Goal: Information Seeking & Learning: Check status

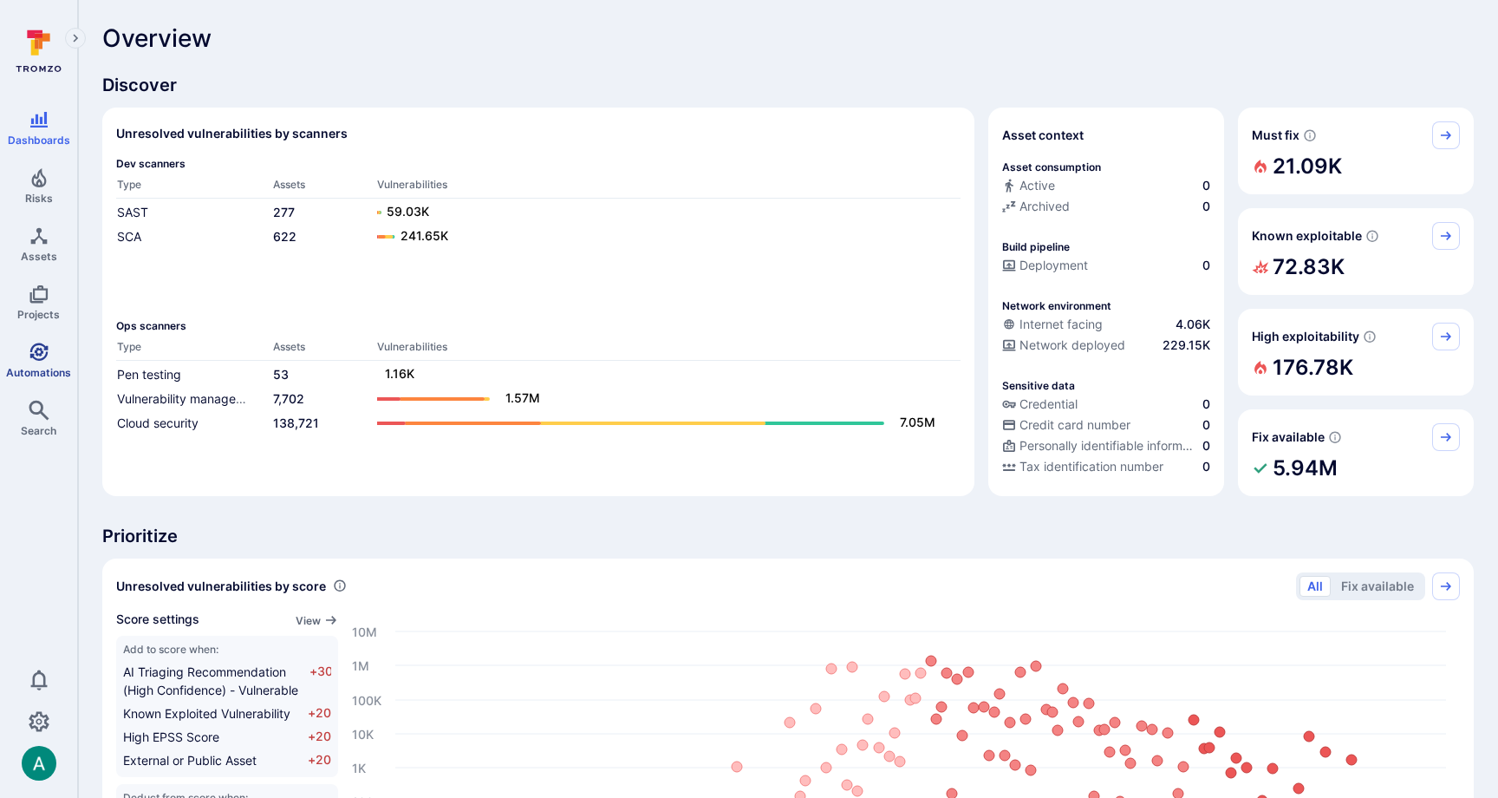
click at [19, 362] on link "Automations" at bounding box center [38, 360] width 77 height 51
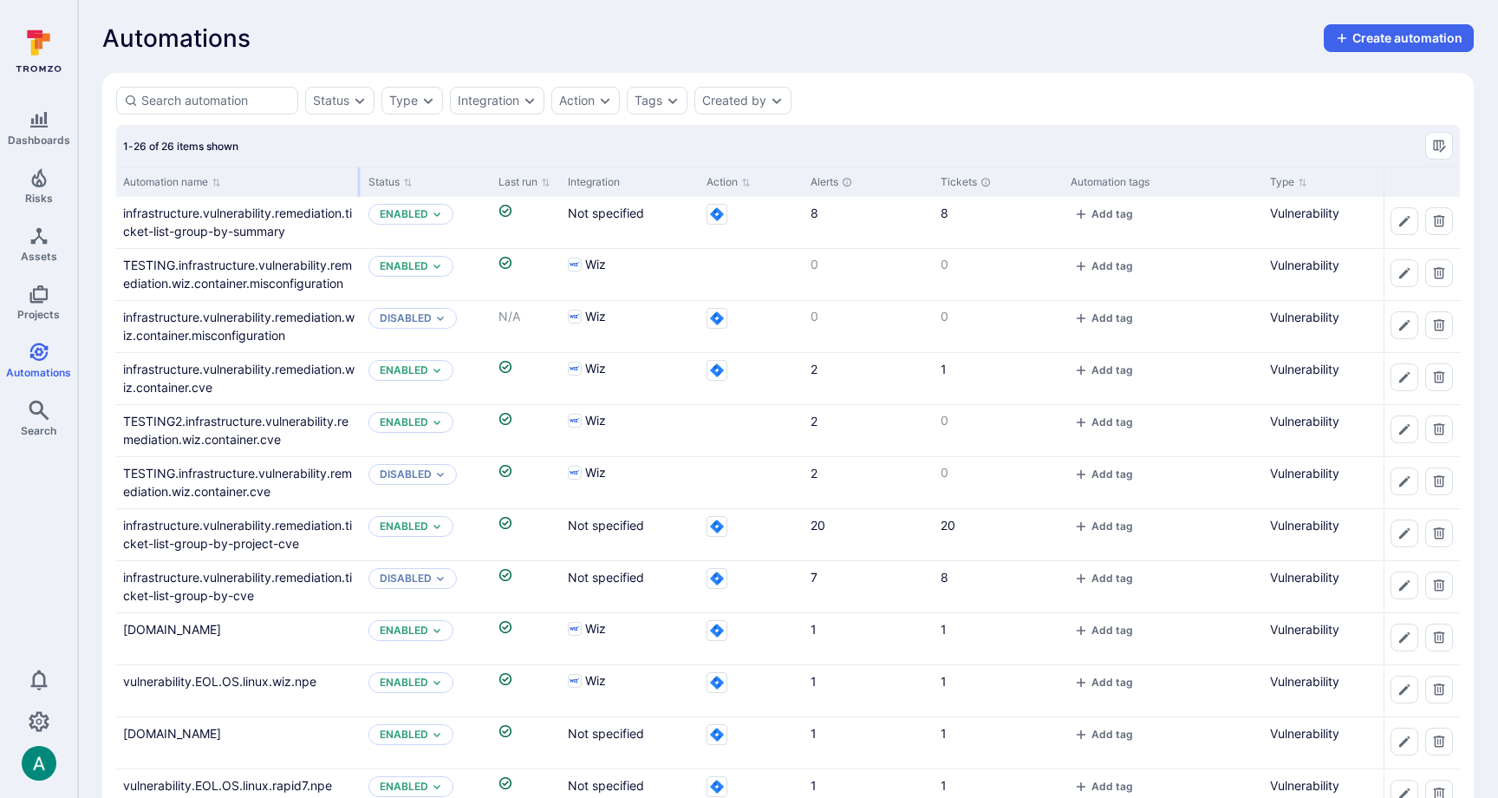
drag, startPoint x: 286, startPoint y: 176, endPoint x: 358, endPoint y: 173, distance: 72.0
click at [358, 173] on div at bounding box center [359, 181] width 3 height 29
click at [345, 102] on div "Status" at bounding box center [331, 101] width 36 height 14
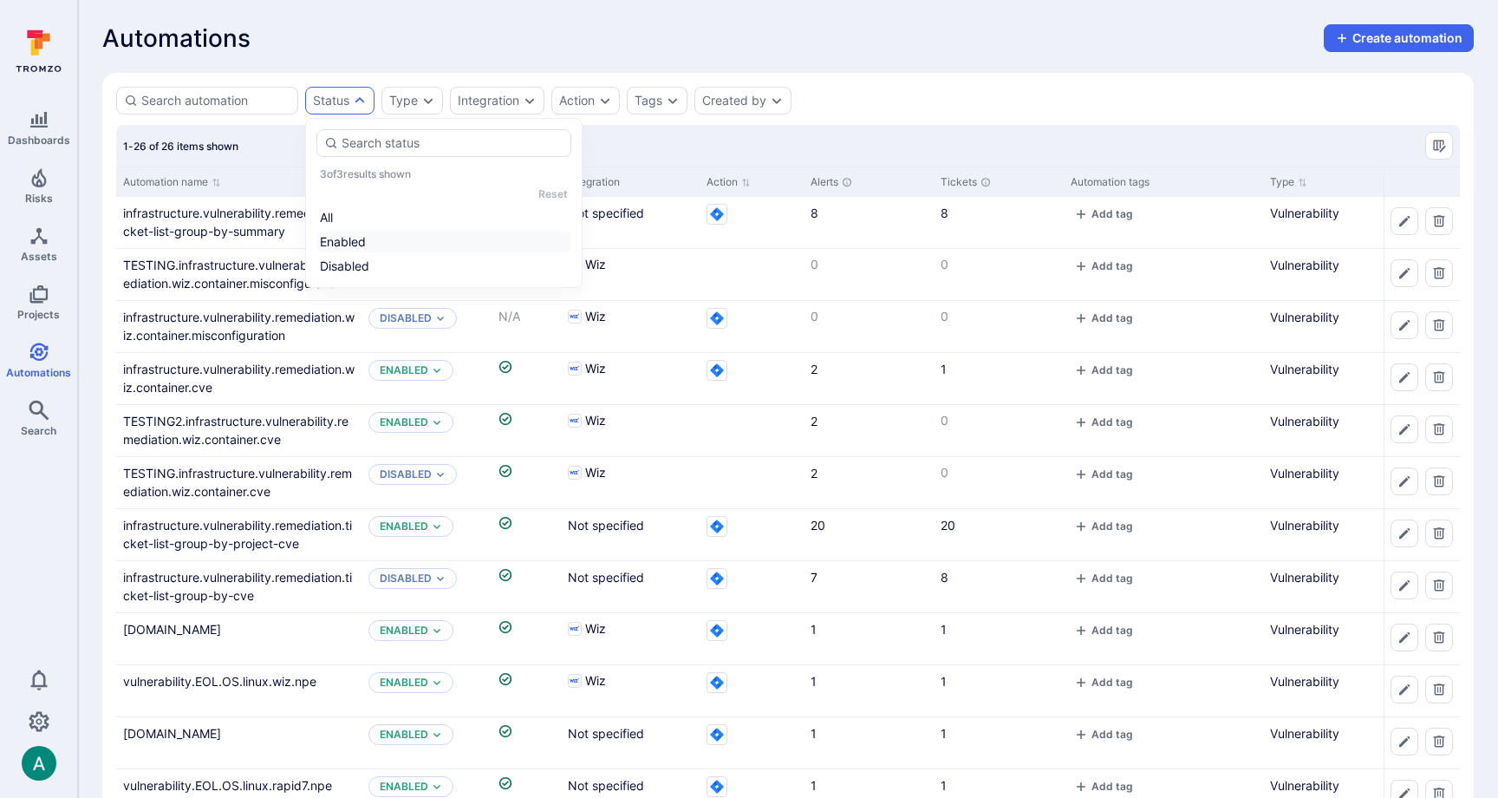
click at [359, 239] on li "Enabled" at bounding box center [443, 241] width 255 height 21
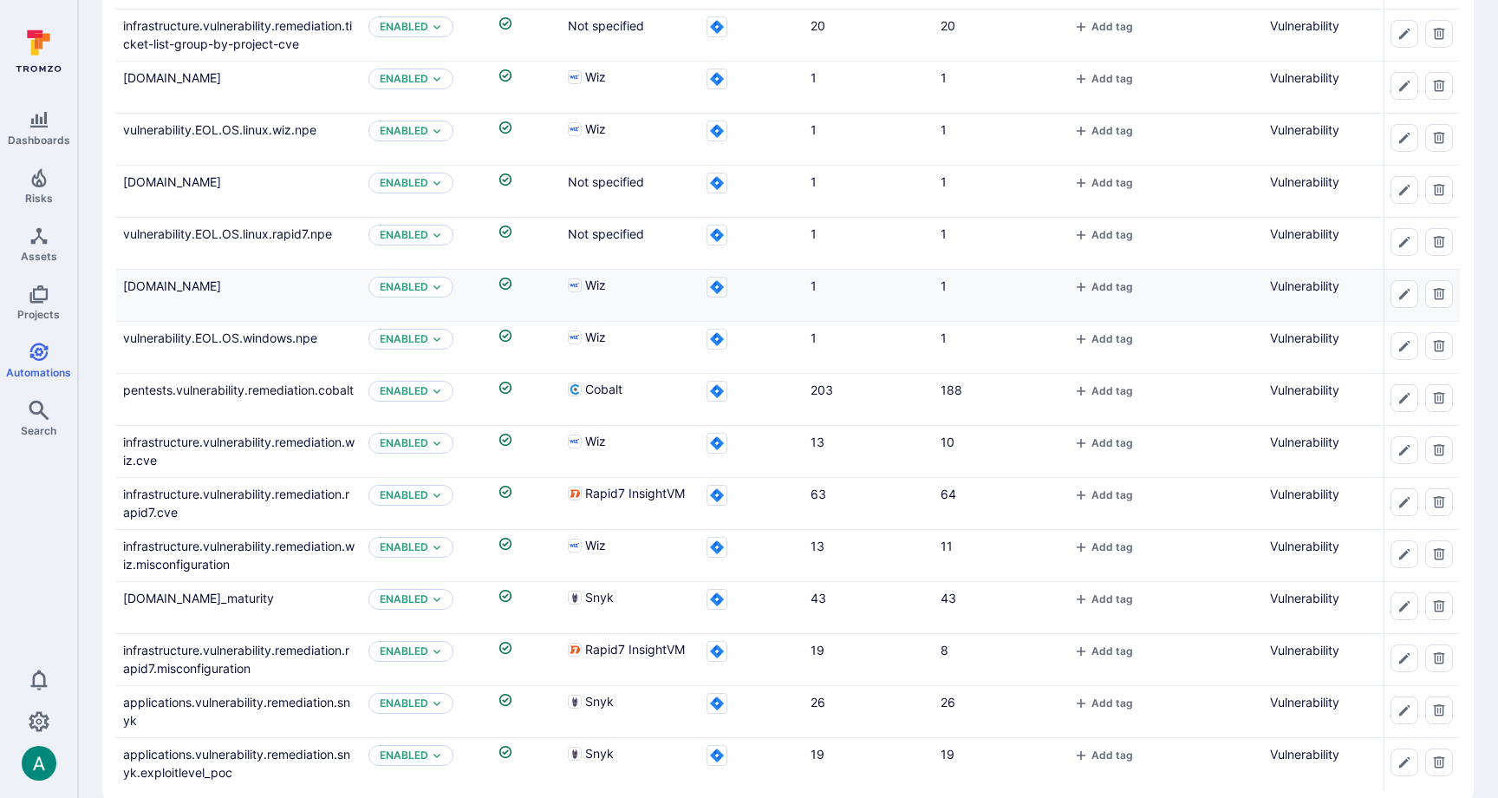
scroll to position [426, 0]
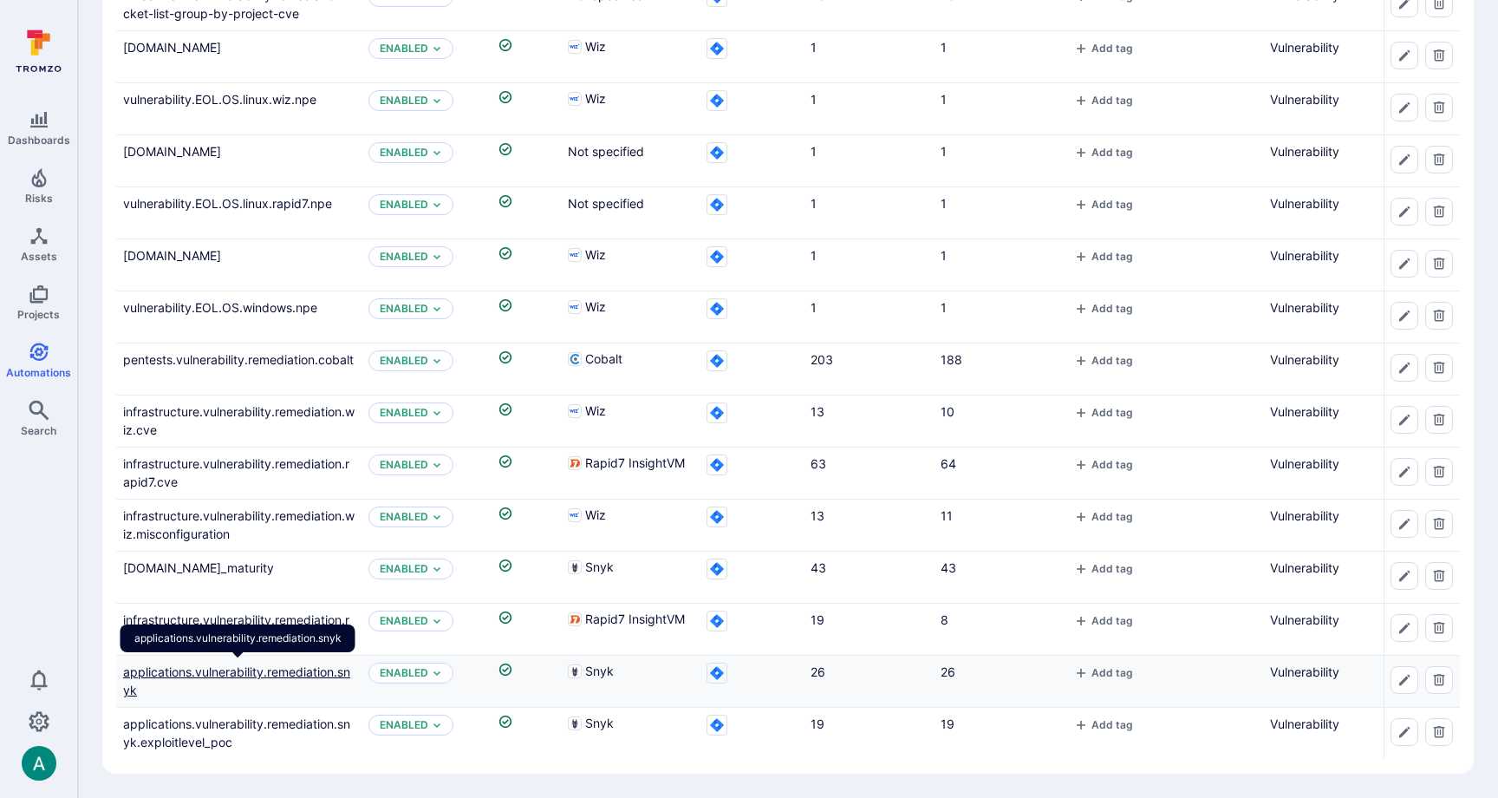
click at [302, 668] on link "applications.vulnerability.remediation.snyk" at bounding box center [236, 680] width 227 height 33
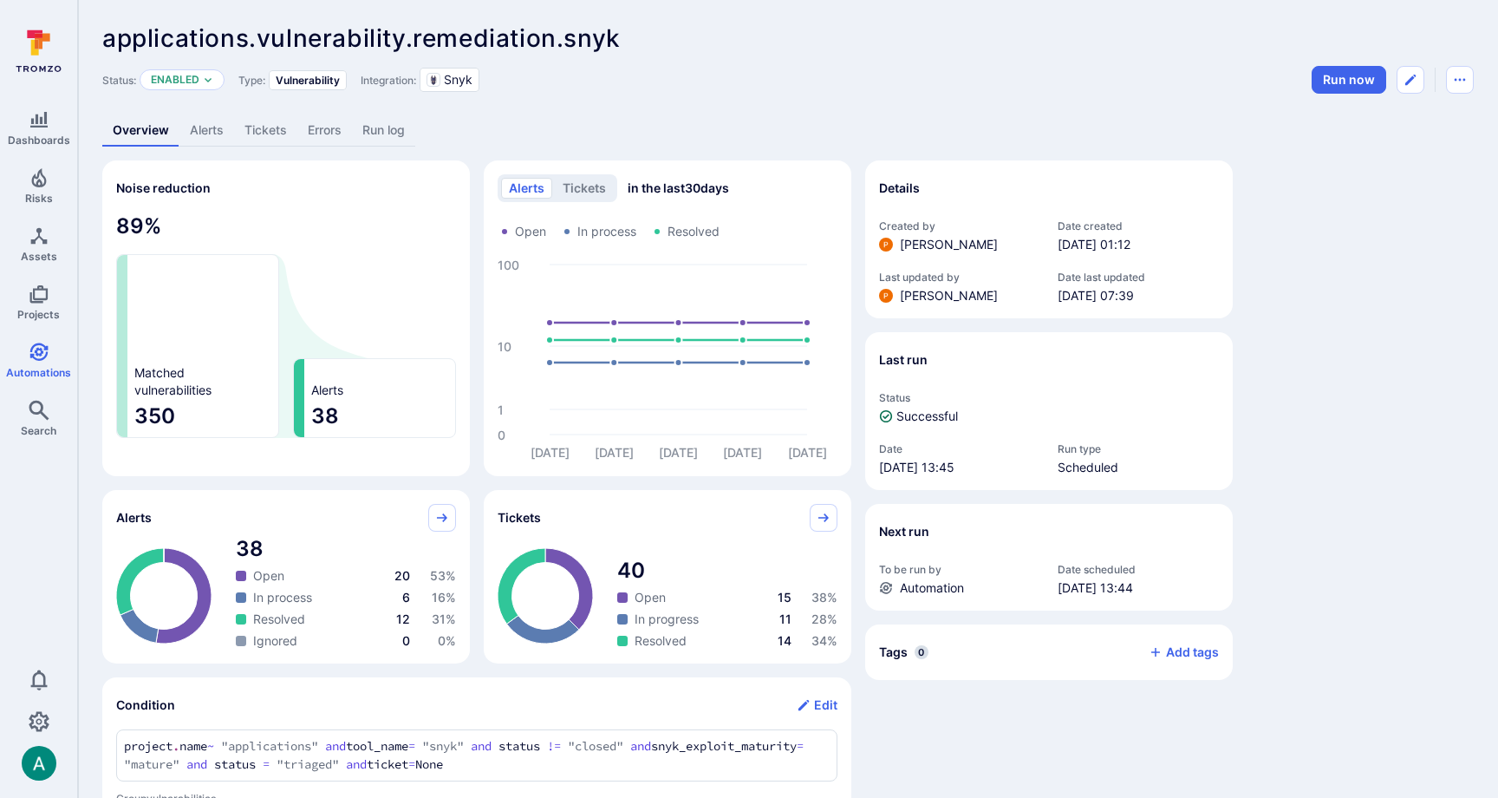
click at [194, 138] on link "Alerts" at bounding box center [206, 130] width 55 height 32
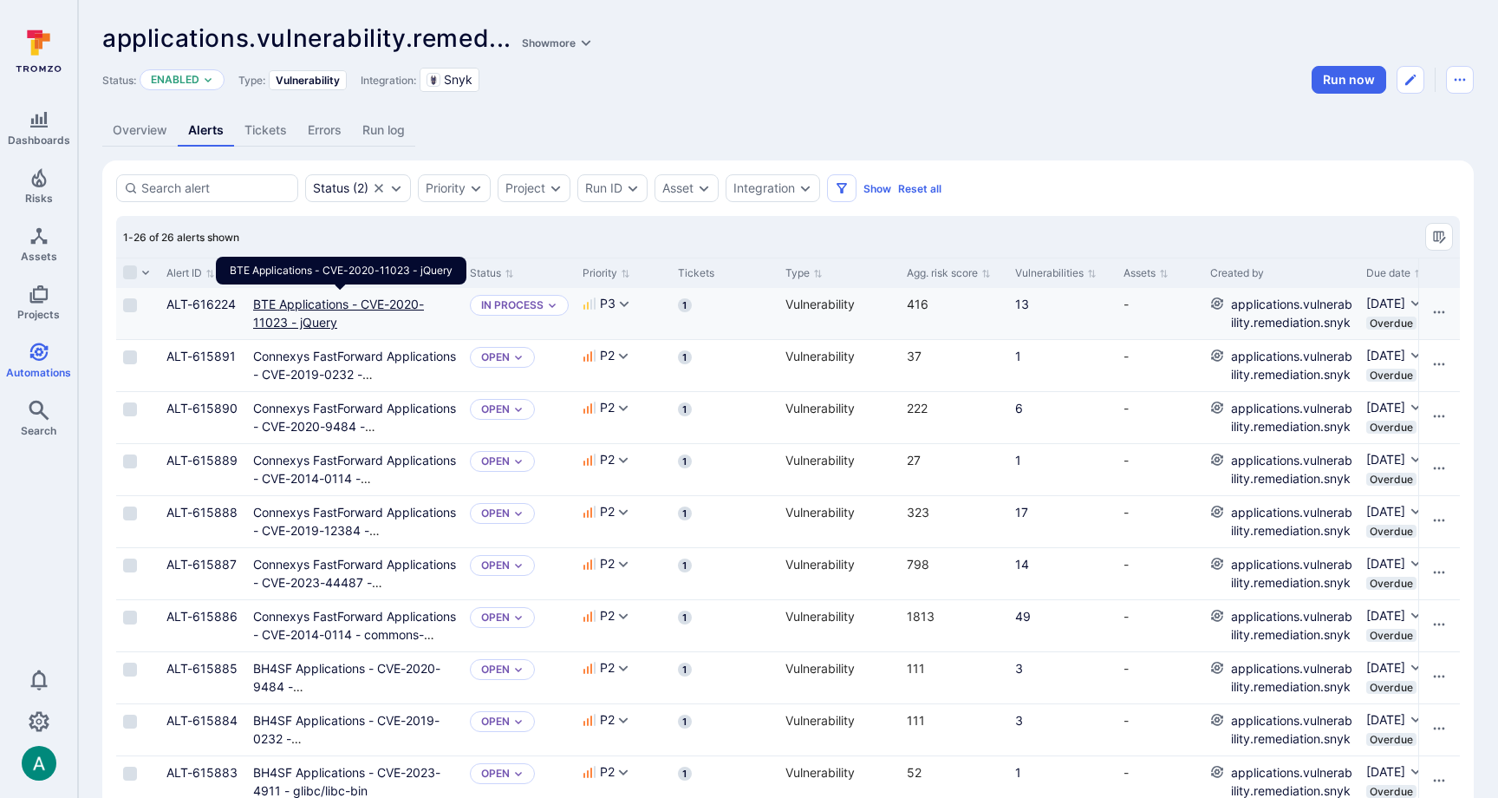
click at [286, 303] on link "BTE Applications - CVE-2020-11023 - jQuery" at bounding box center [338, 312] width 171 height 33
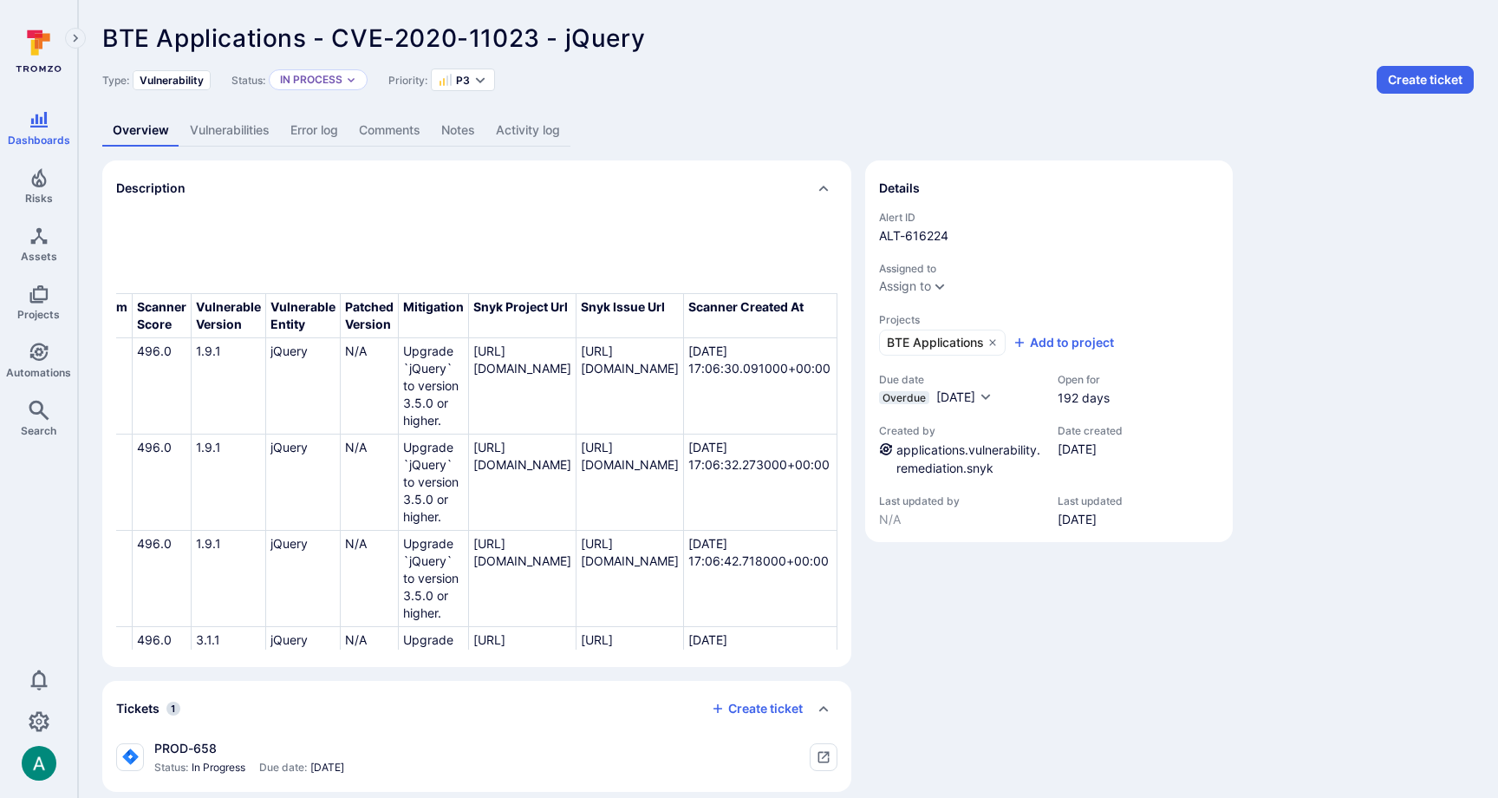
scroll to position [0, 1494]
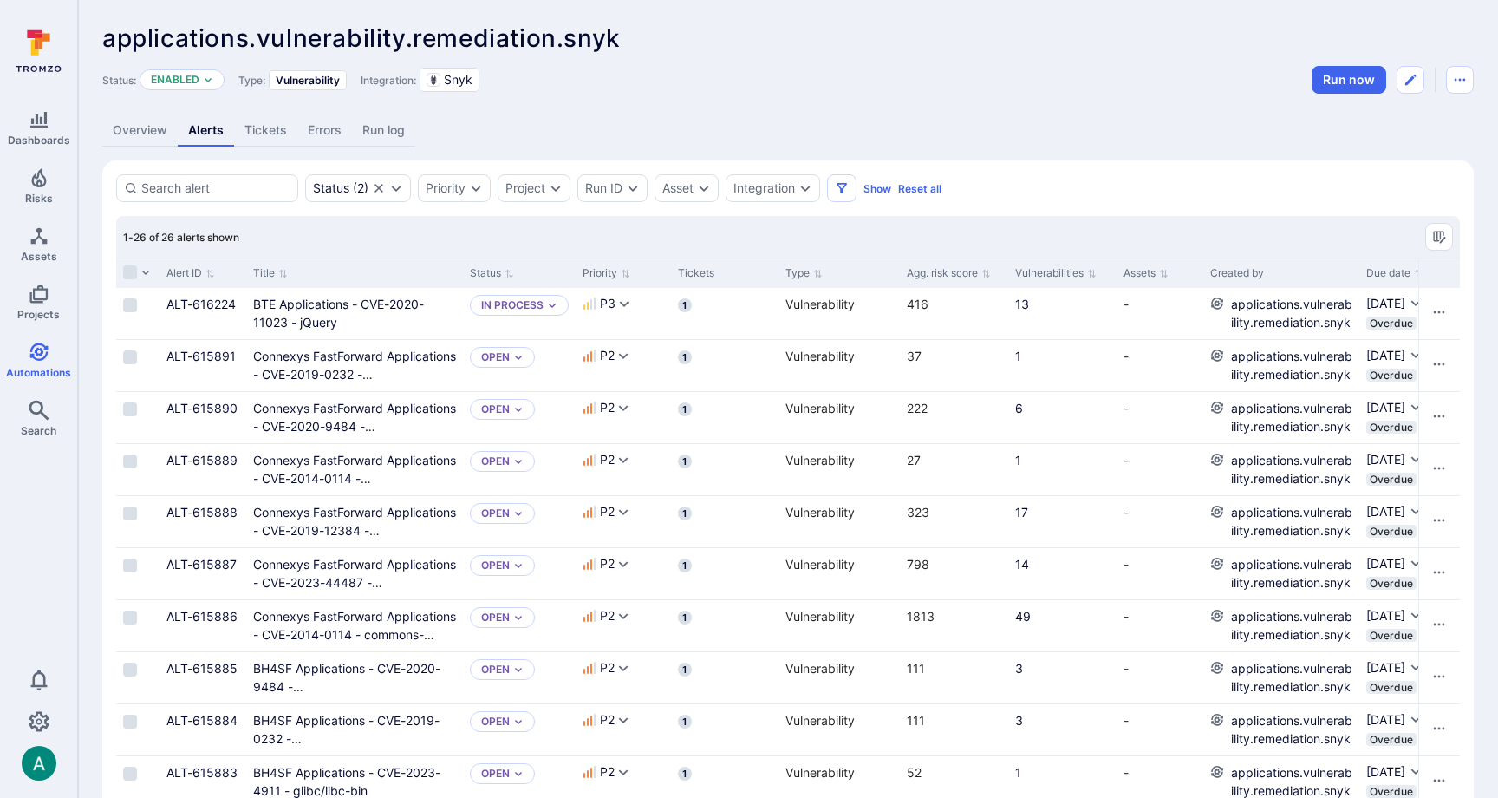
click at [664, 73] on div "Status: Enabled Type: Vulnerability Integration: Snyk Run now" at bounding box center [787, 80] width 1371 height 28
click at [310, 416] on div "Connexys FastForward Applications - CVE-2020-9484 - org.apache.tomcat.embed:tom…" at bounding box center [354, 417] width 203 height 36
click at [313, 406] on link "Connexys FastForward Applications - CVE-2020-9484 - org.apache.tomcat.embed:tom…" at bounding box center [354, 435] width 203 height 69
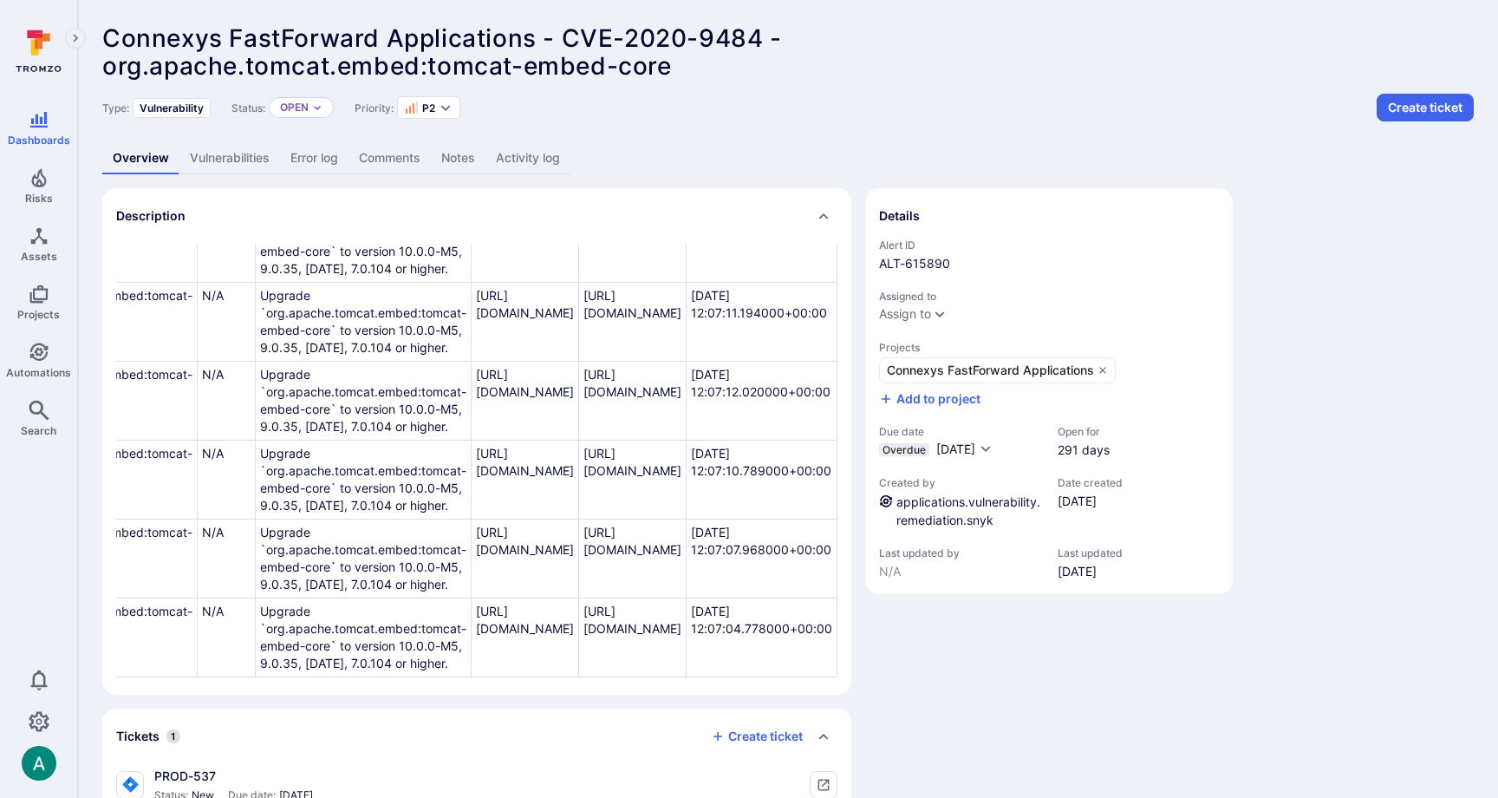
scroll to position [150, 0]
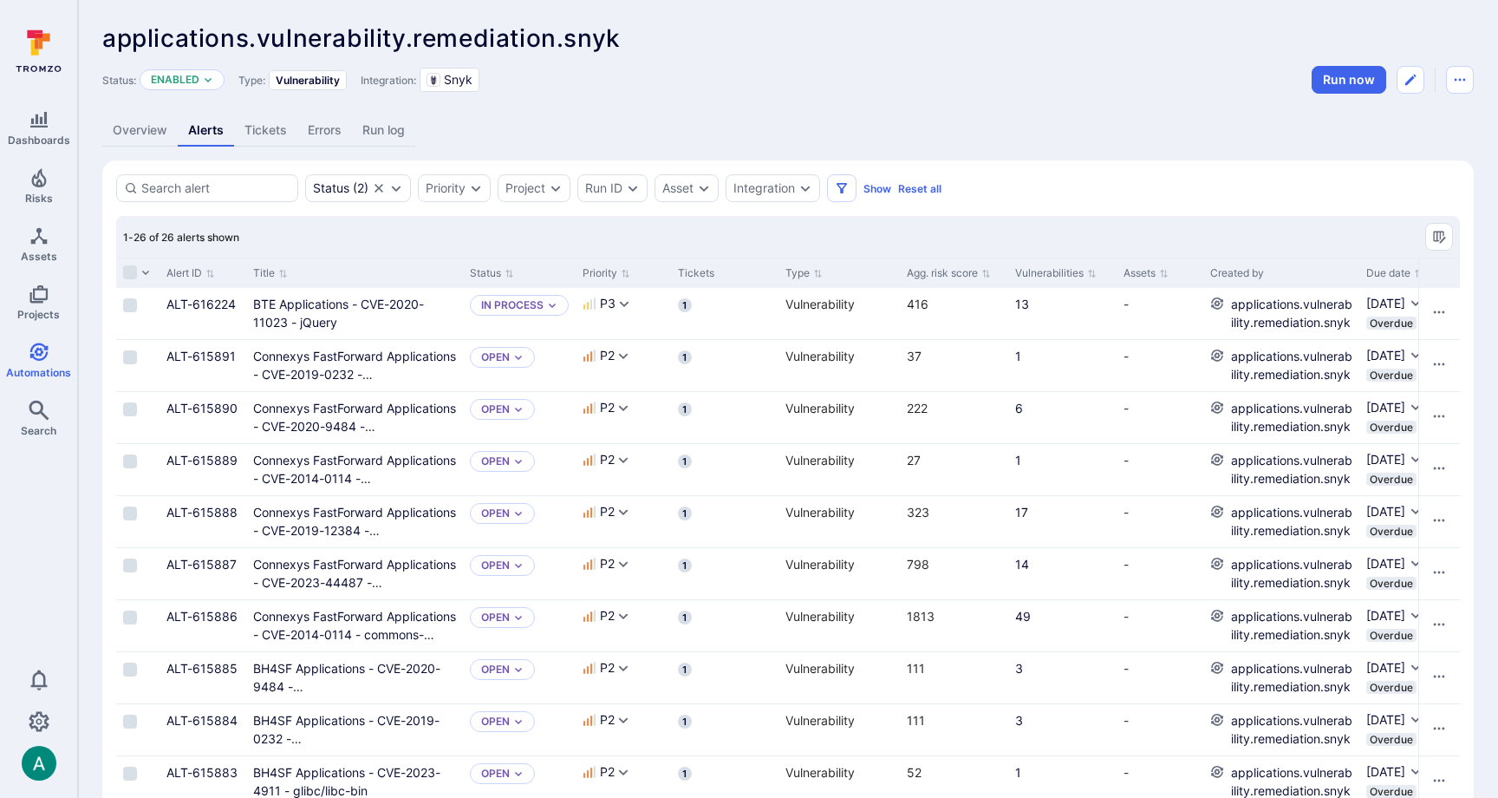
click at [151, 131] on link "Overview" at bounding box center [139, 130] width 75 height 32
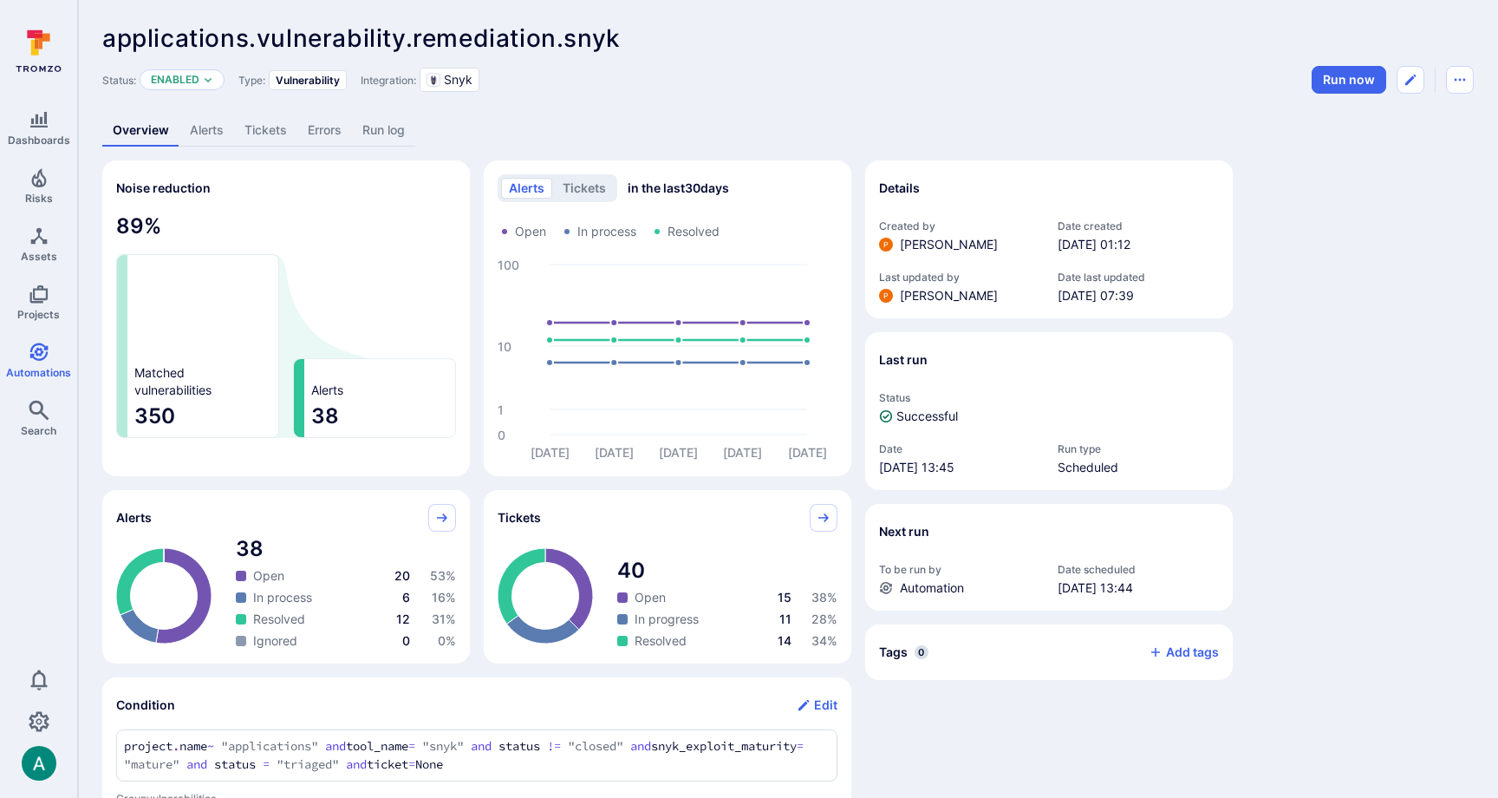
click at [199, 127] on link "Alerts" at bounding box center [206, 130] width 55 height 32
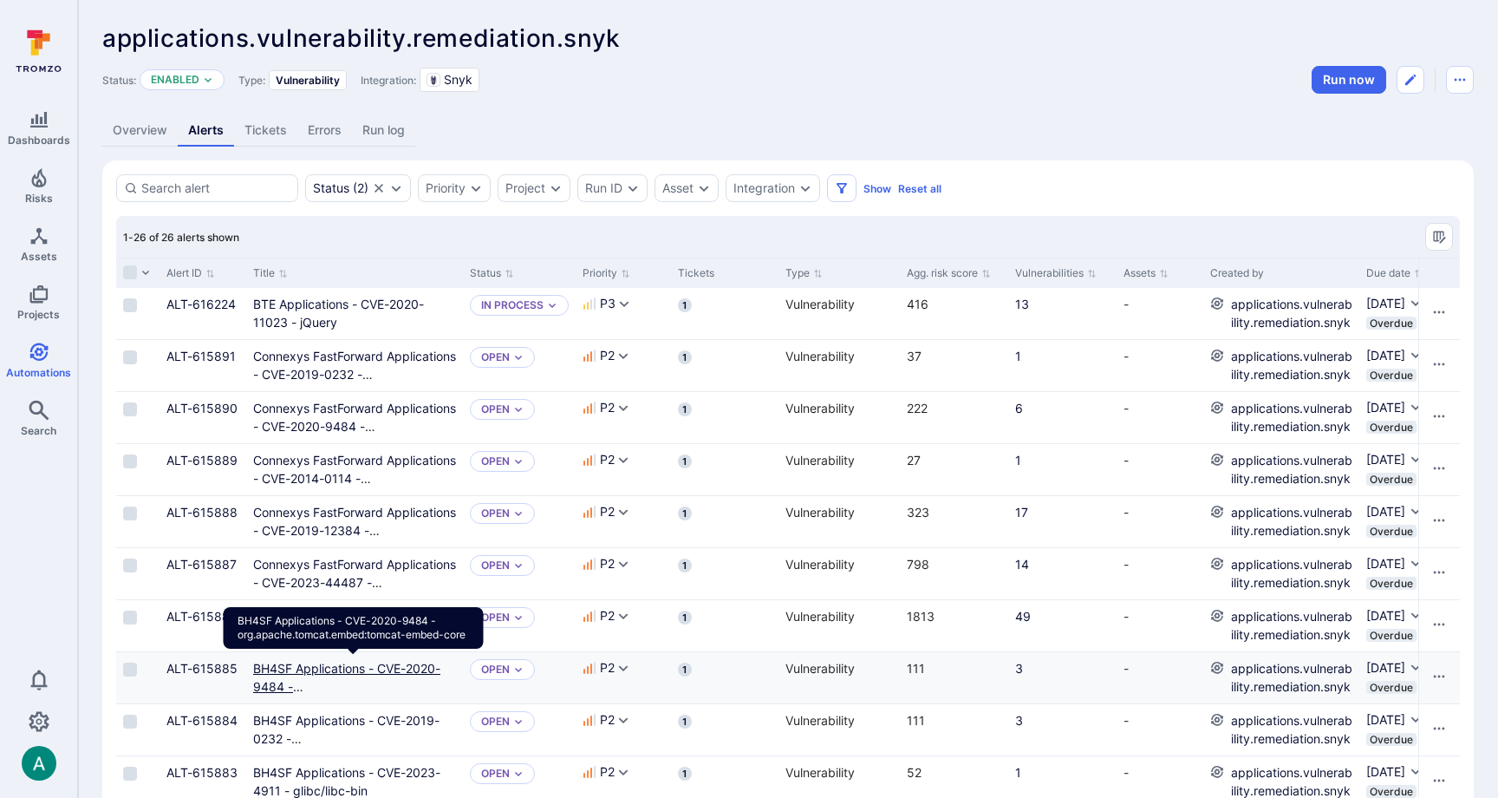
click at [336, 665] on link "BH4SF Applications - CVE-2020-9484 - org.apache.tomcat.embed:tomcat-embed-core" at bounding box center [353, 695] width 200 height 69
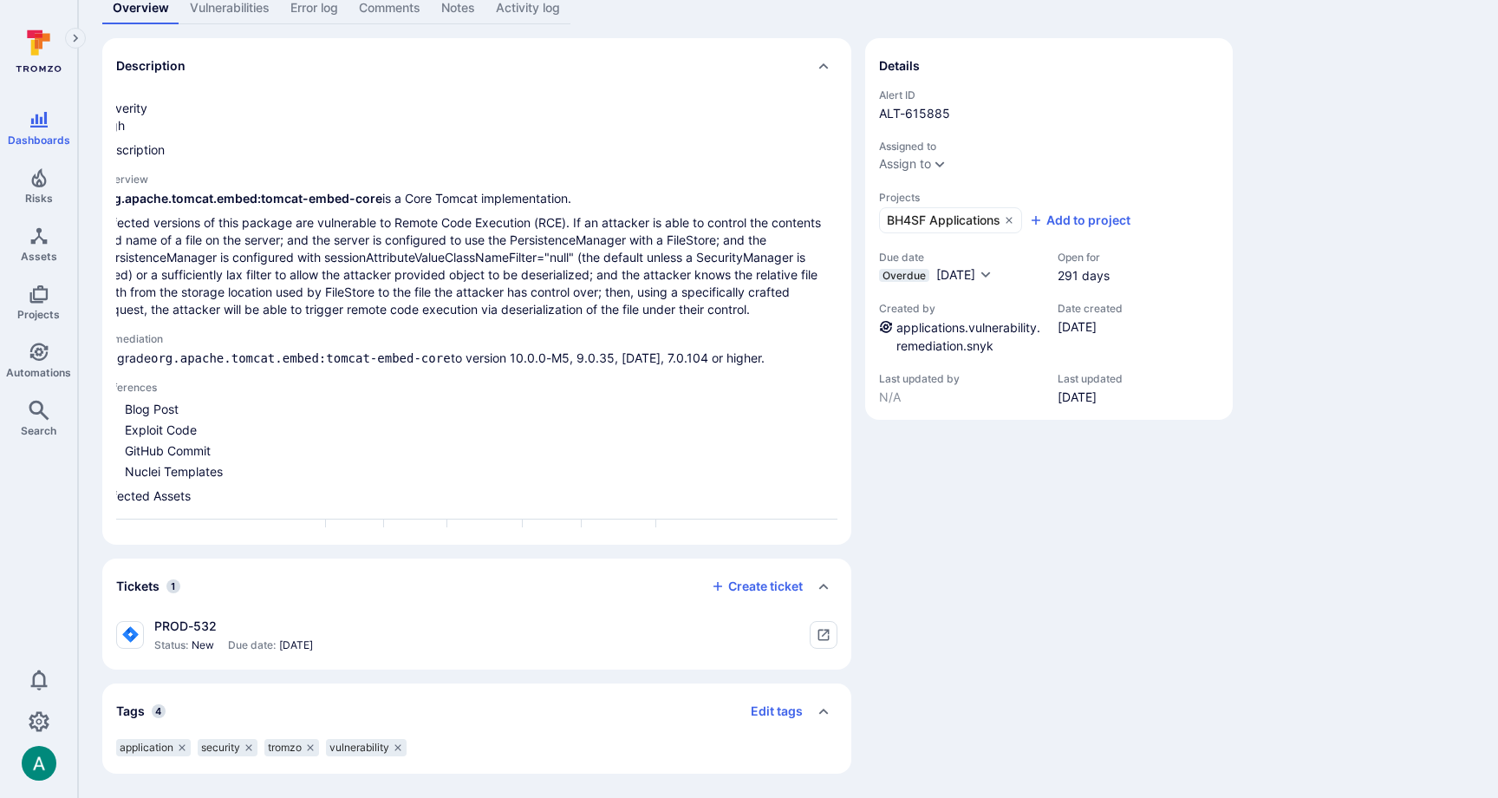
scroll to position [60, 0]
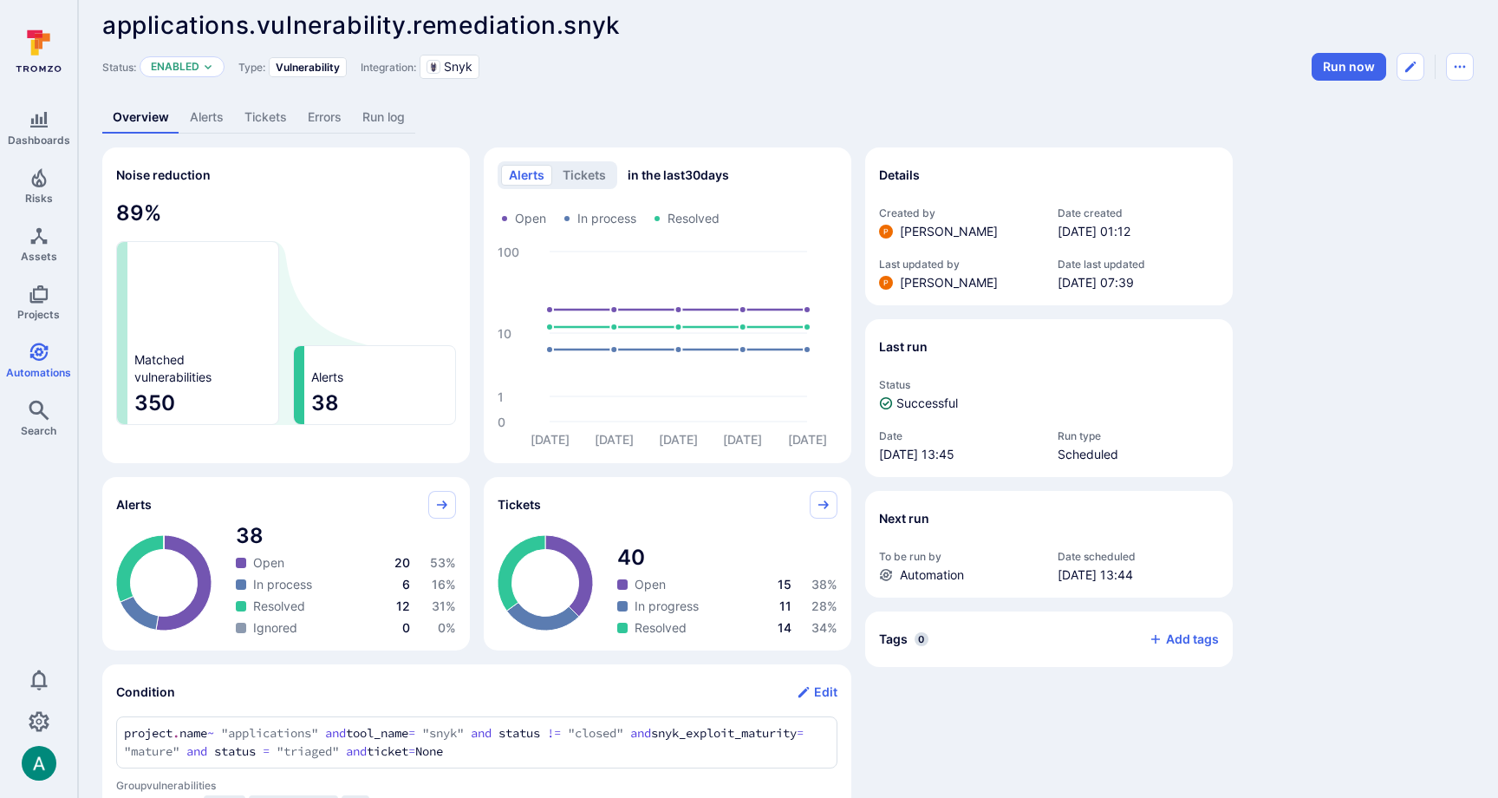
scroll to position [23, 0]
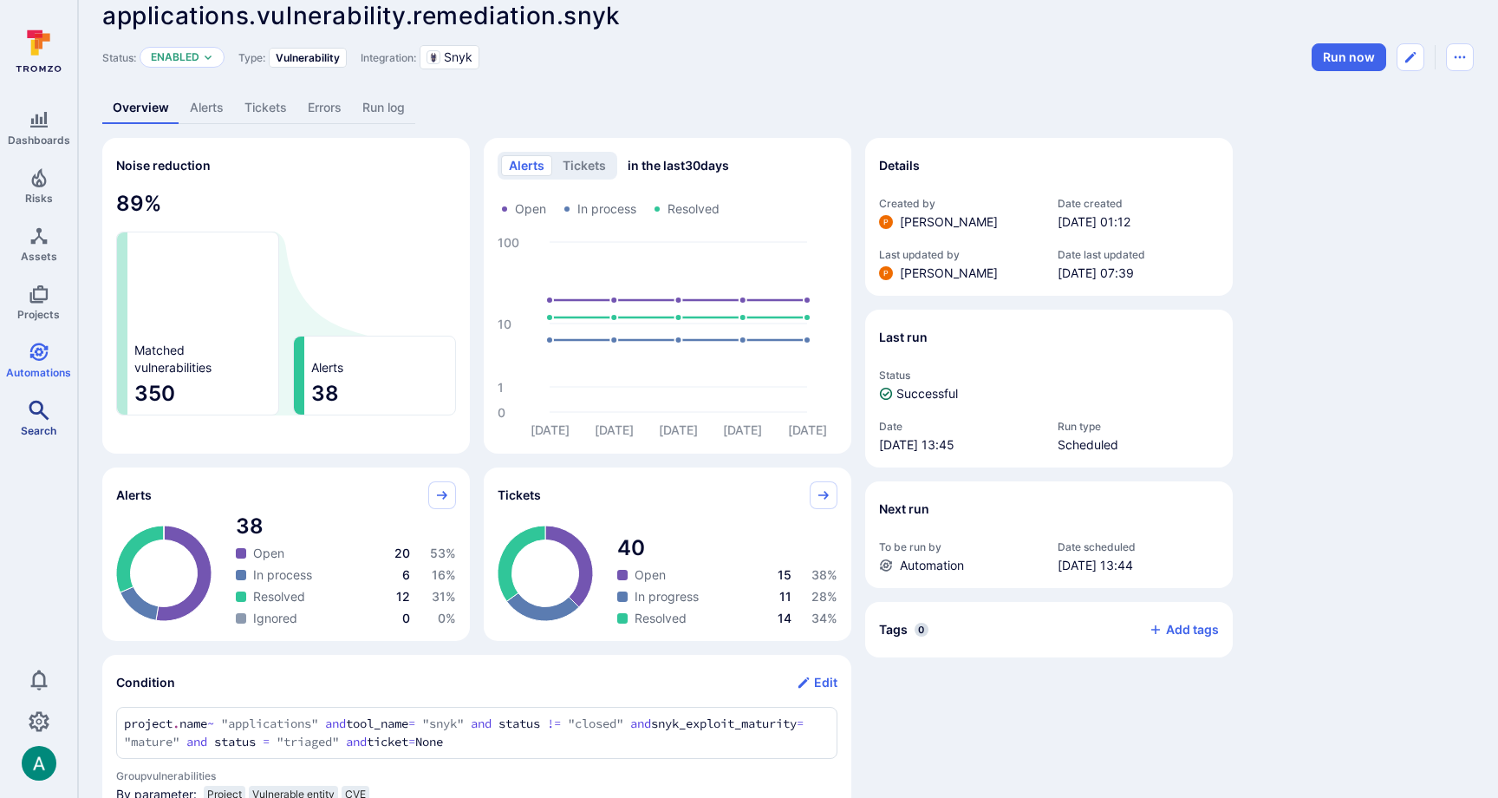
drag, startPoint x: 46, startPoint y: 534, endPoint x: 40, endPoint y: 433, distance: 100.7
click at [44, 505] on div "Dashboards Risks Assets Projects Automations Search 0" at bounding box center [38, 400] width 77 height 759
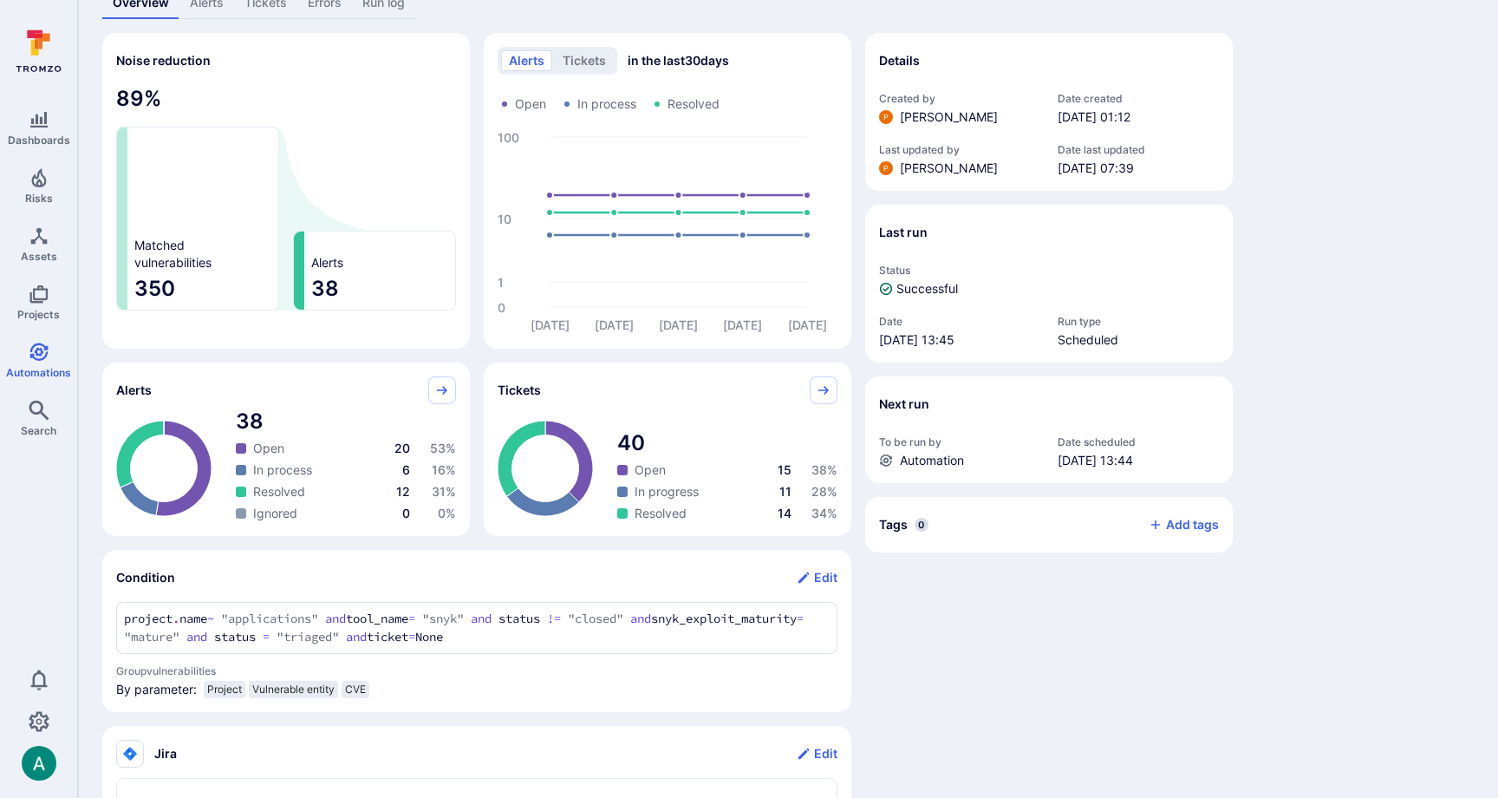
scroll to position [387, 0]
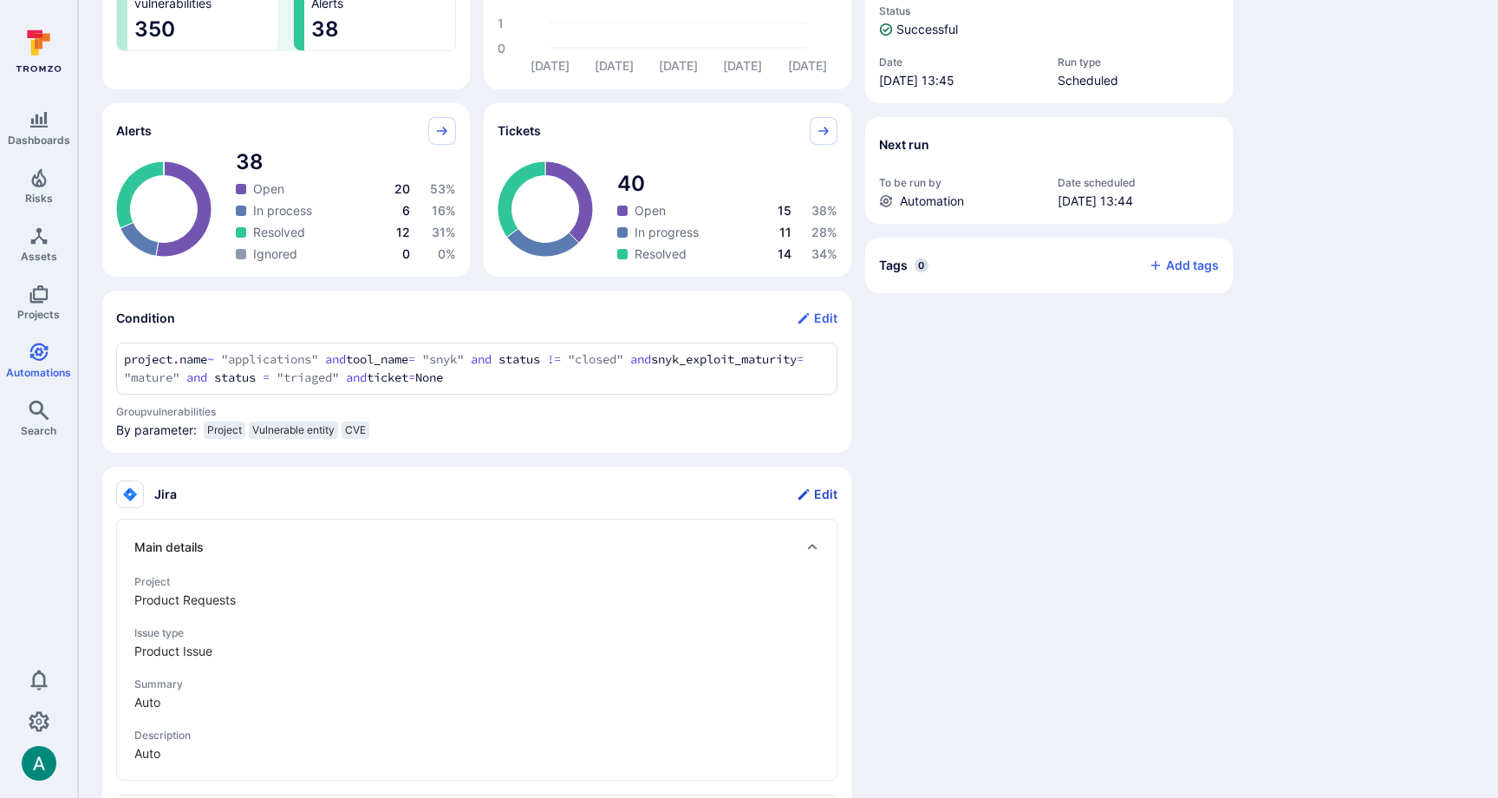
click at [823, 491] on button "Edit" at bounding box center [817, 494] width 41 height 28
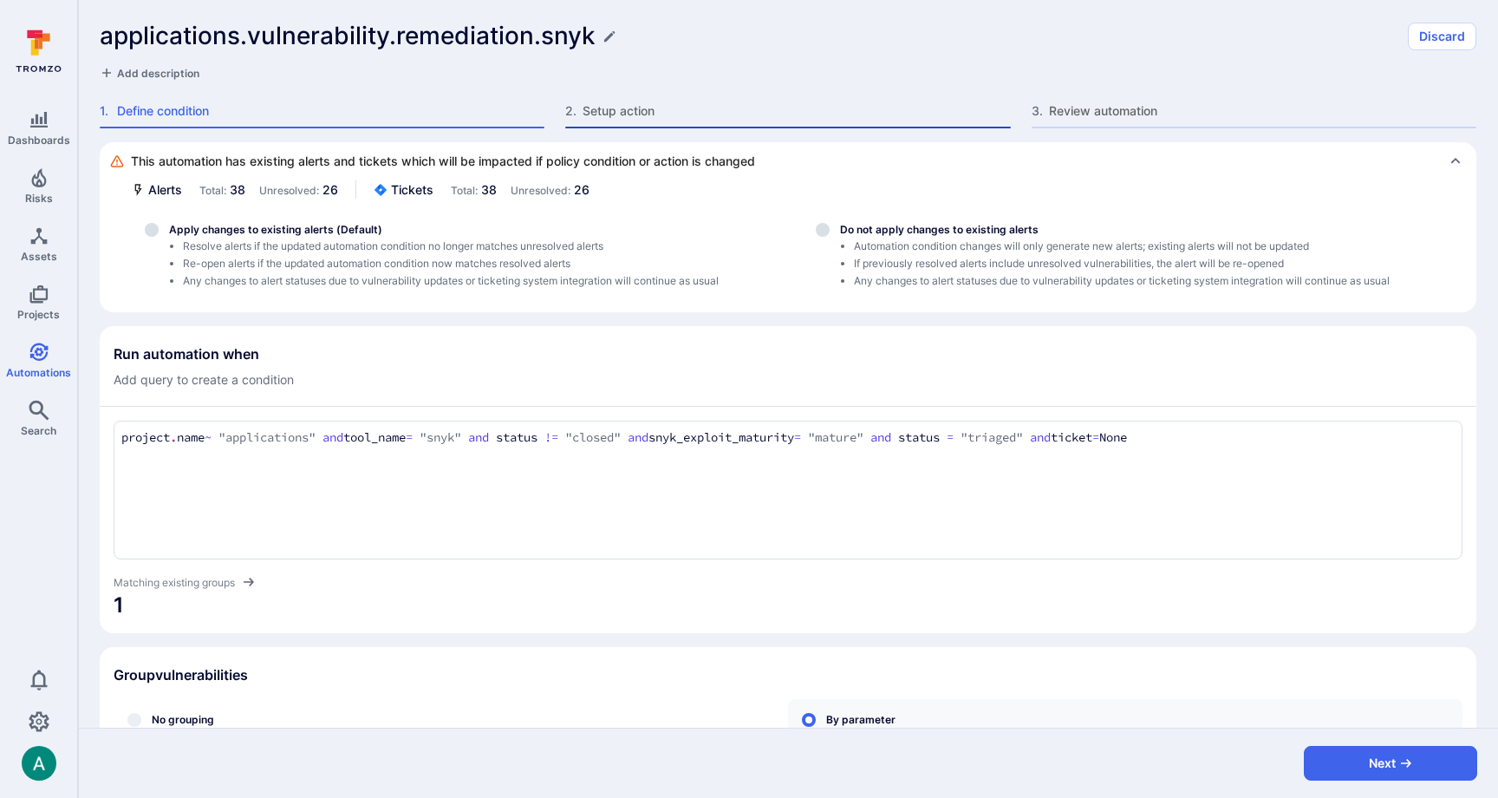
click at [621, 111] on span "Setup action" at bounding box center [796, 110] width 427 height 17
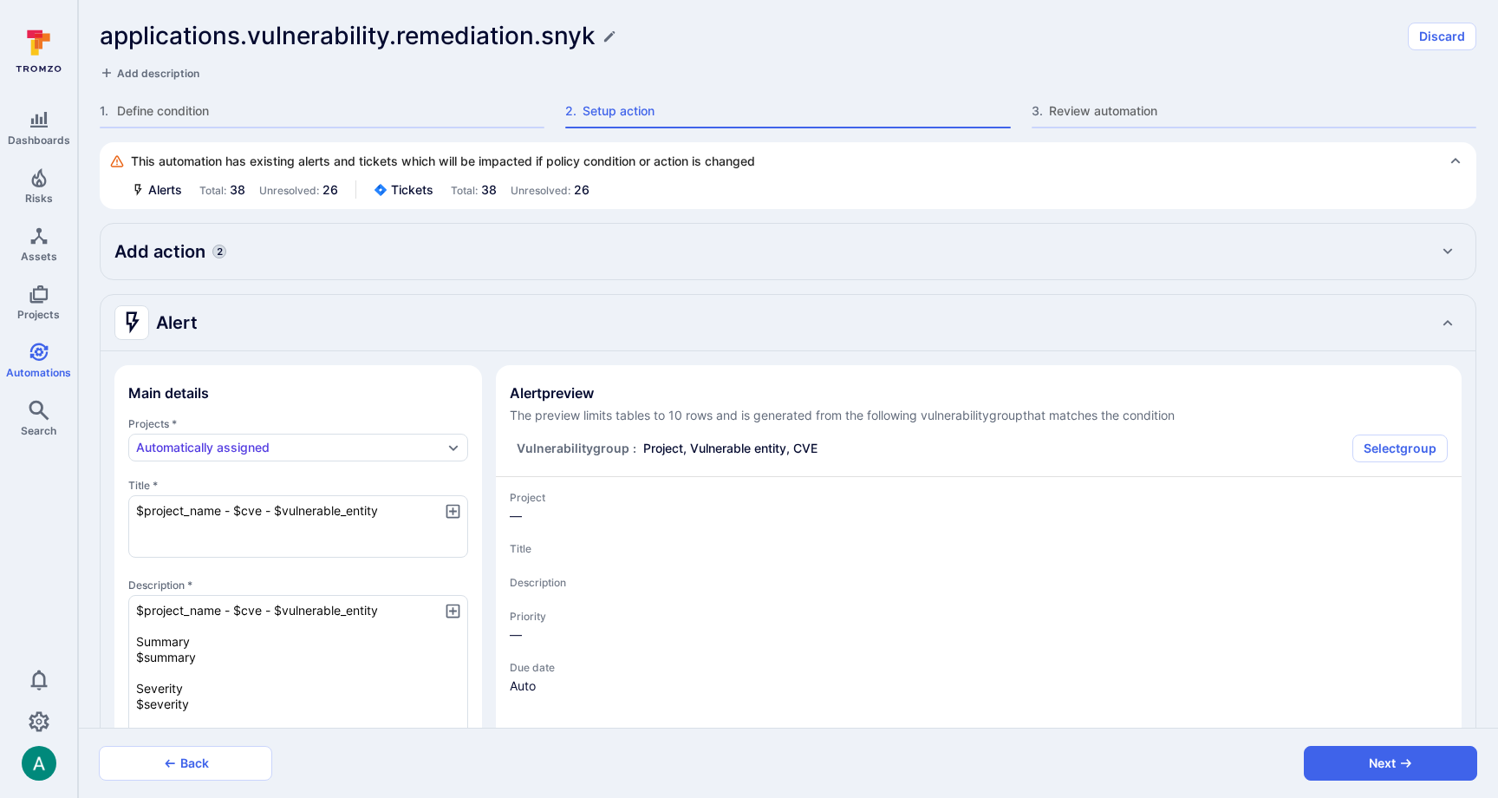
type textarea "x"
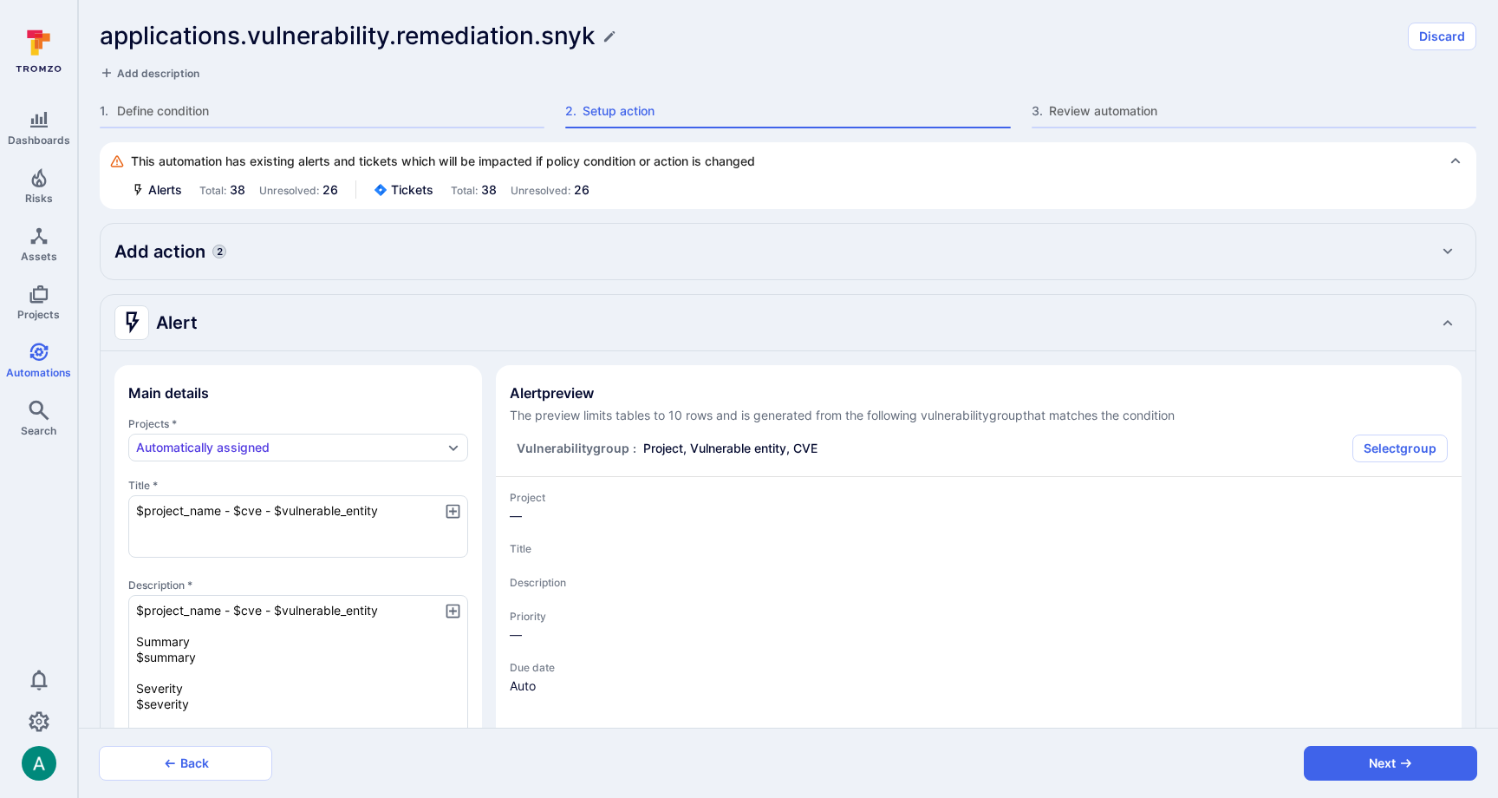
type textarea "x"
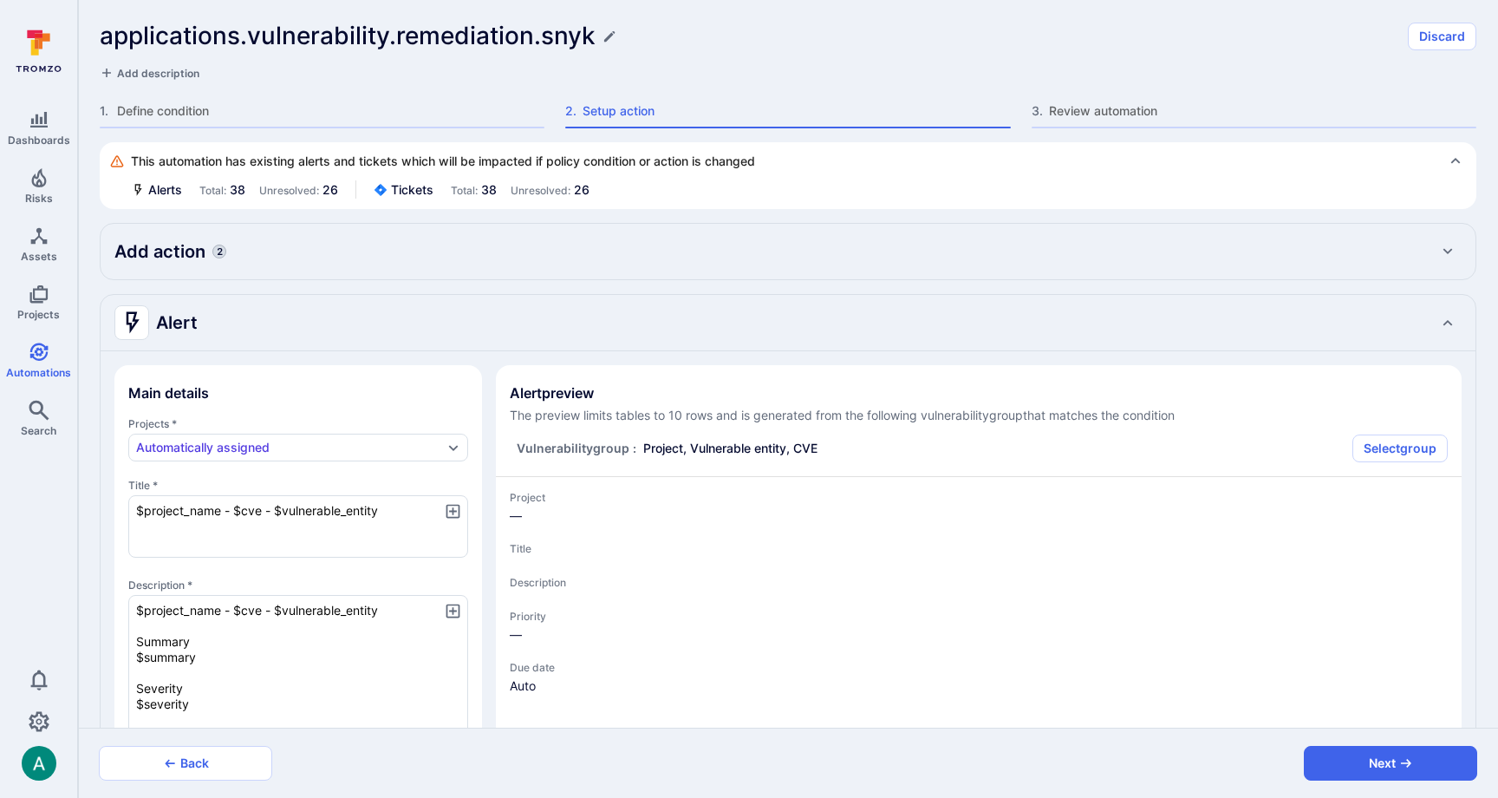
type textarea "x"
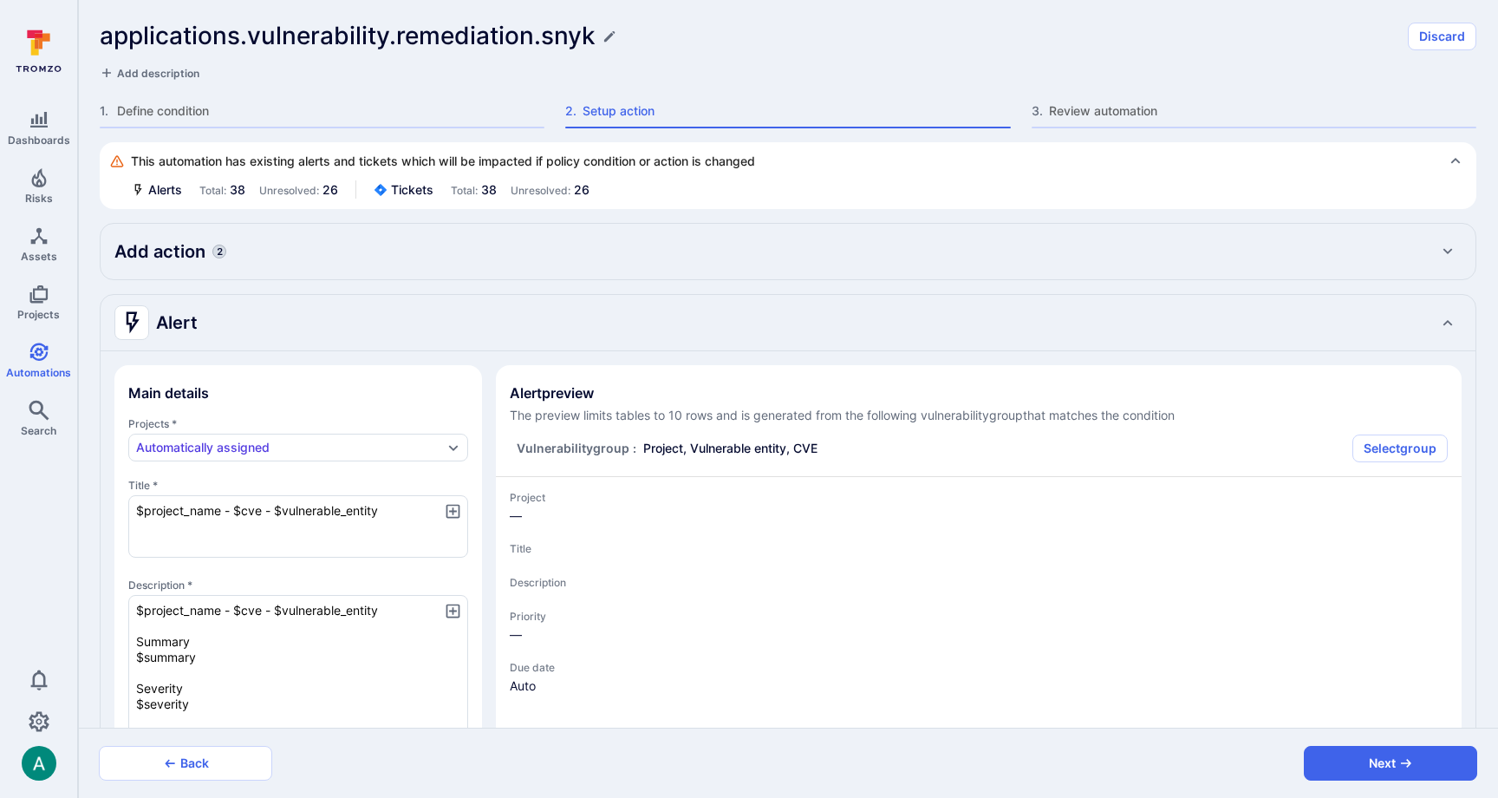
type textarea "x"
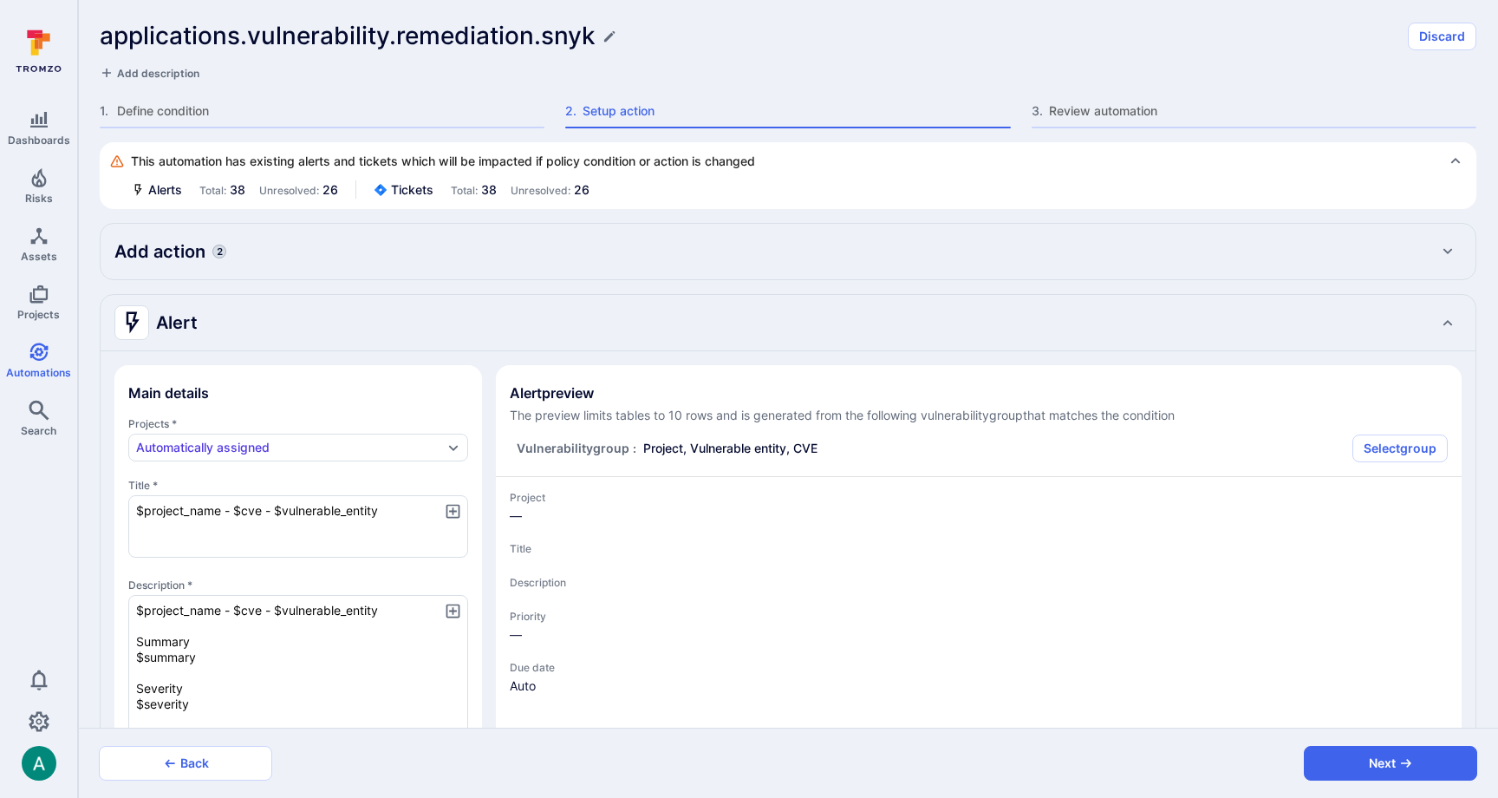
type textarea "x"
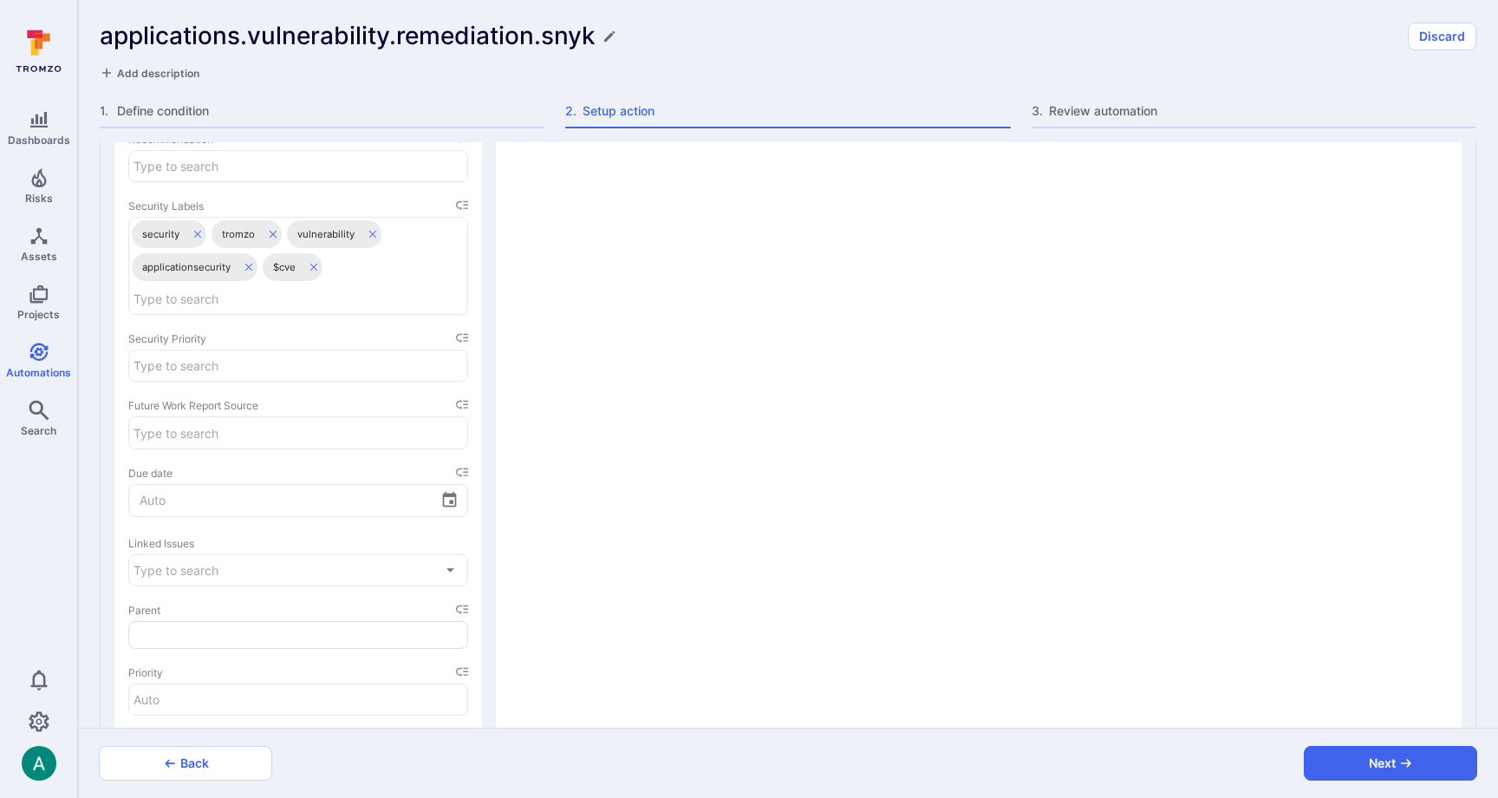
scroll to position [4279, 0]
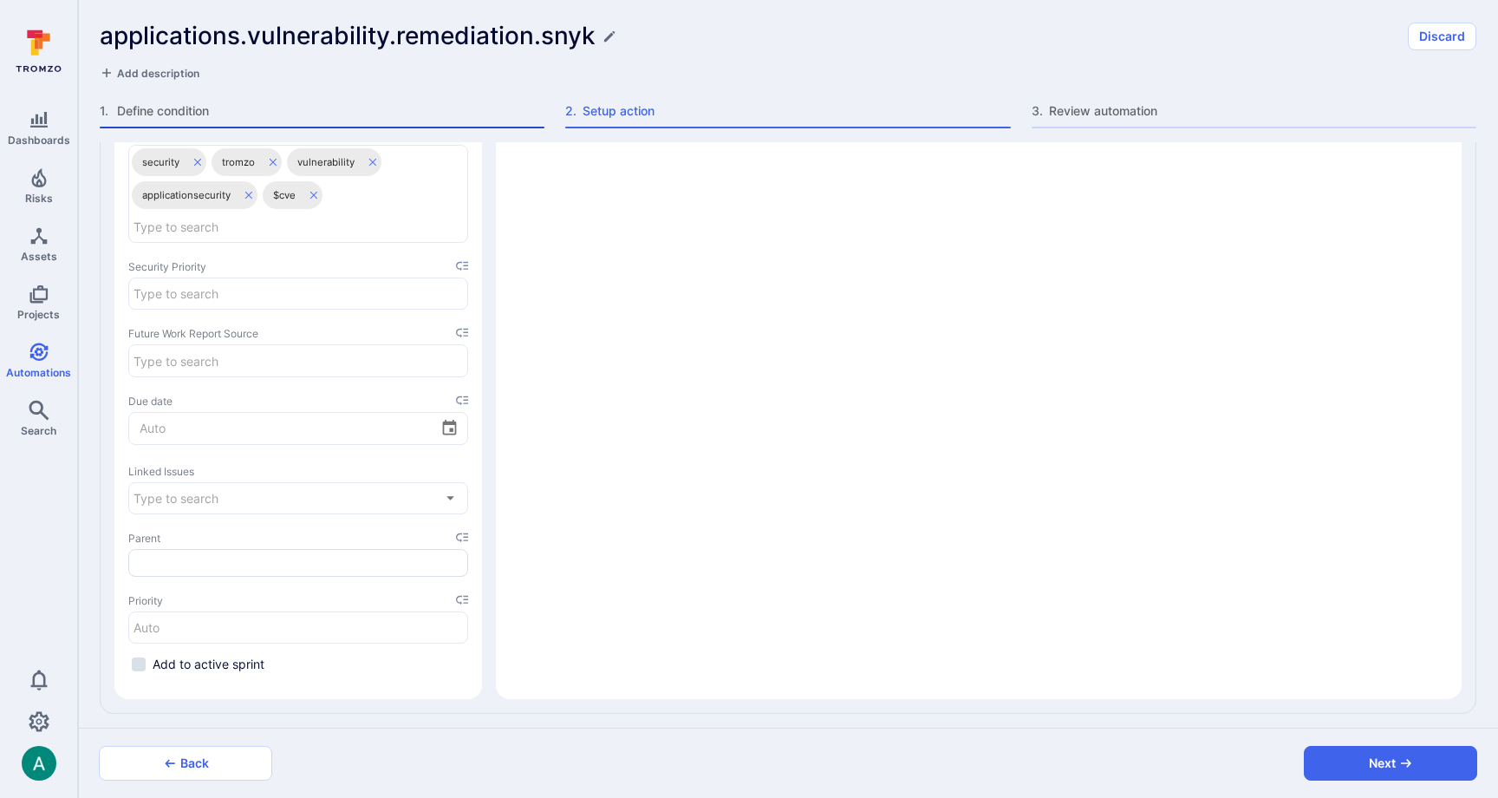
click at [167, 104] on span "Define condition" at bounding box center [330, 110] width 427 height 17
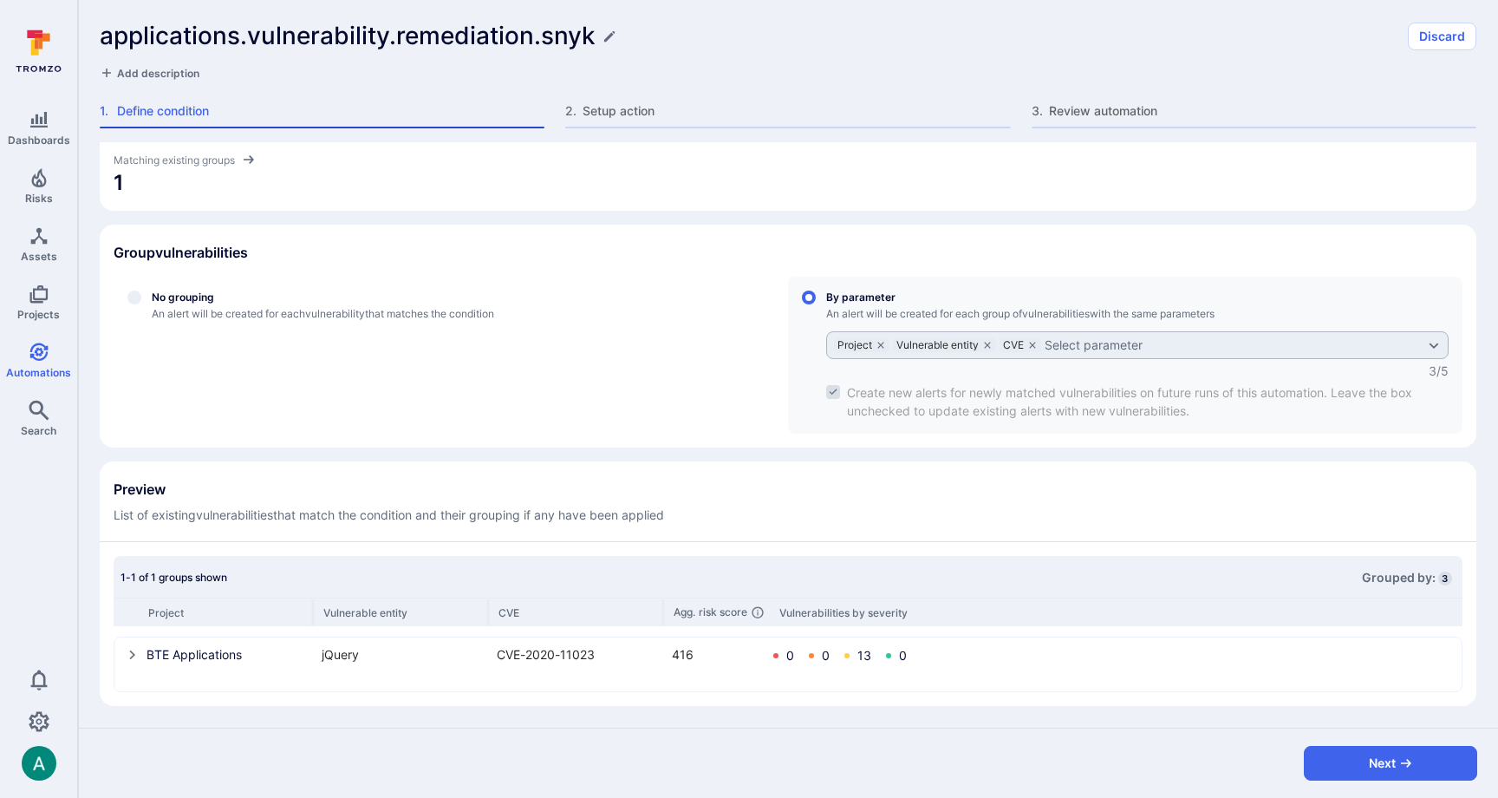
scroll to position [421, 0]
click at [613, 113] on span "Setup action" at bounding box center [796, 110] width 427 height 17
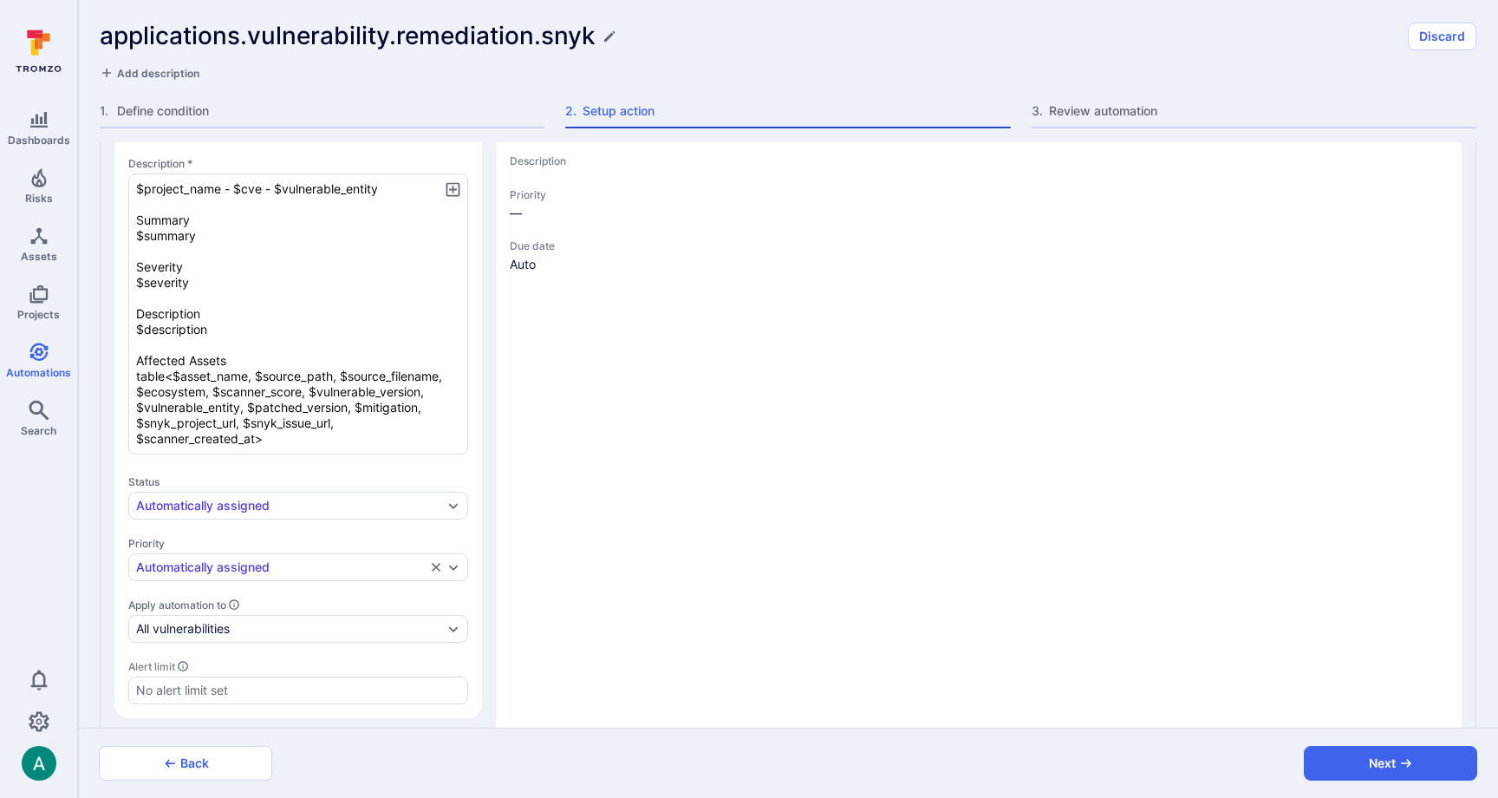
type textarea "x"
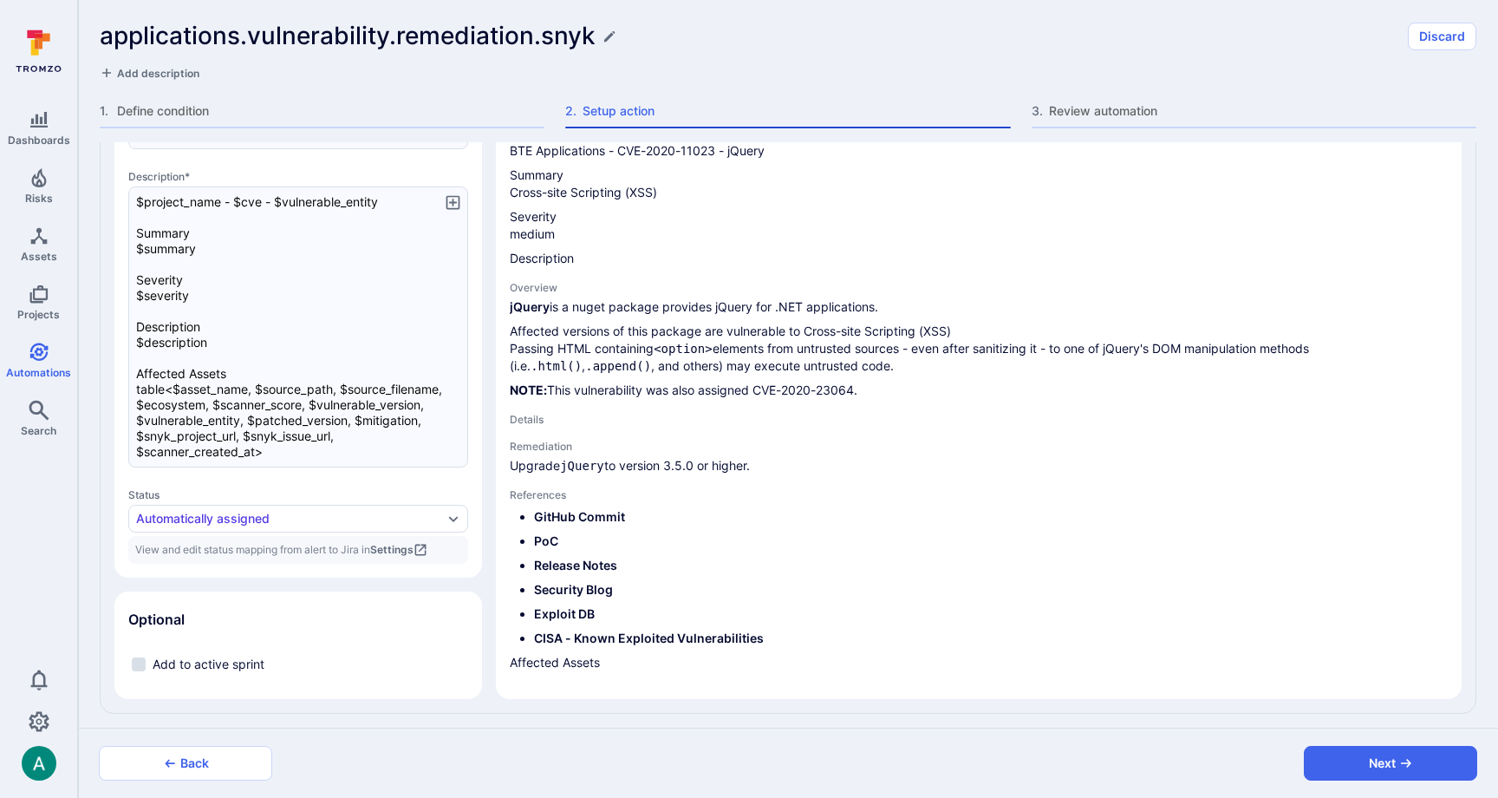
type textarea "x"
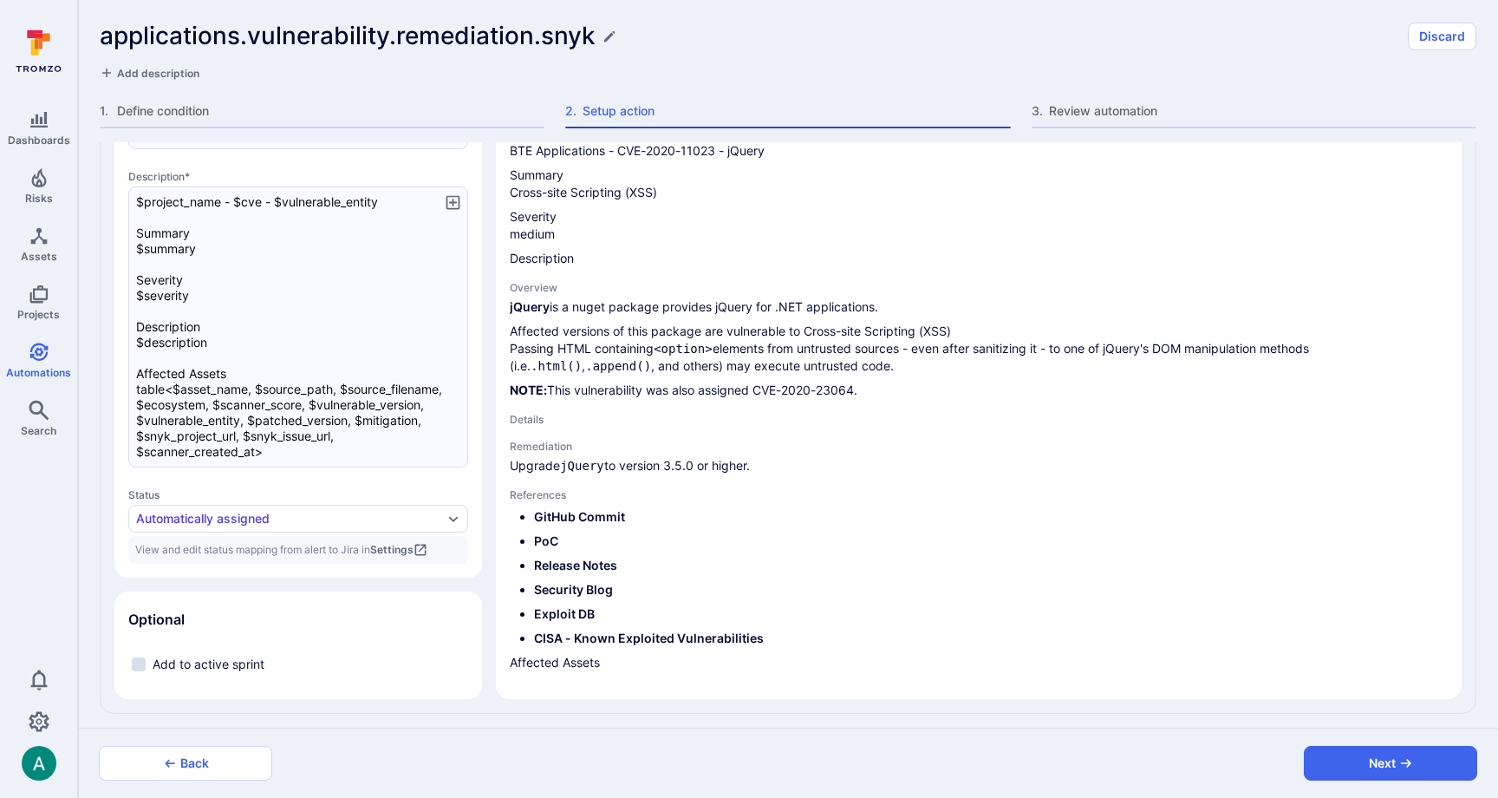
type textarea "x"
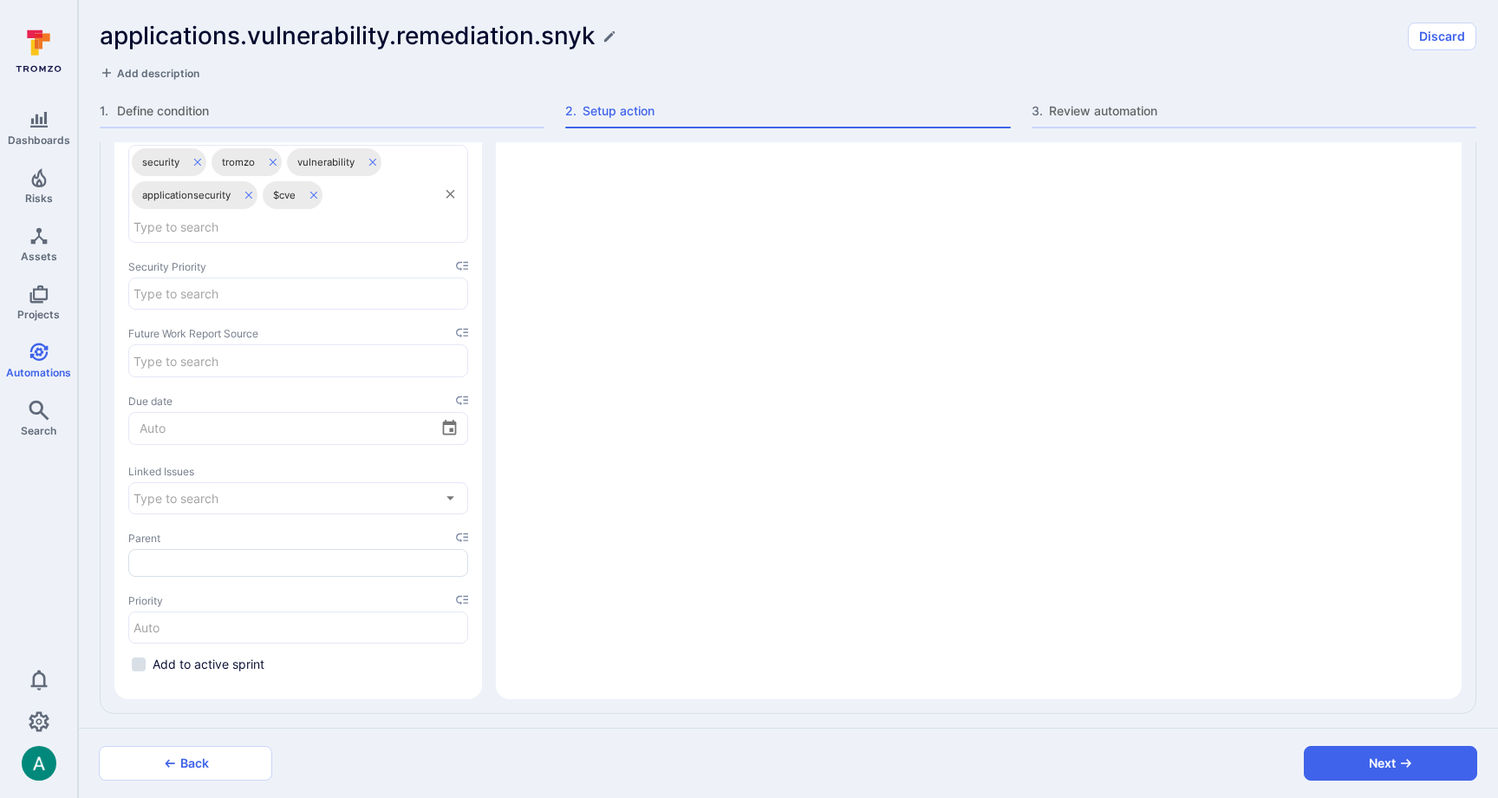
type textarea "x"
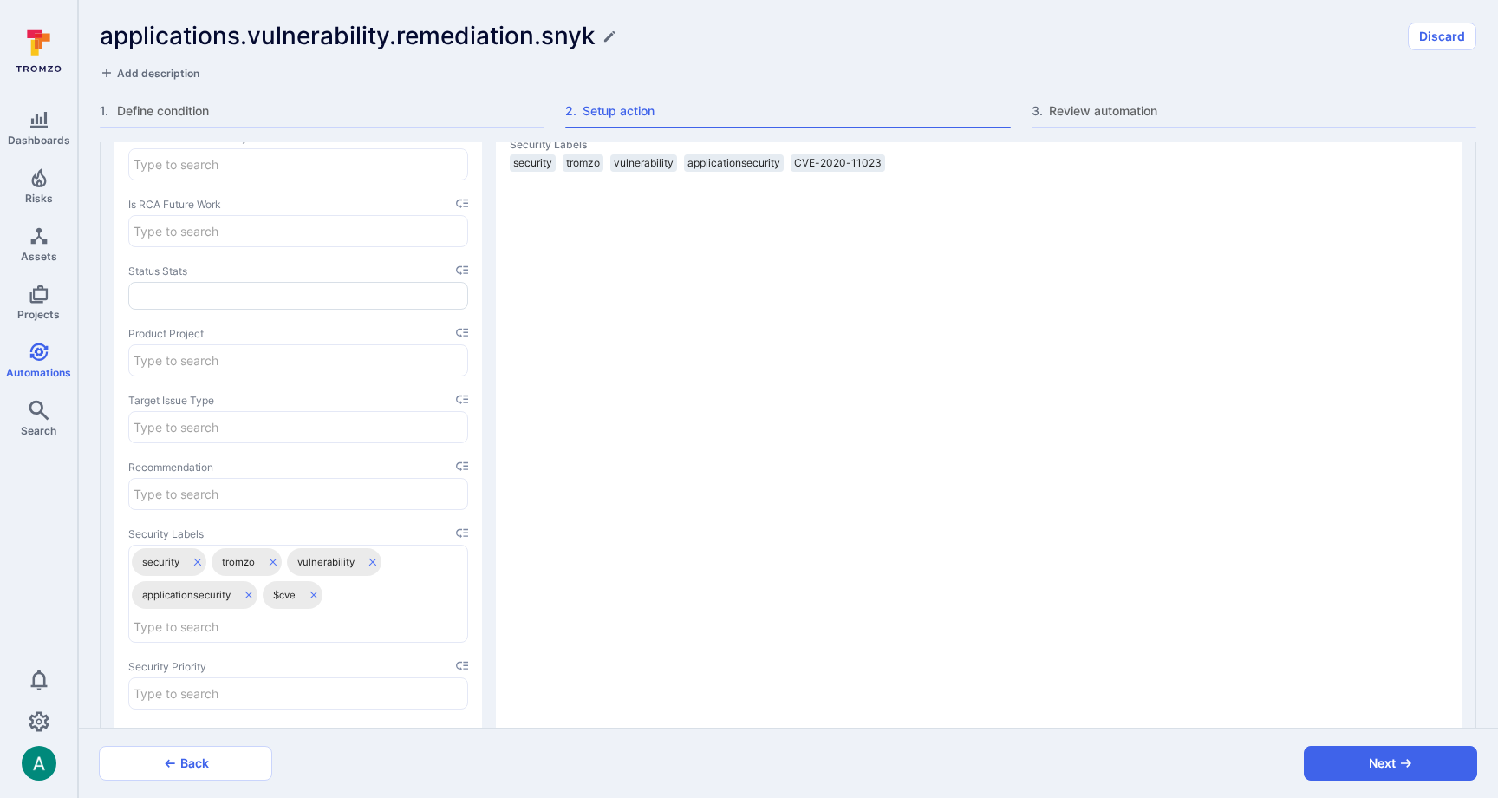
type textarea "x"
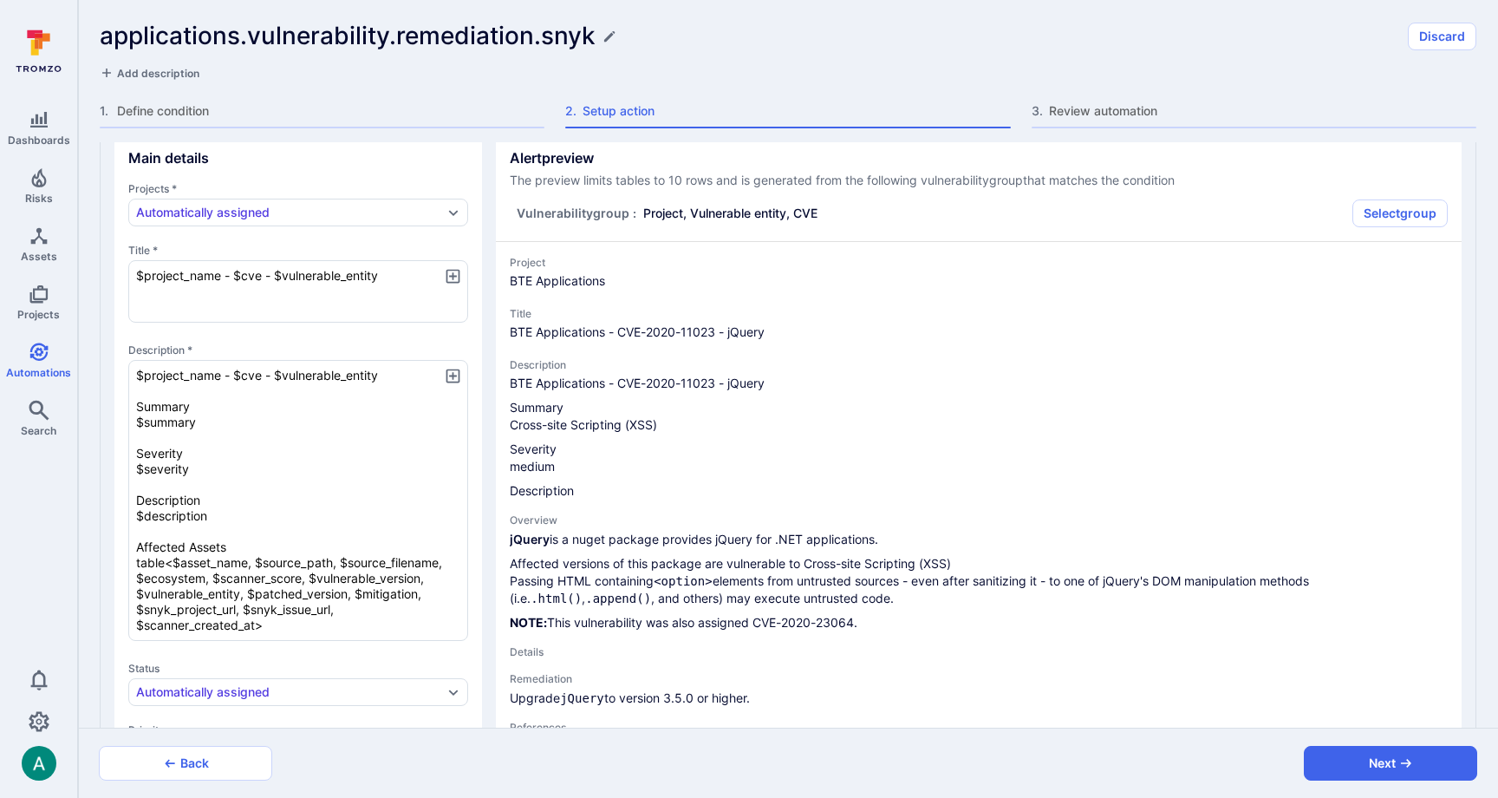
scroll to position [212, 0]
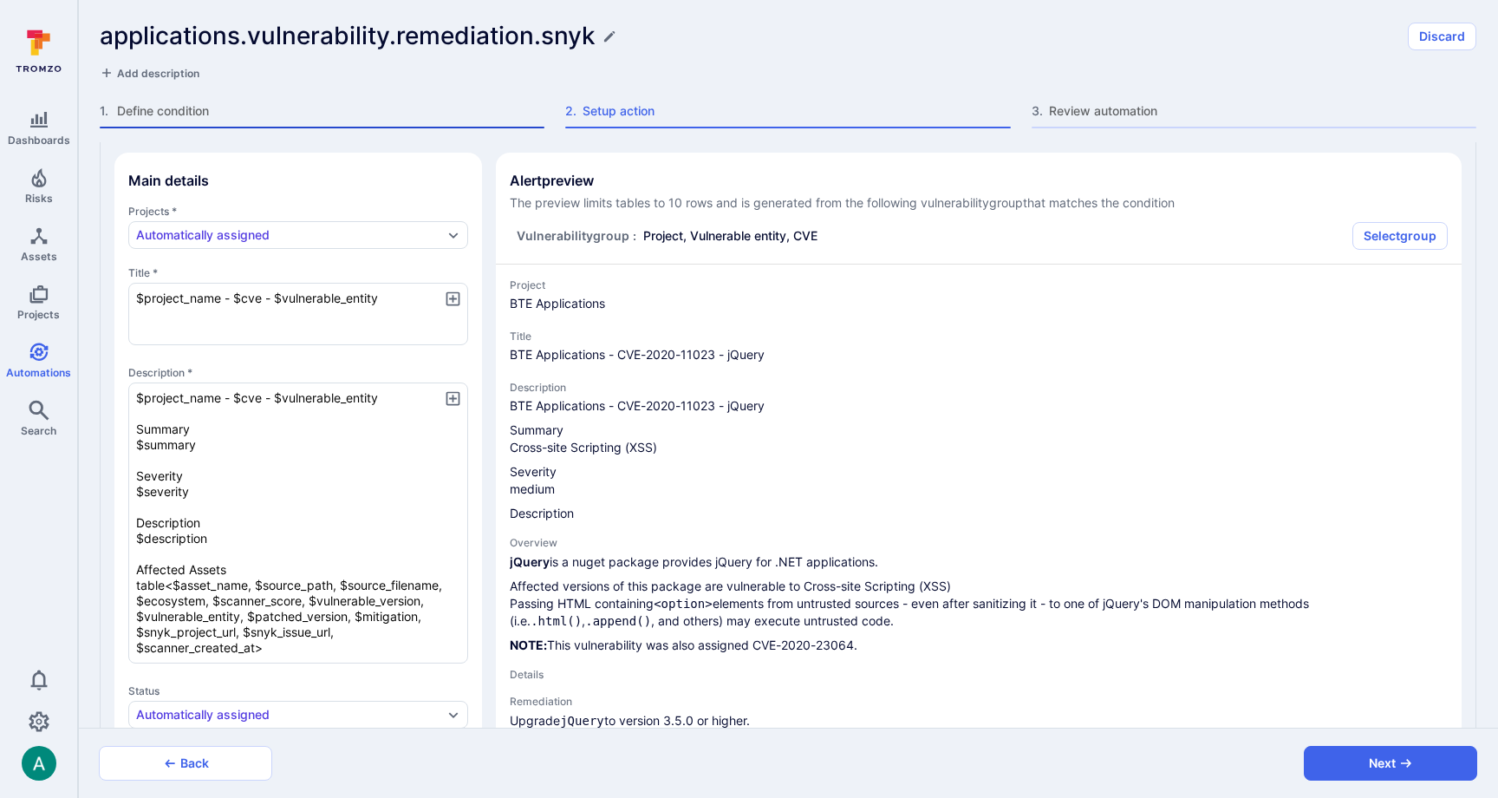
click at [180, 111] on span "Define condition" at bounding box center [330, 110] width 427 height 17
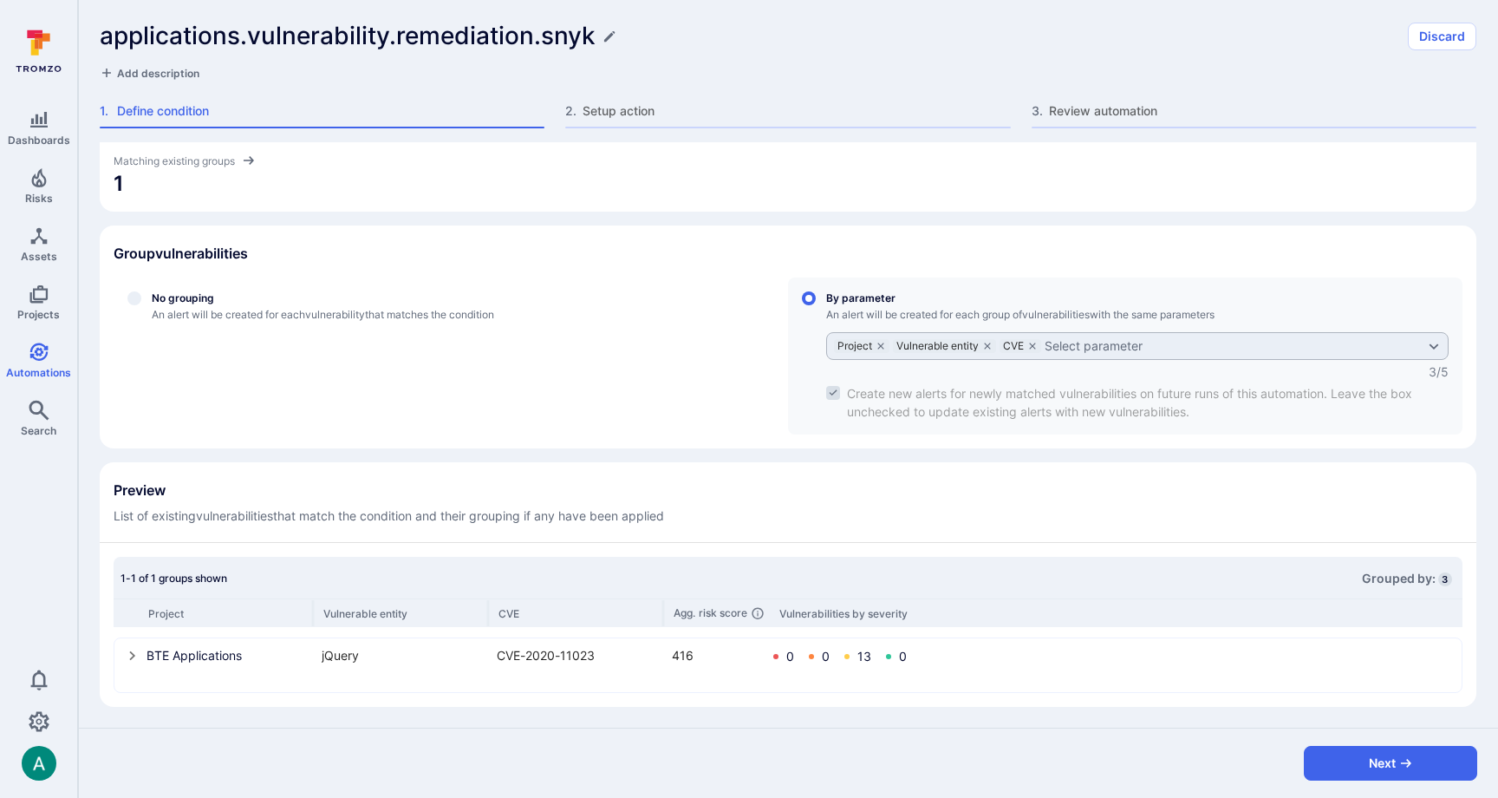
scroll to position [419, 0]
drag, startPoint x: 1328, startPoint y: 54, endPoint x: 1411, endPoint y: 38, distance: 84.7
click at [1335, 50] on div "applications.vulnerability.remediation.snyk Discard Add description" at bounding box center [788, 52] width 1377 height 60
click at [1423, 36] on button "Discard" at bounding box center [1442, 37] width 68 height 28
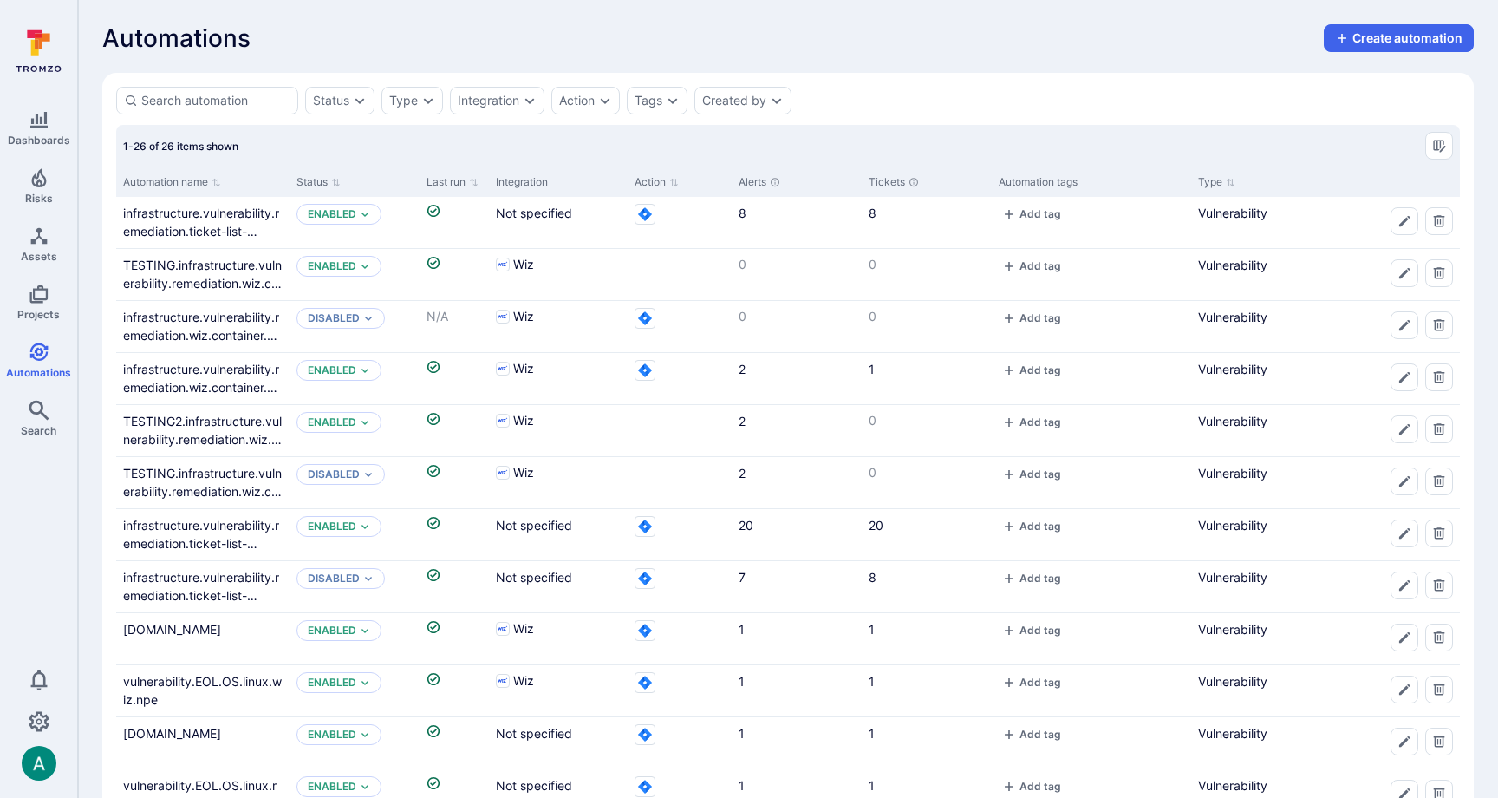
scroll to position [790, 0]
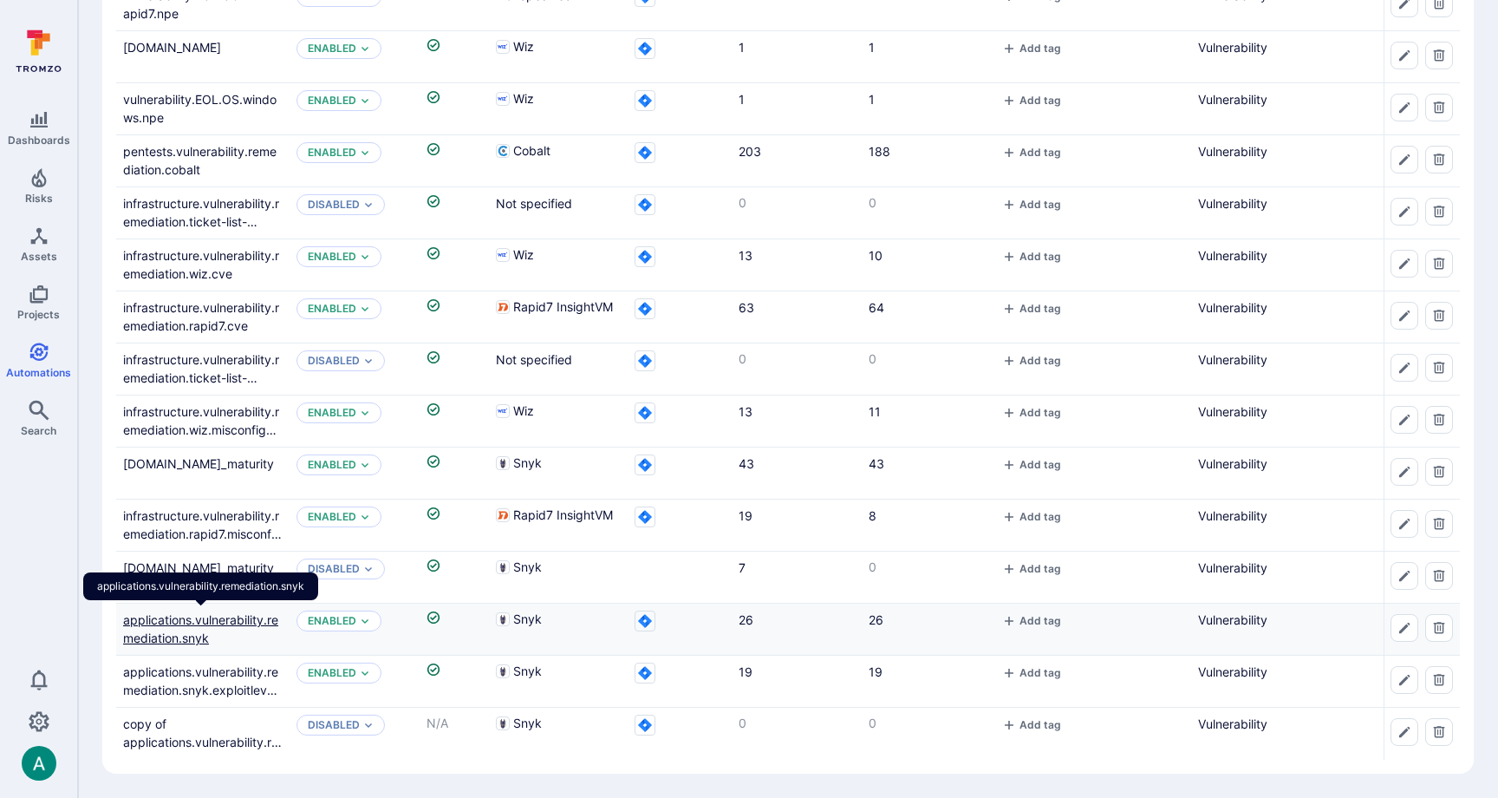
click at [221, 619] on link "applications.vulnerability.remediation.snyk" at bounding box center [200, 628] width 155 height 33
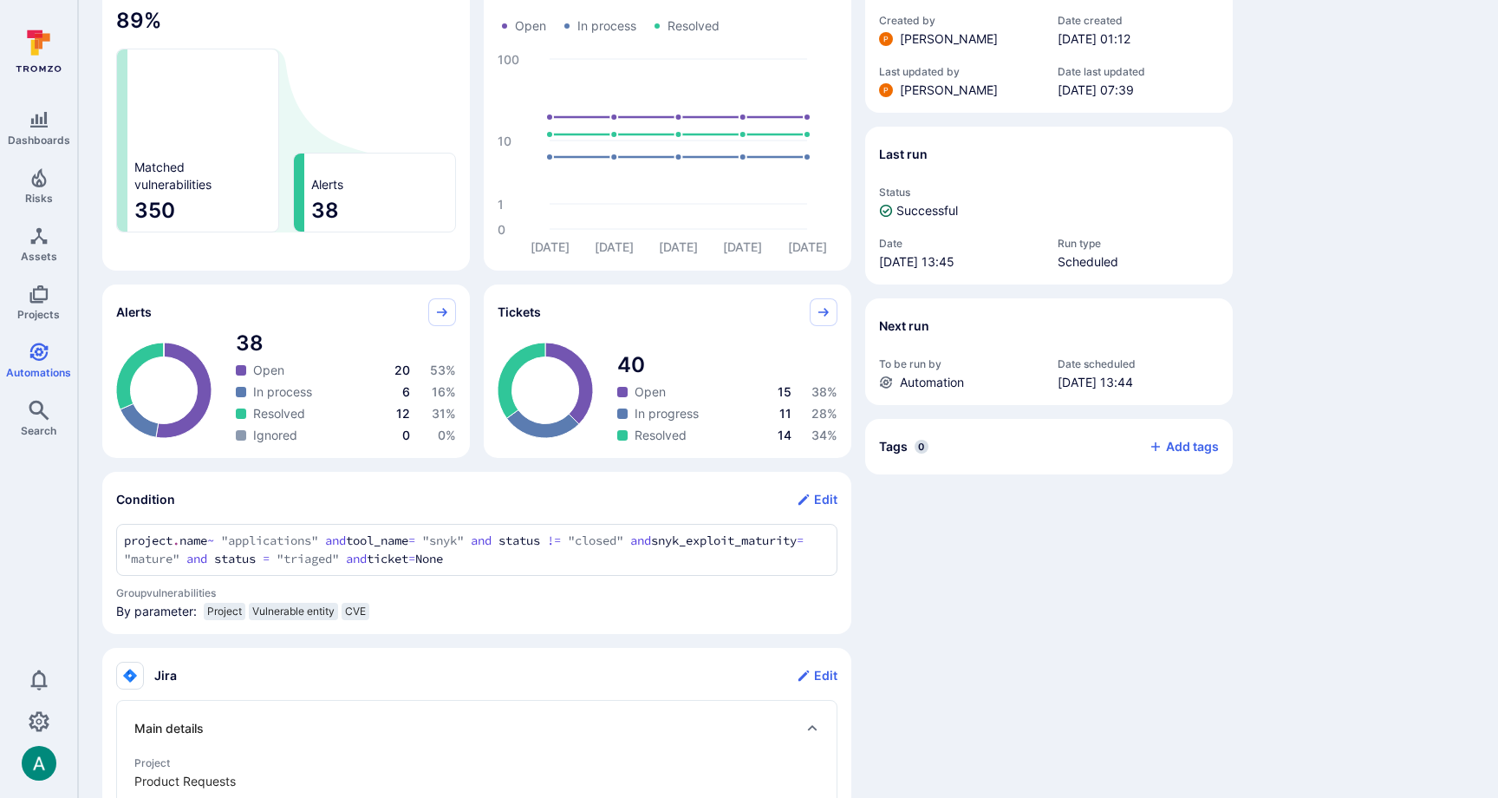
scroll to position [214, 0]
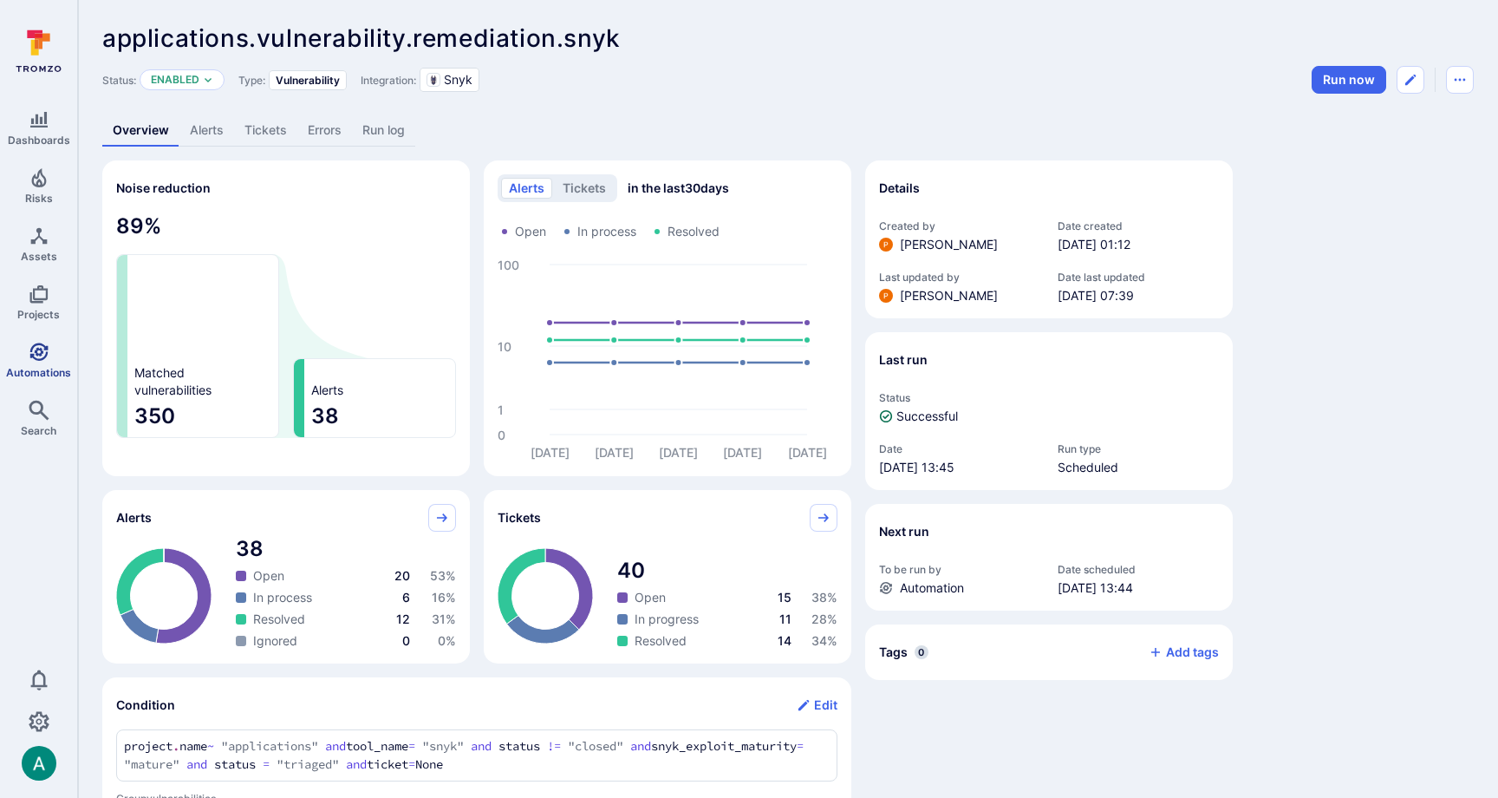
click at [23, 361] on link "Automations" at bounding box center [38, 360] width 77 height 51
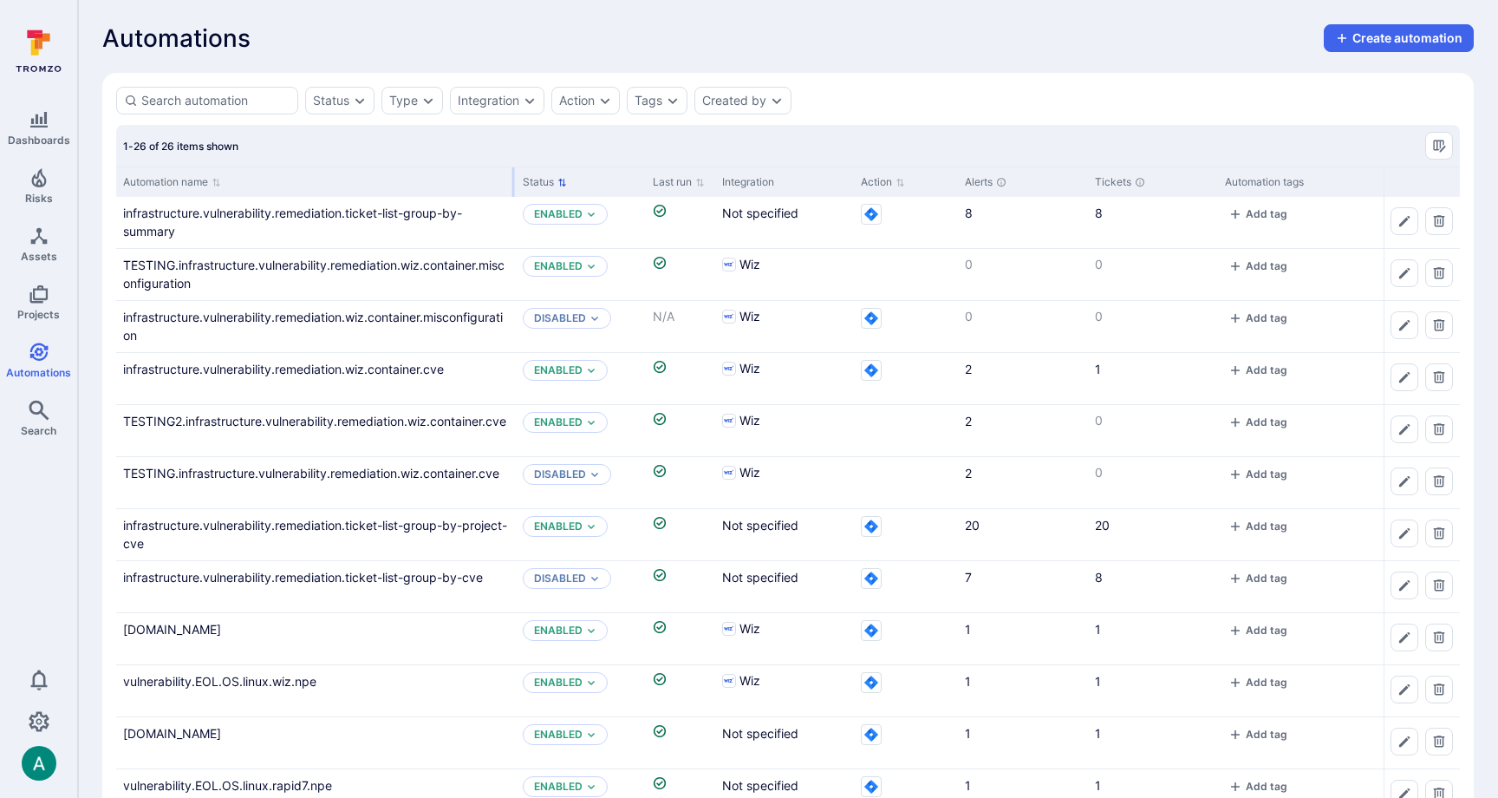
drag, startPoint x: 287, startPoint y: 181, endPoint x: 513, endPoint y: 188, distance: 226.4
click at [513, 188] on div at bounding box center [513, 181] width 3 height 29
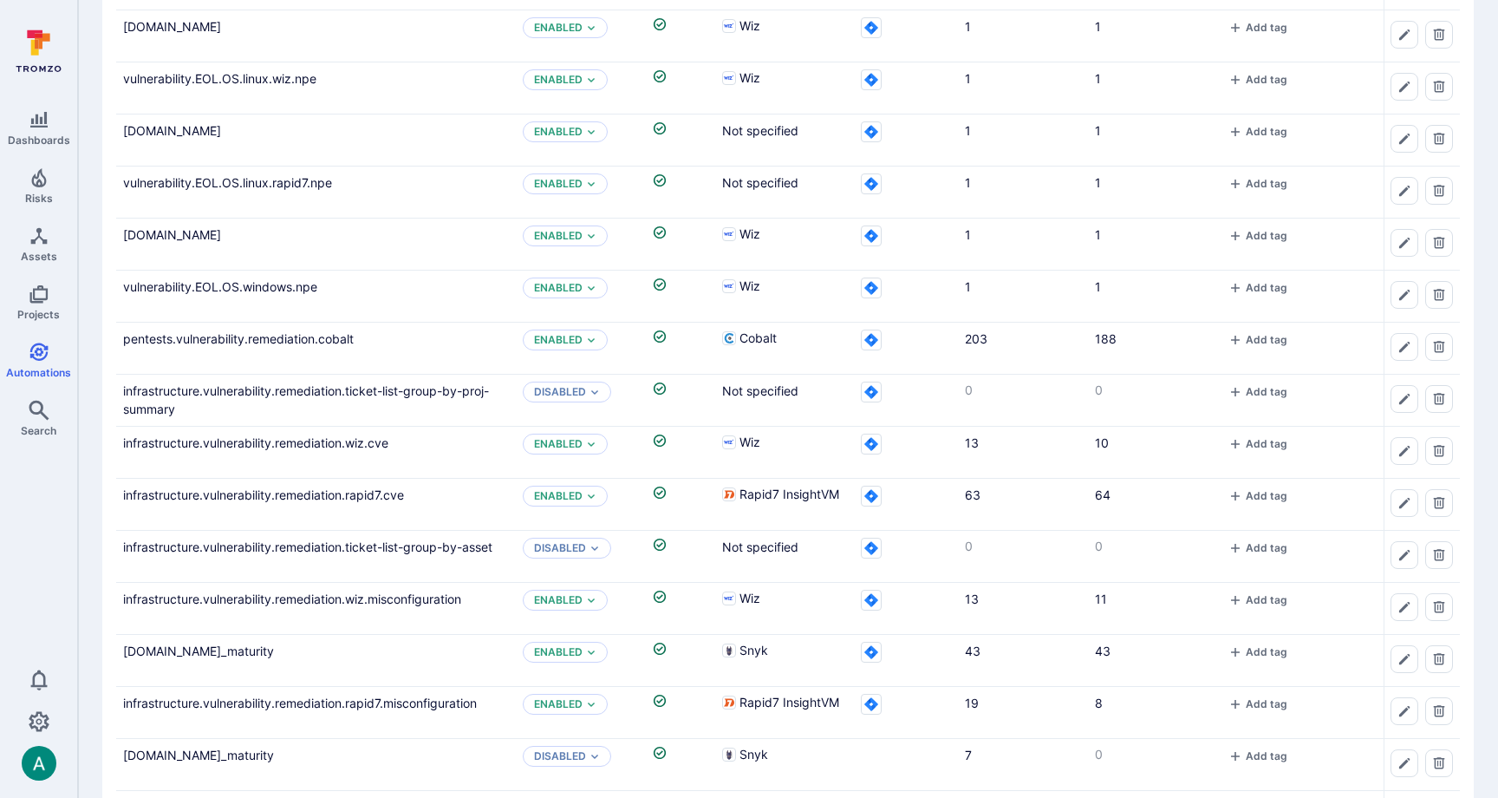
scroll to position [790, 0]
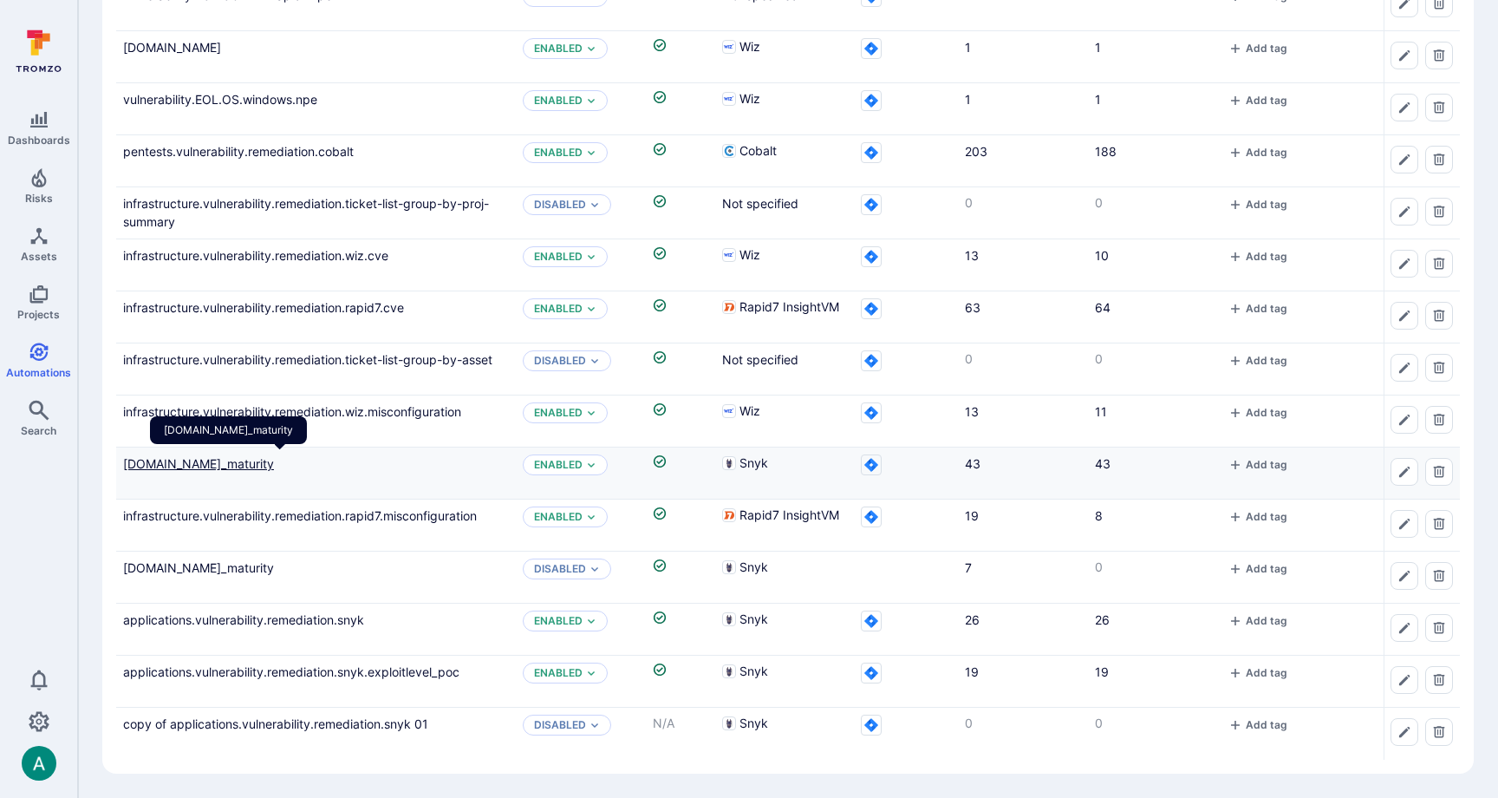
click at [274, 461] on link "applications.vulnerability.remediation.snyk.no_maturity" at bounding box center [198, 463] width 151 height 15
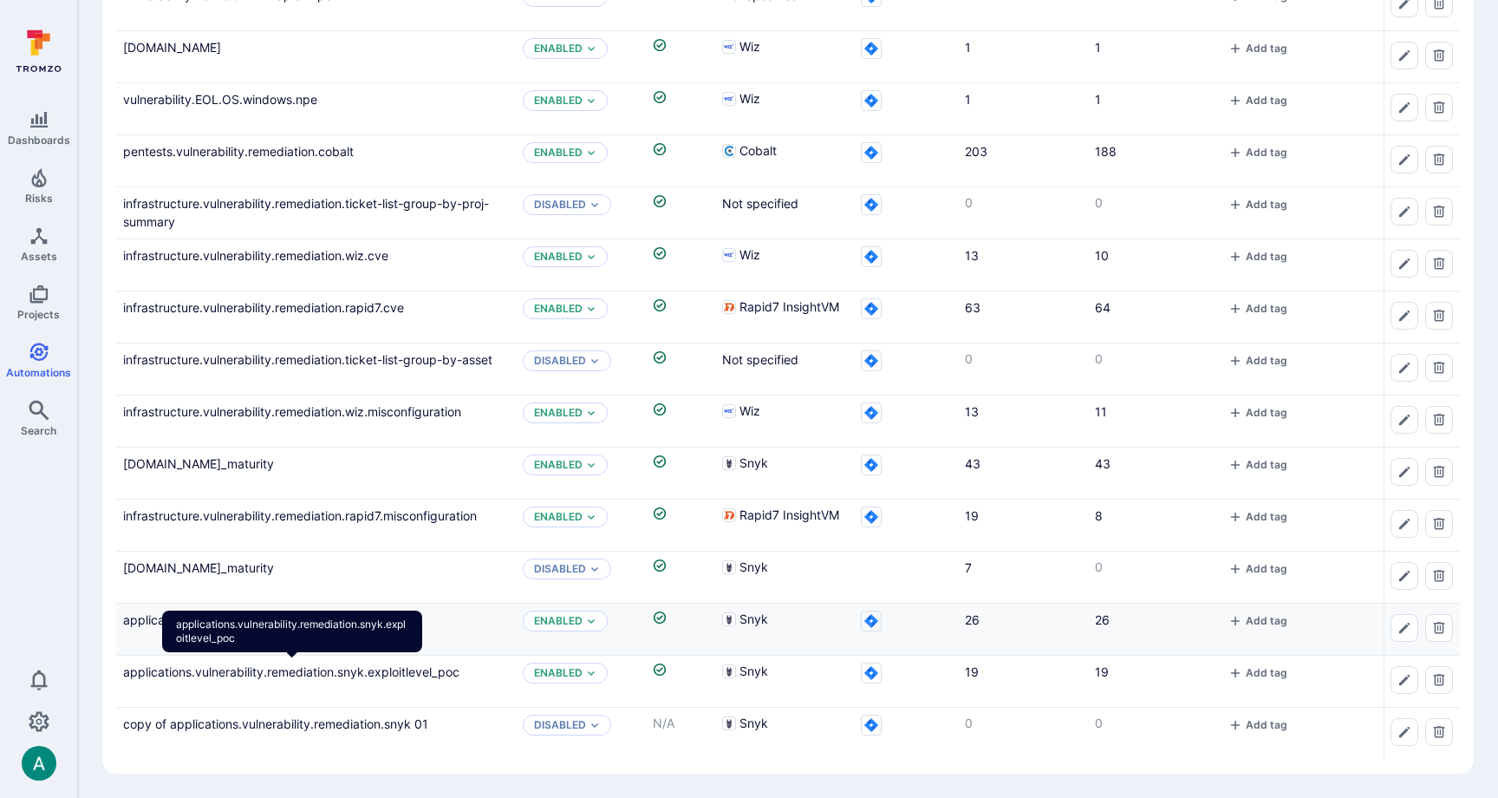
drag, startPoint x: 424, startPoint y: 671, endPoint x: 427, endPoint y: 653, distance: 18.5
click at [424, 671] on link "applications.vulnerability.remediation.snyk.exploitlevel_poc" at bounding box center [291, 671] width 336 height 15
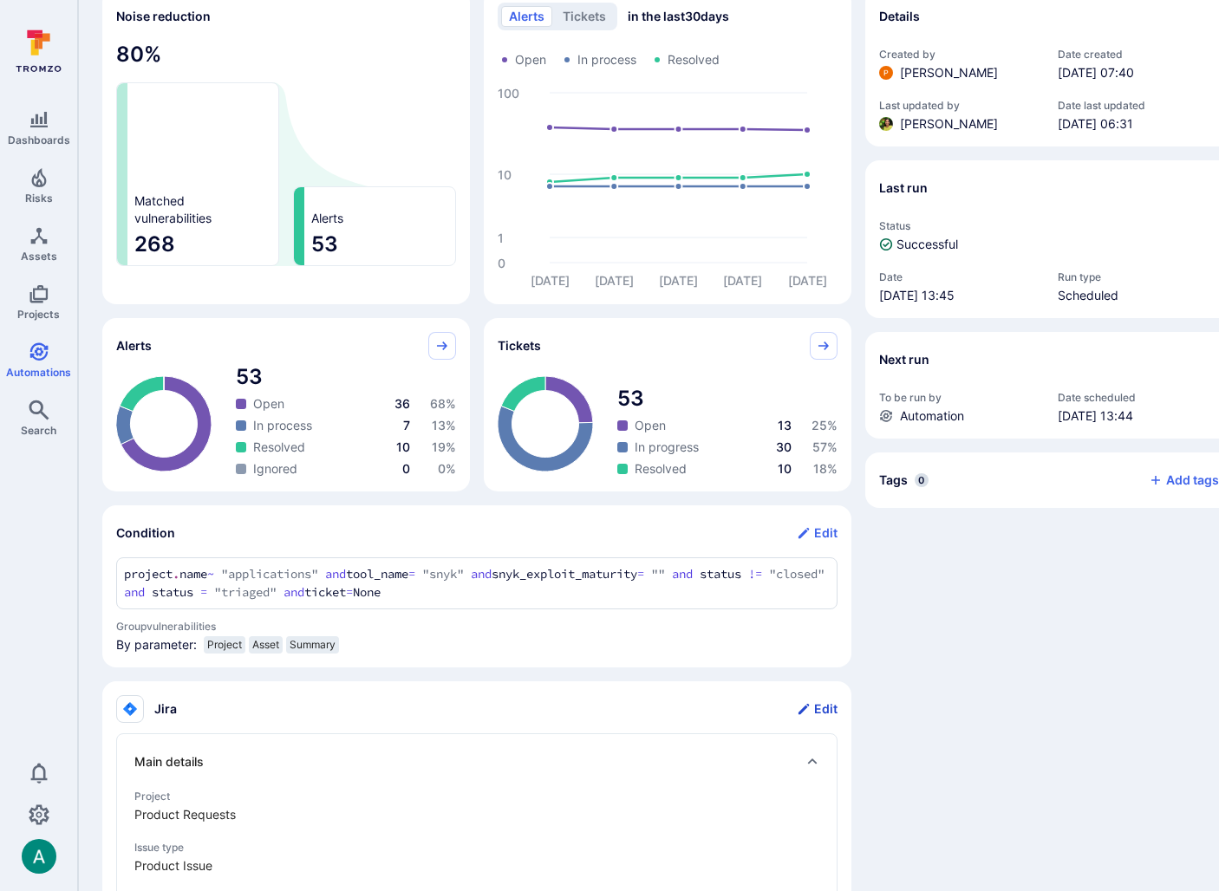
scroll to position [173, 0]
click at [819, 702] on button "Edit" at bounding box center [817, 708] width 41 height 28
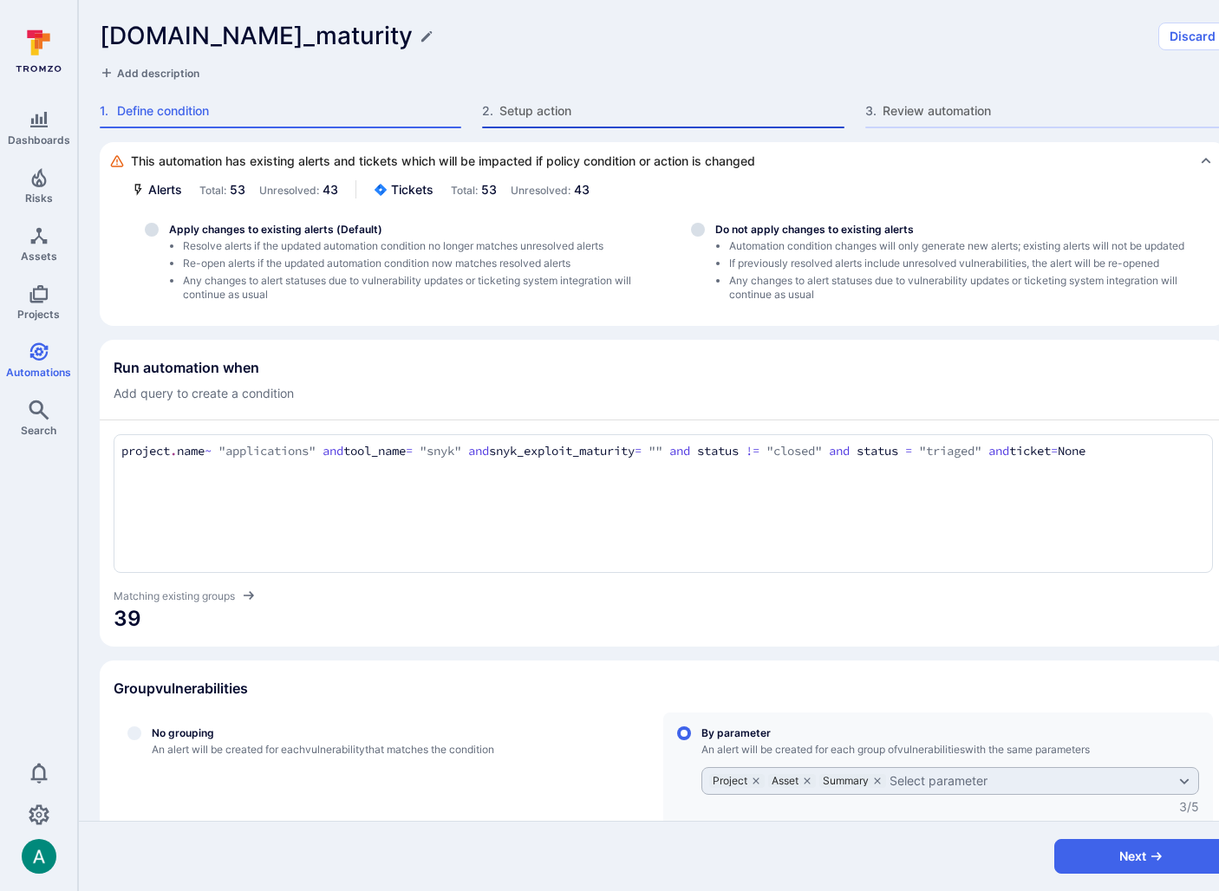
click at [542, 111] on span "Setup action" at bounding box center [671, 110] width 344 height 17
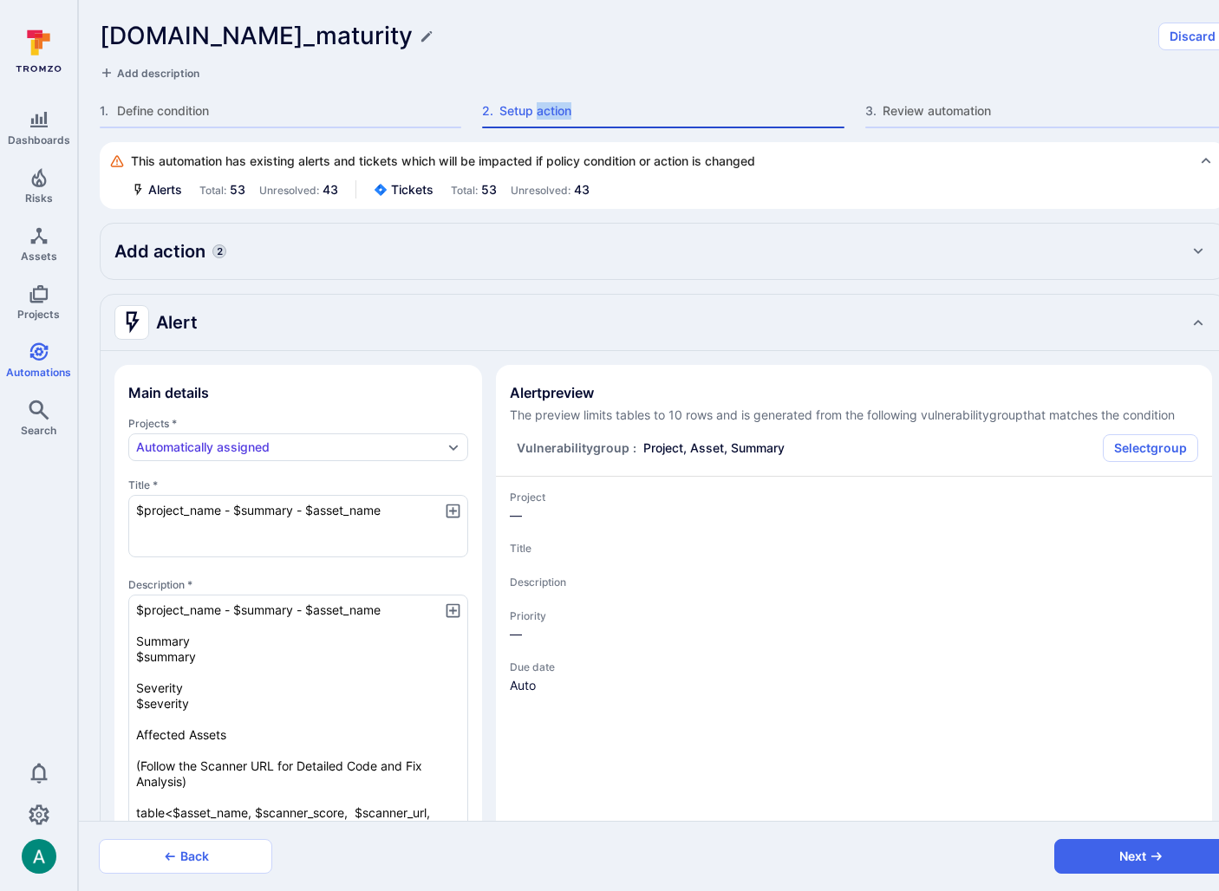
type textarea "x"
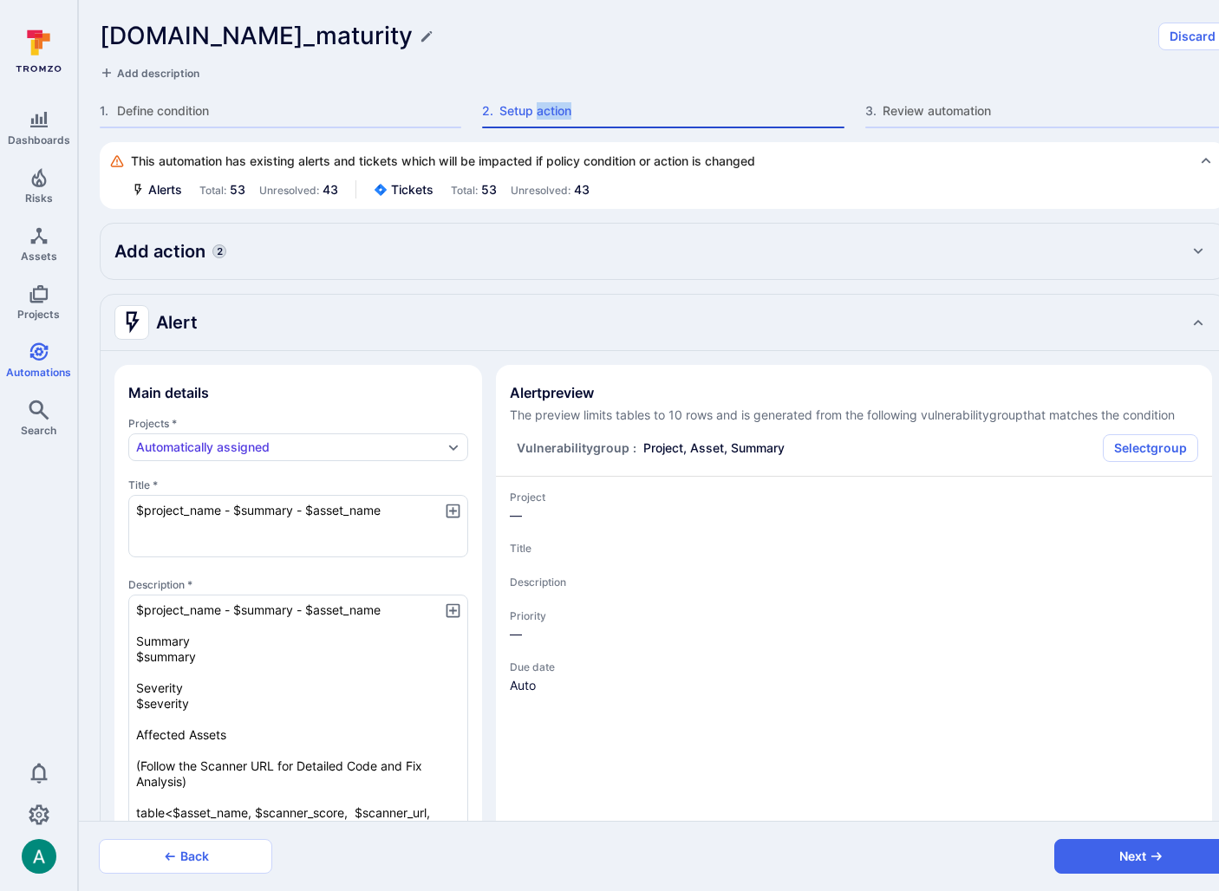
type textarea "x"
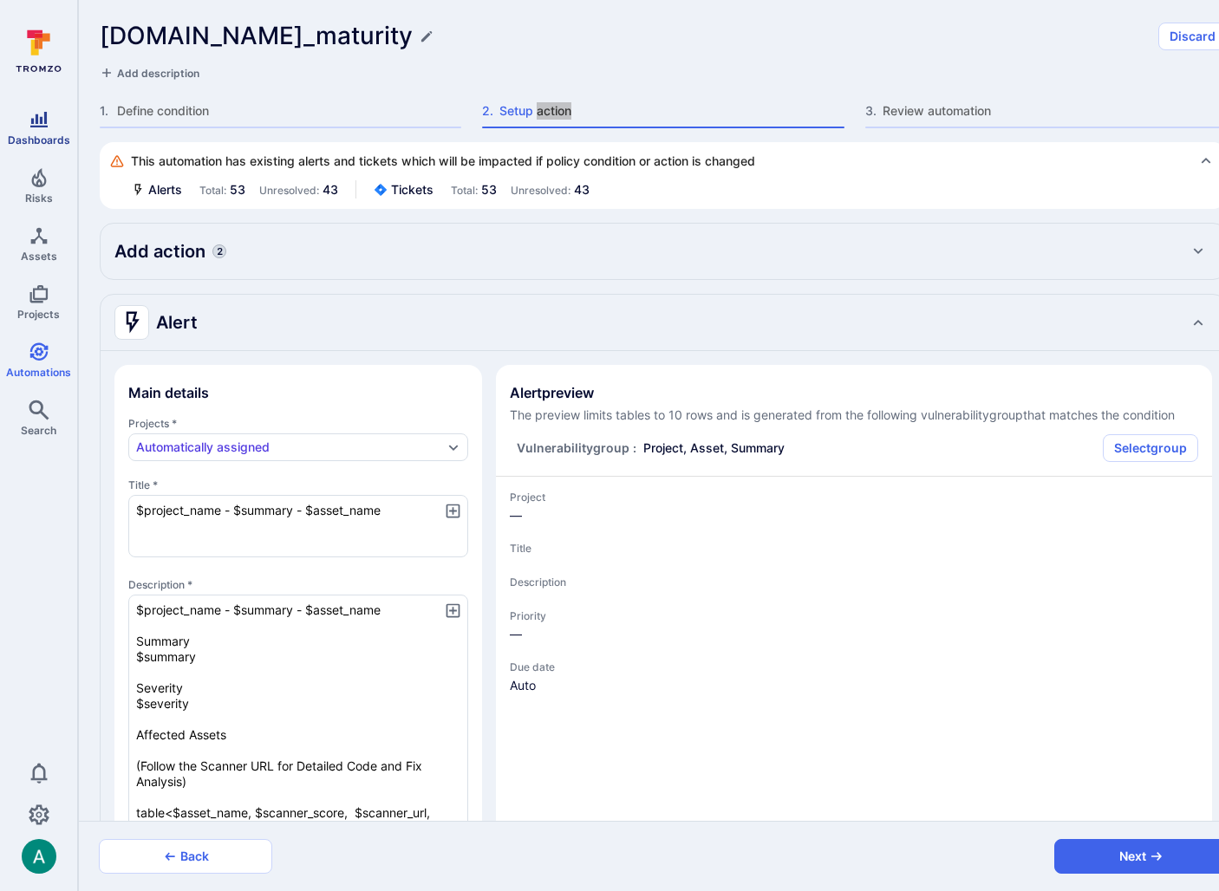
type textarea "x"
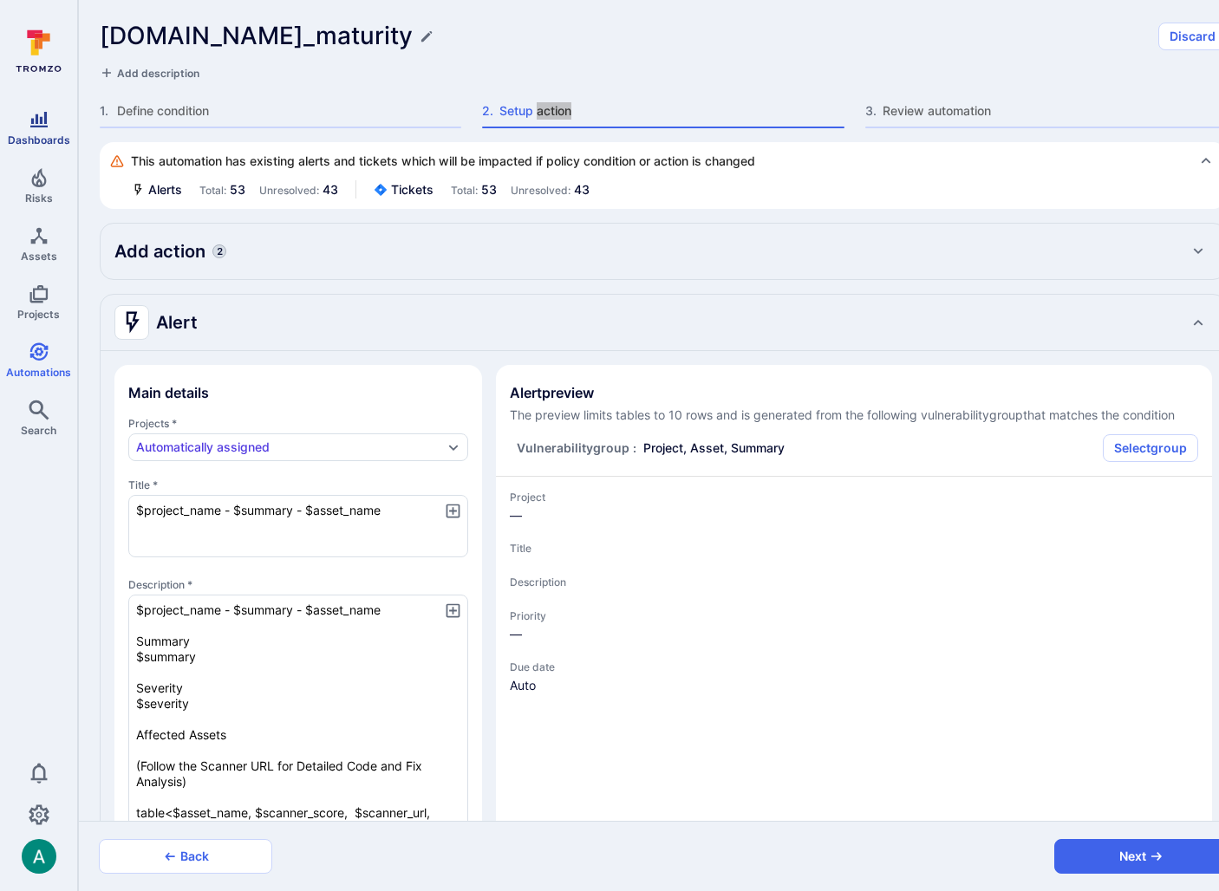
type textarea "x"
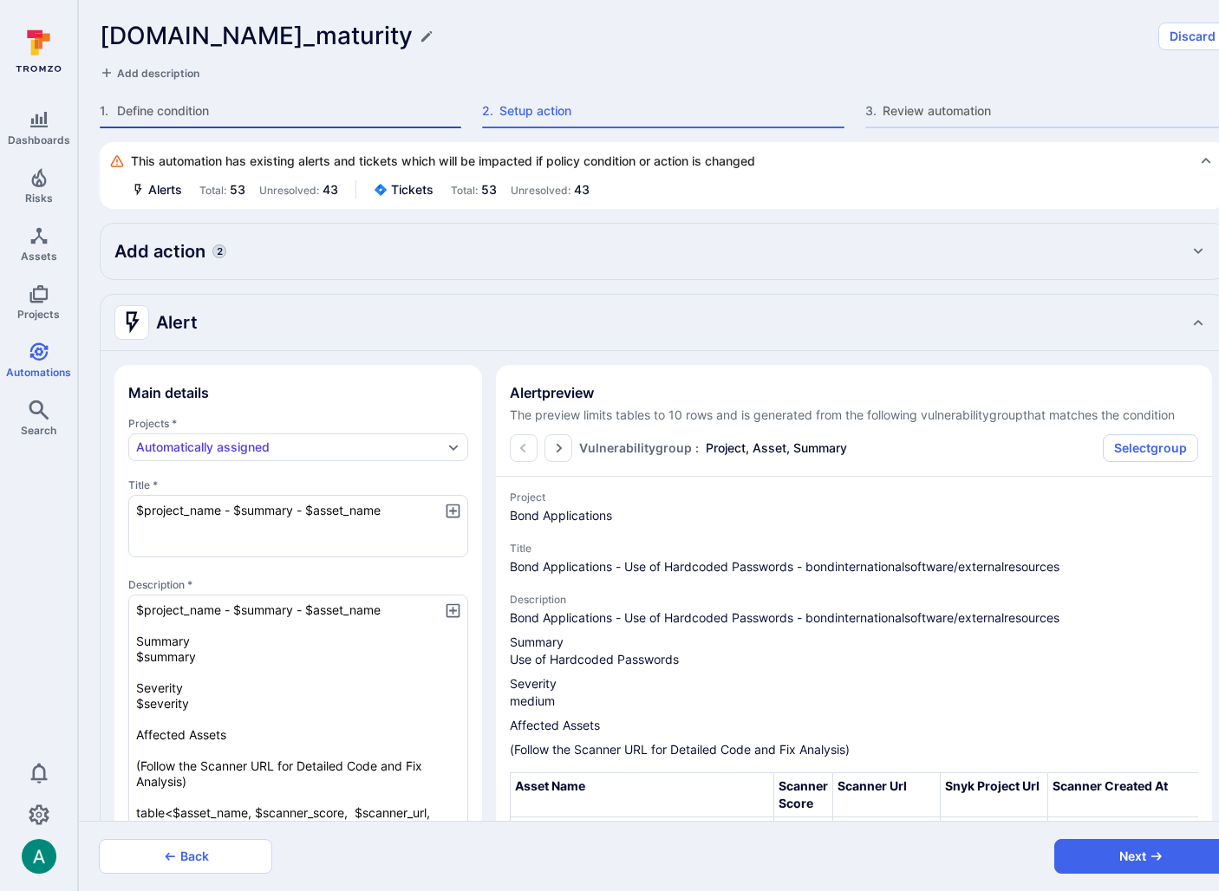
click at [257, 112] on span "Define condition" at bounding box center [289, 110] width 344 height 17
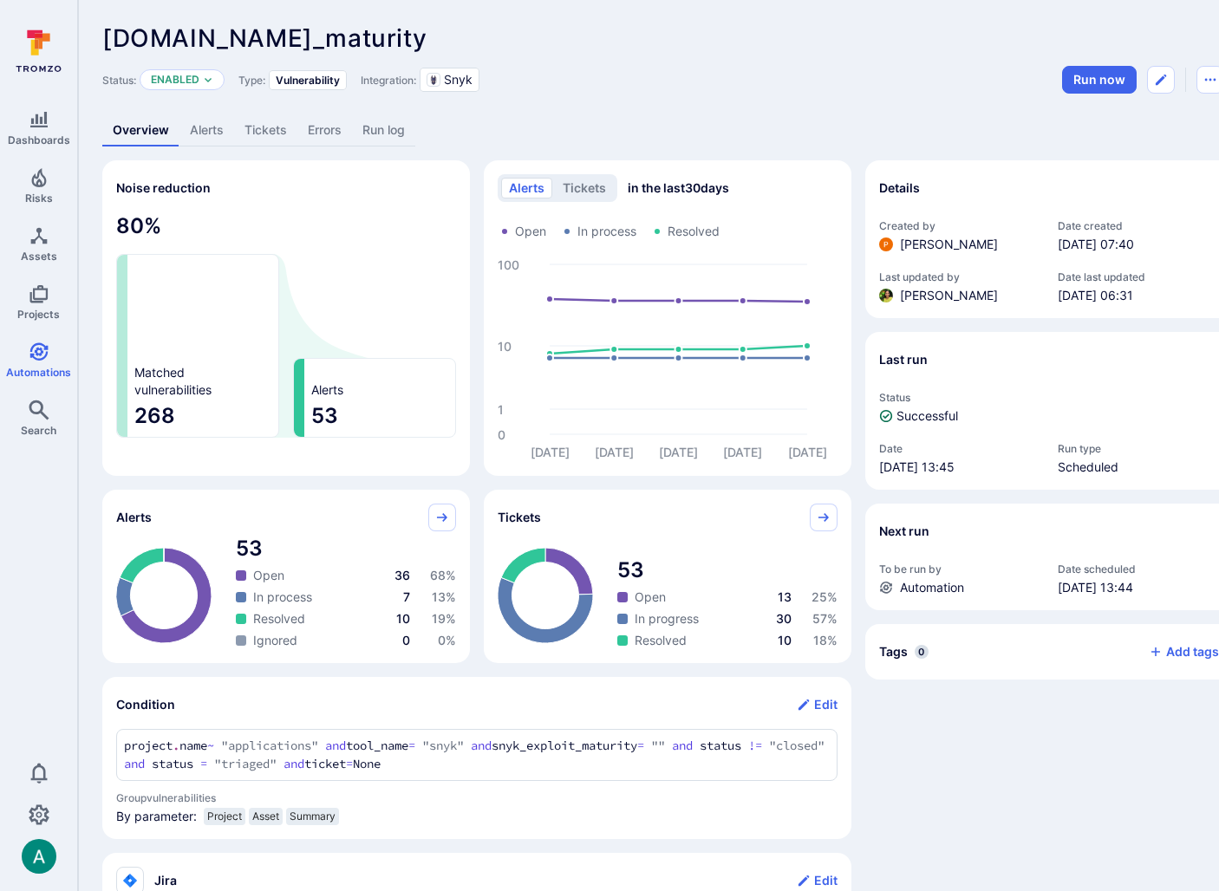
click at [211, 131] on link "Alerts" at bounding box center [206, 130] width 55 height 32
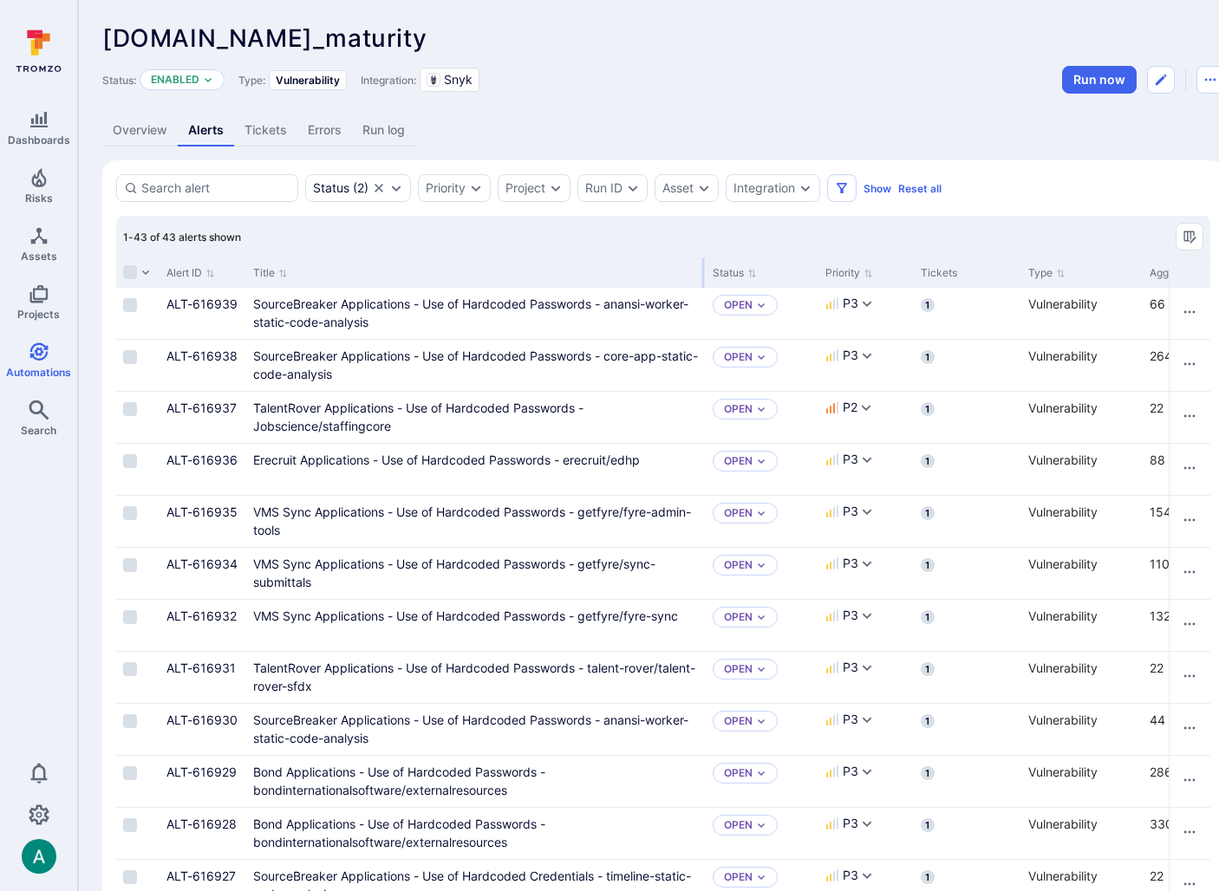
drag, startPoint x: 459, startPoint y: 270, endPoint x: 701, endPoint y: 263, distance: 242.9
click at [702, 263] on div at bounding box center [703, 272] width 3 height 29
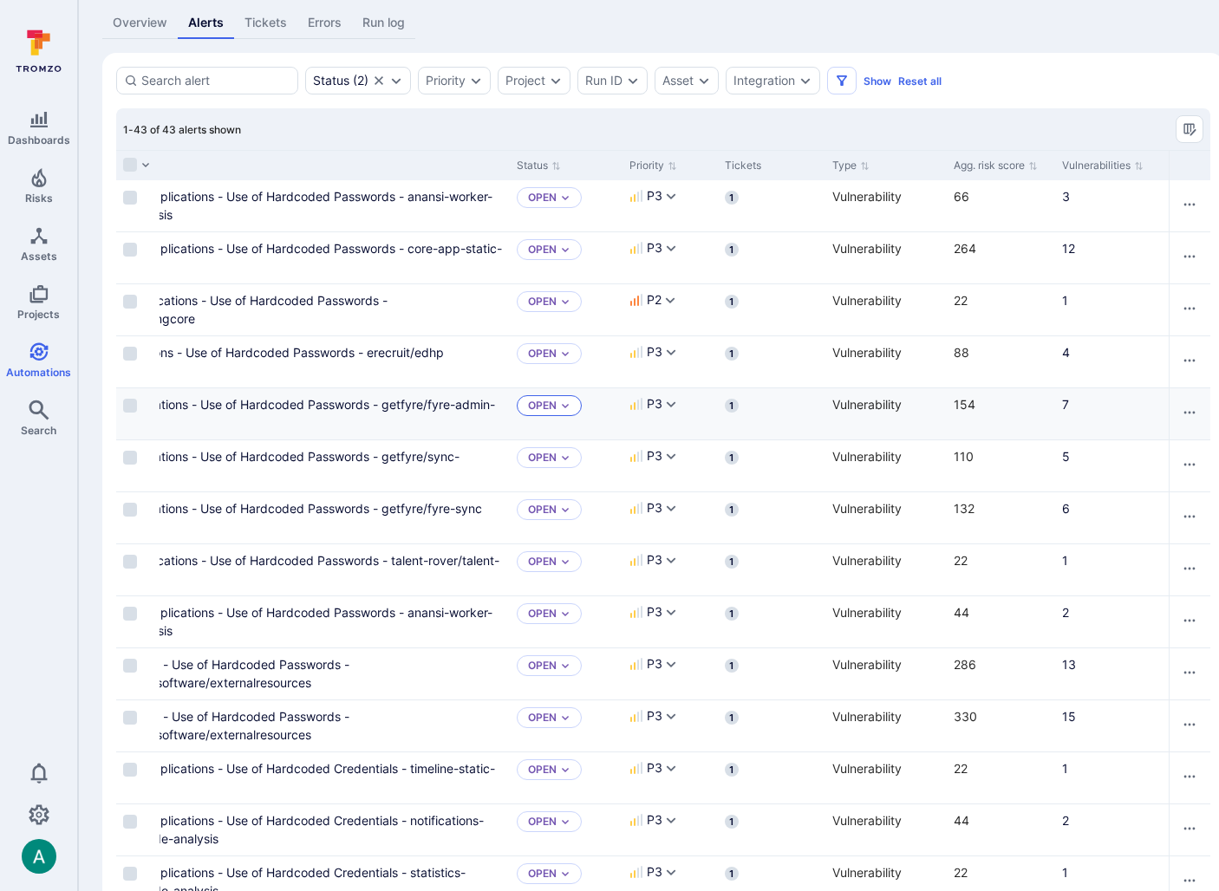
scroll to position [0, 195]
click at [309, 254] on link "SourceBreaker Applications - Use of Hardcoded Passwords - core-app-static-code-…" at bounding box center [280, 257] width 445 height 33
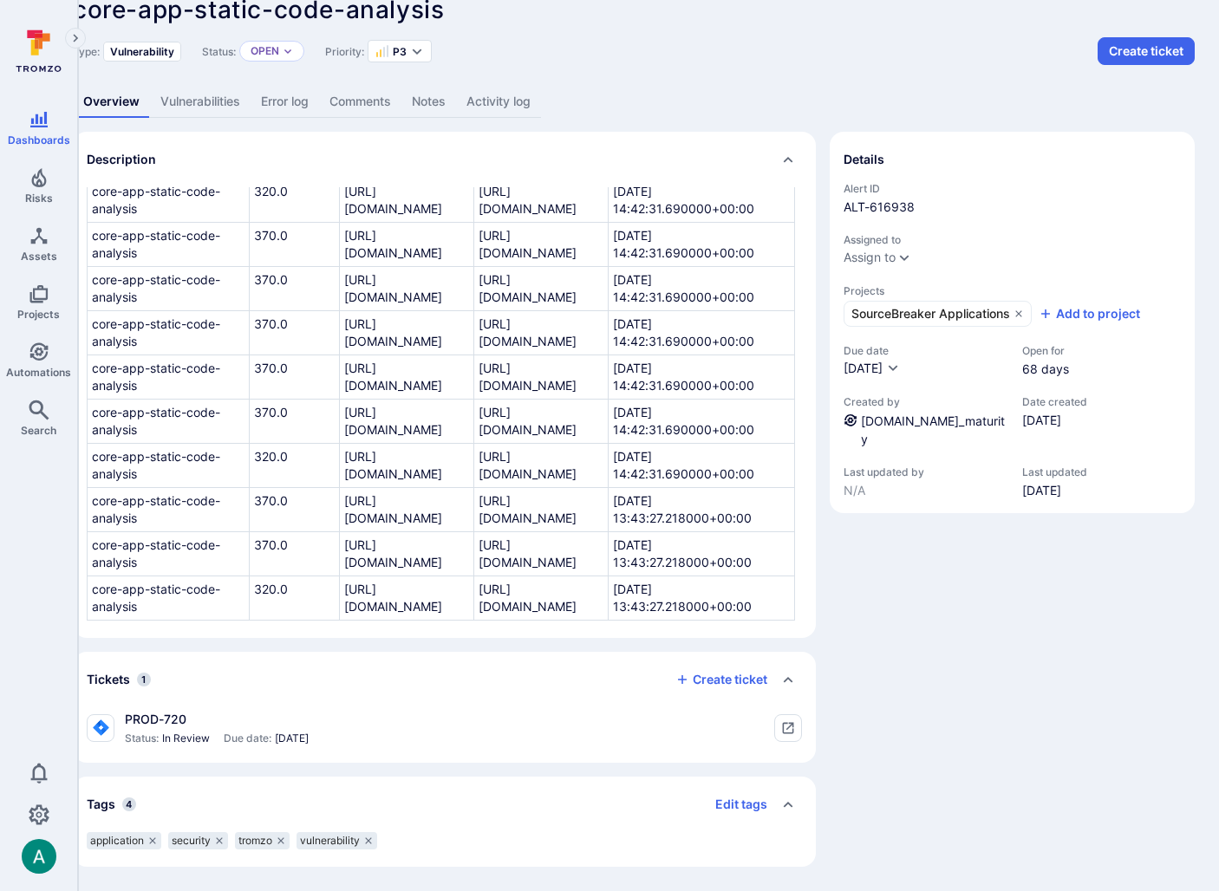
scroll to position [56, 0]
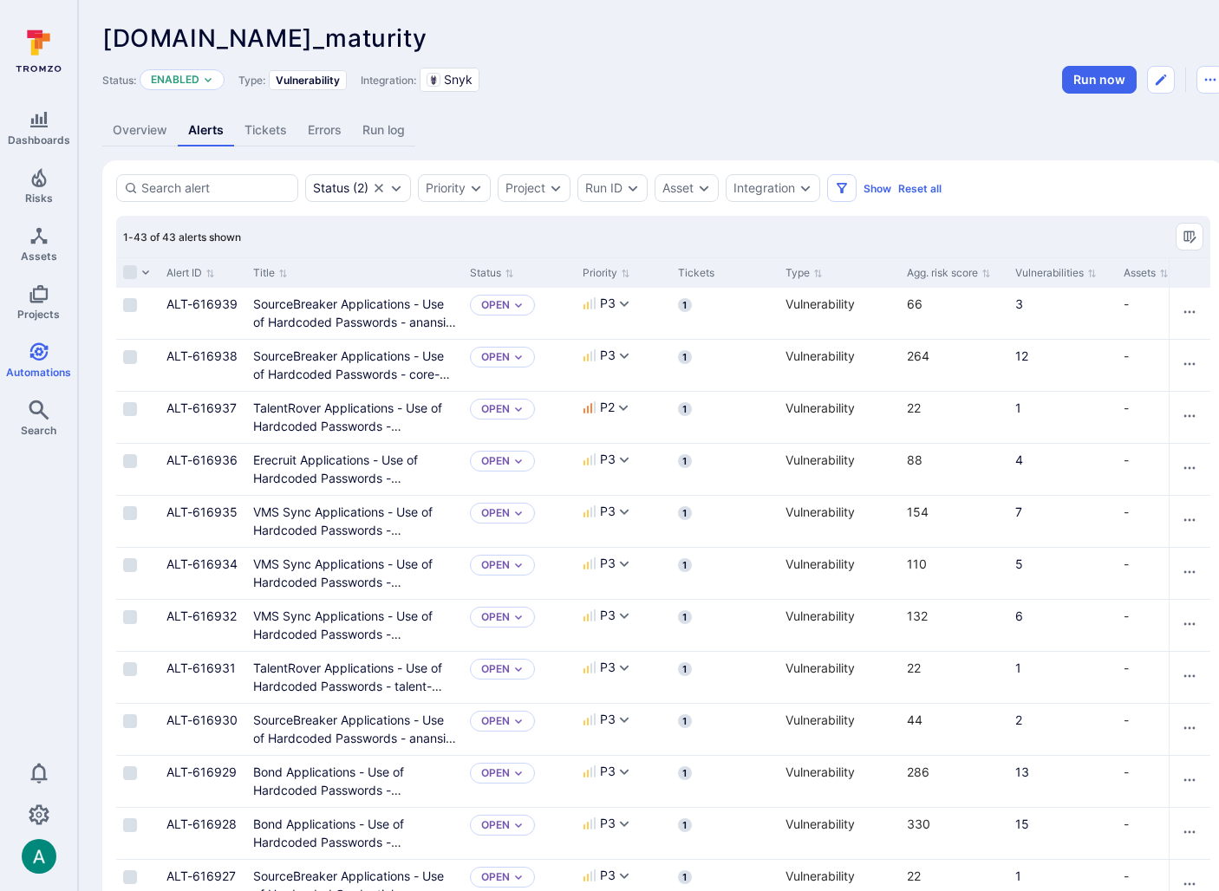
click at [148, 134] on link "Overview" at bounding box center [139, 130] width 75 height 32
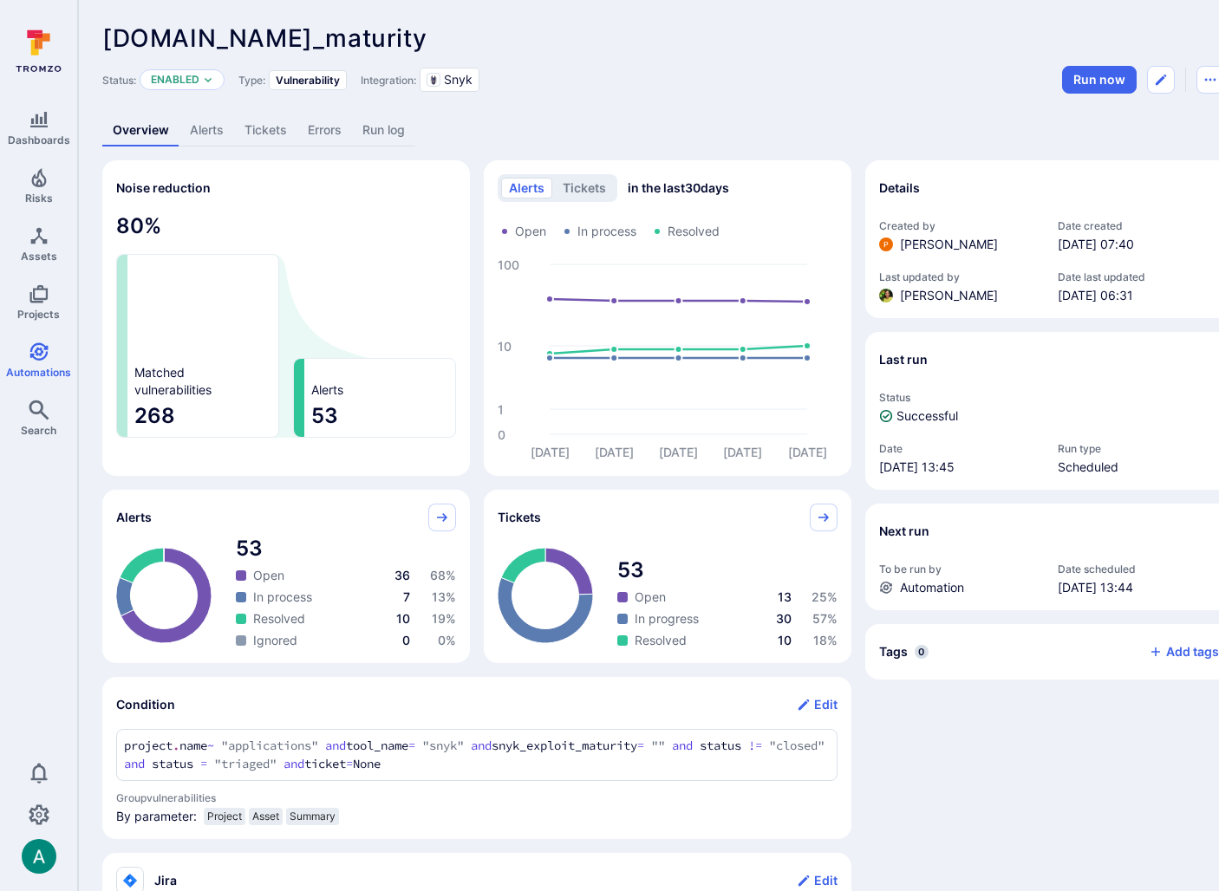
scroll to position [139, 0]
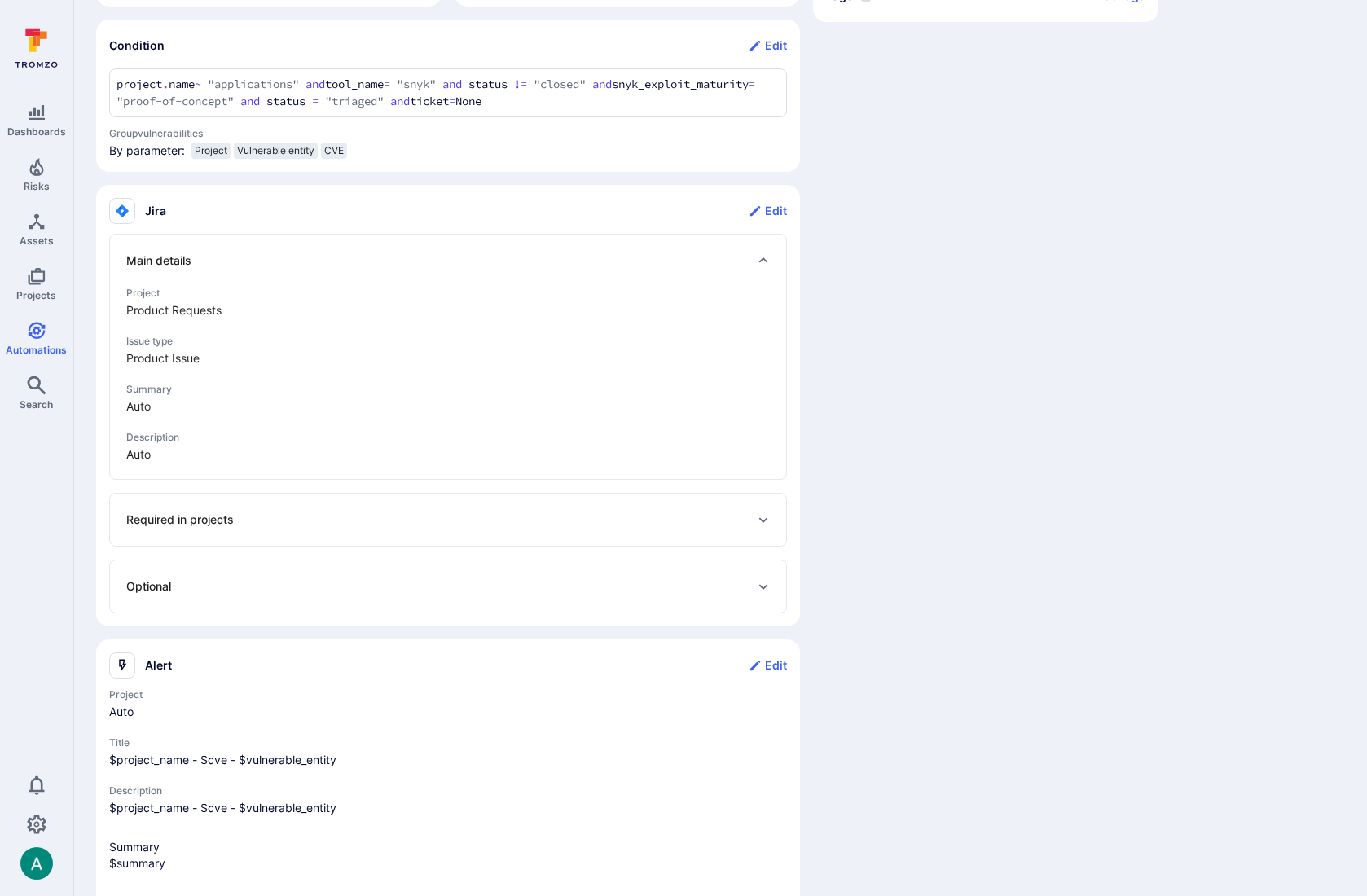
scroll to position [599, 0]
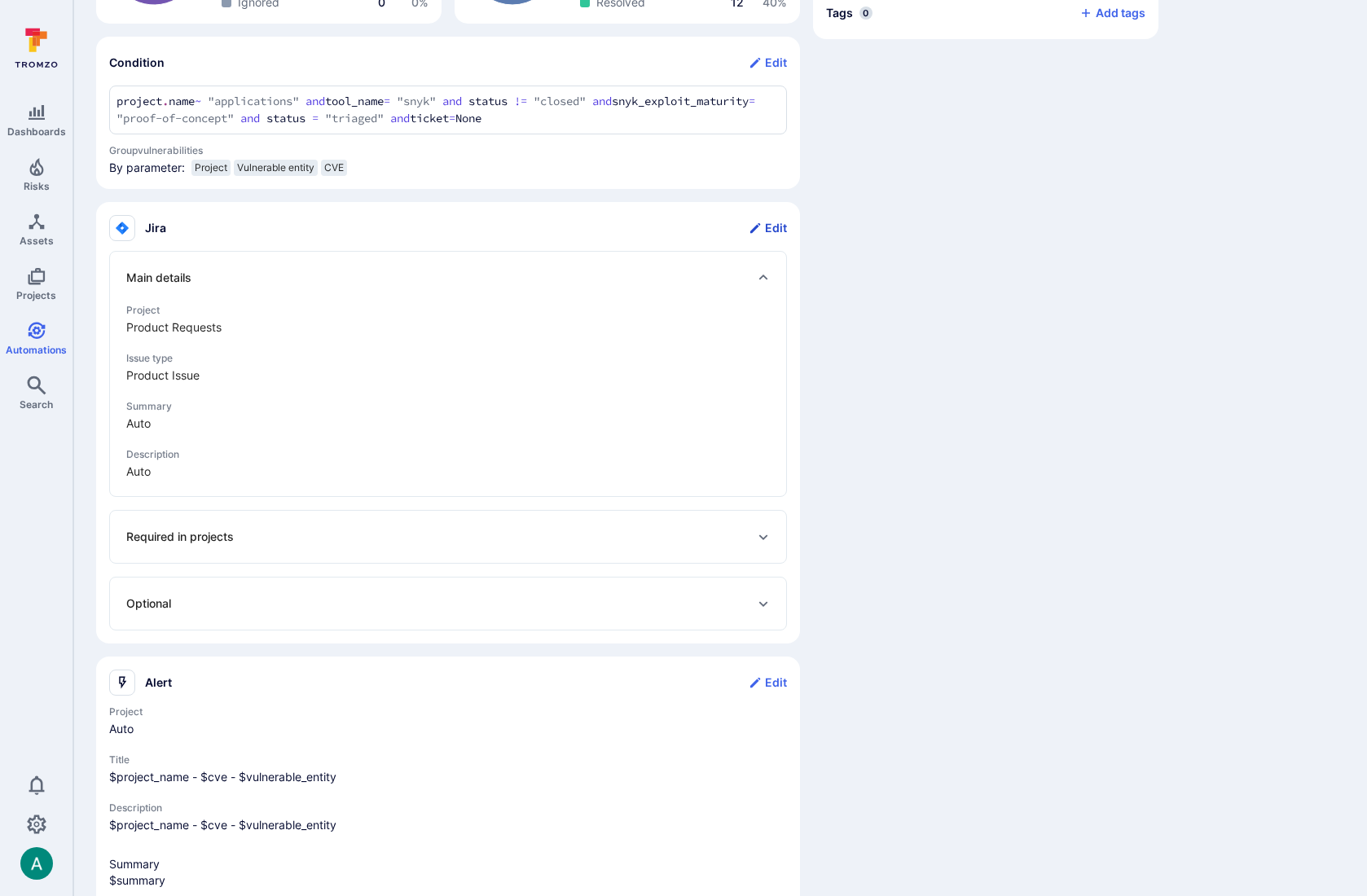
click at [774, 224] on button "Edit" at bounding box center [768, 228] width 39 height 26
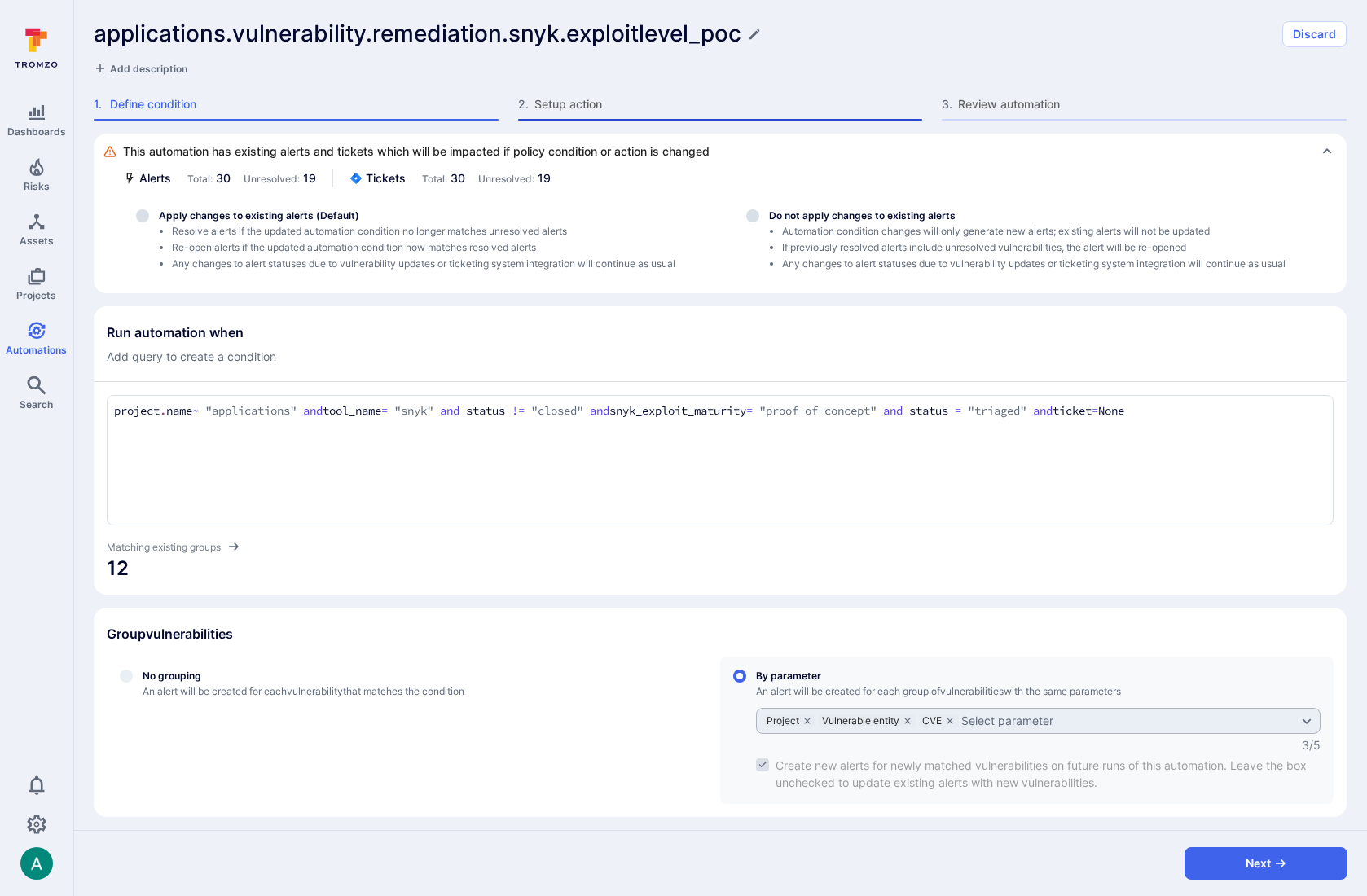
click at [574, 103] on span "Setup action" at bounding box center [729, 103] width 389 height 16
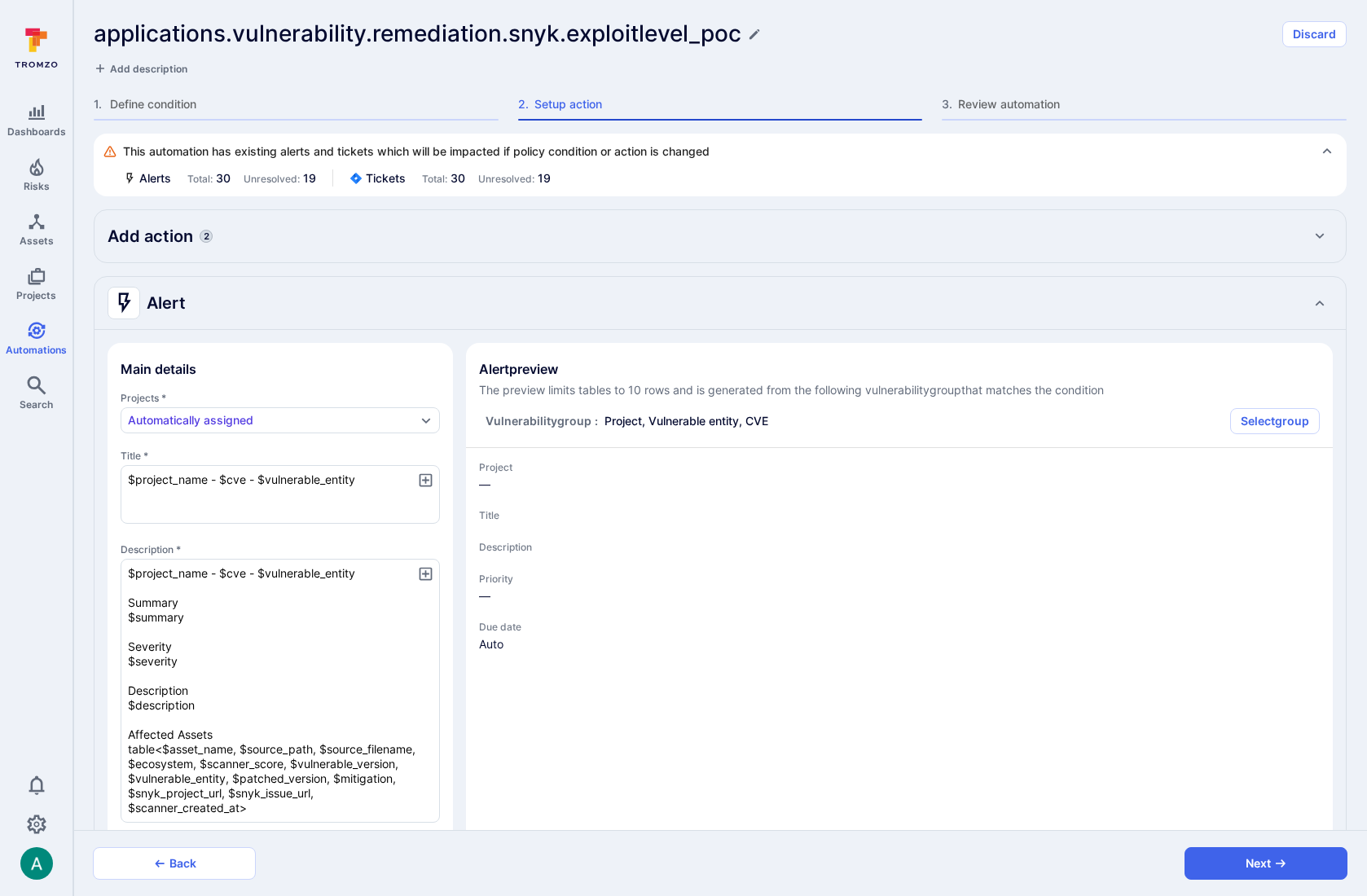
type textarea "x"
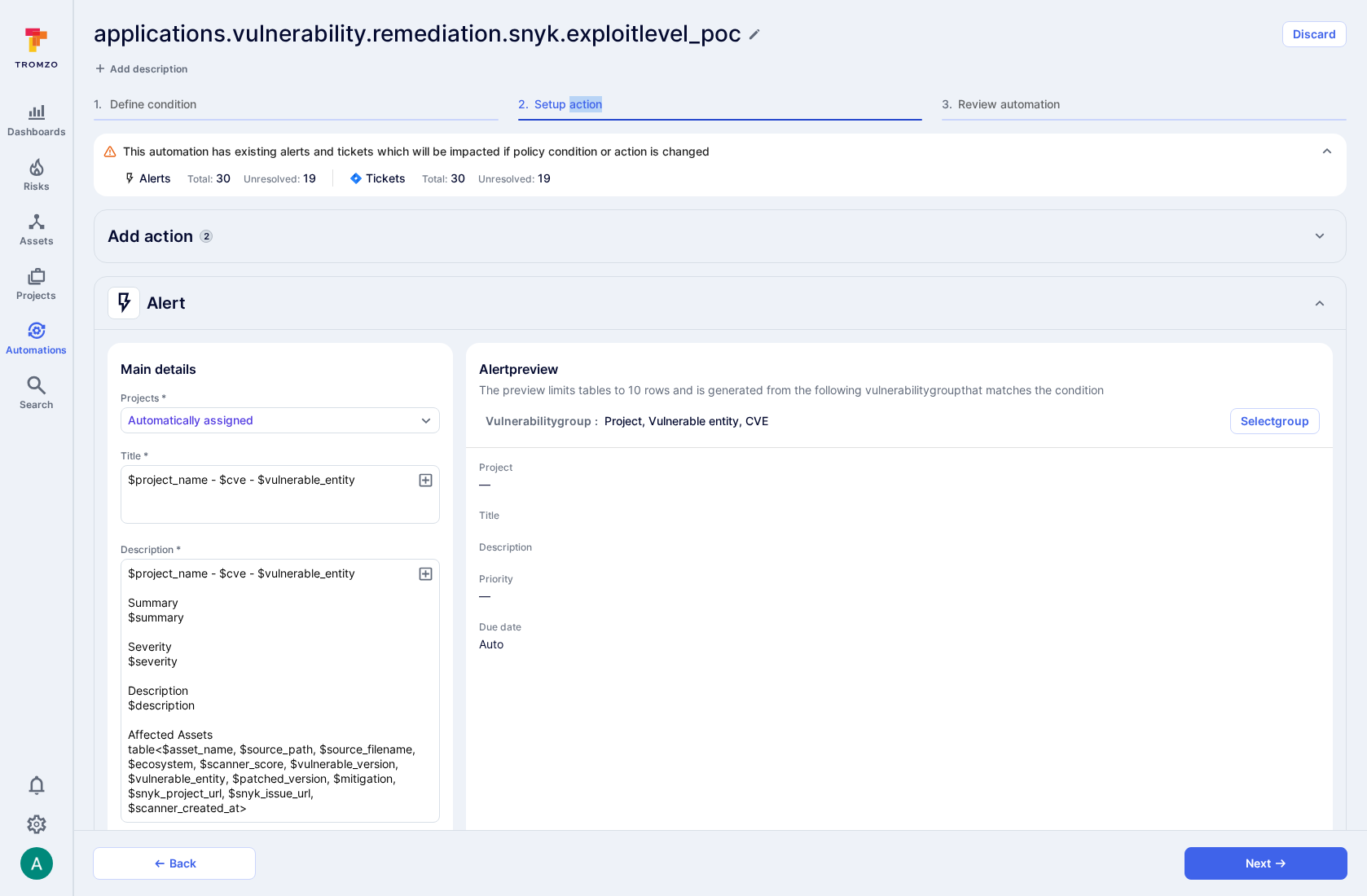
type textarea "x"
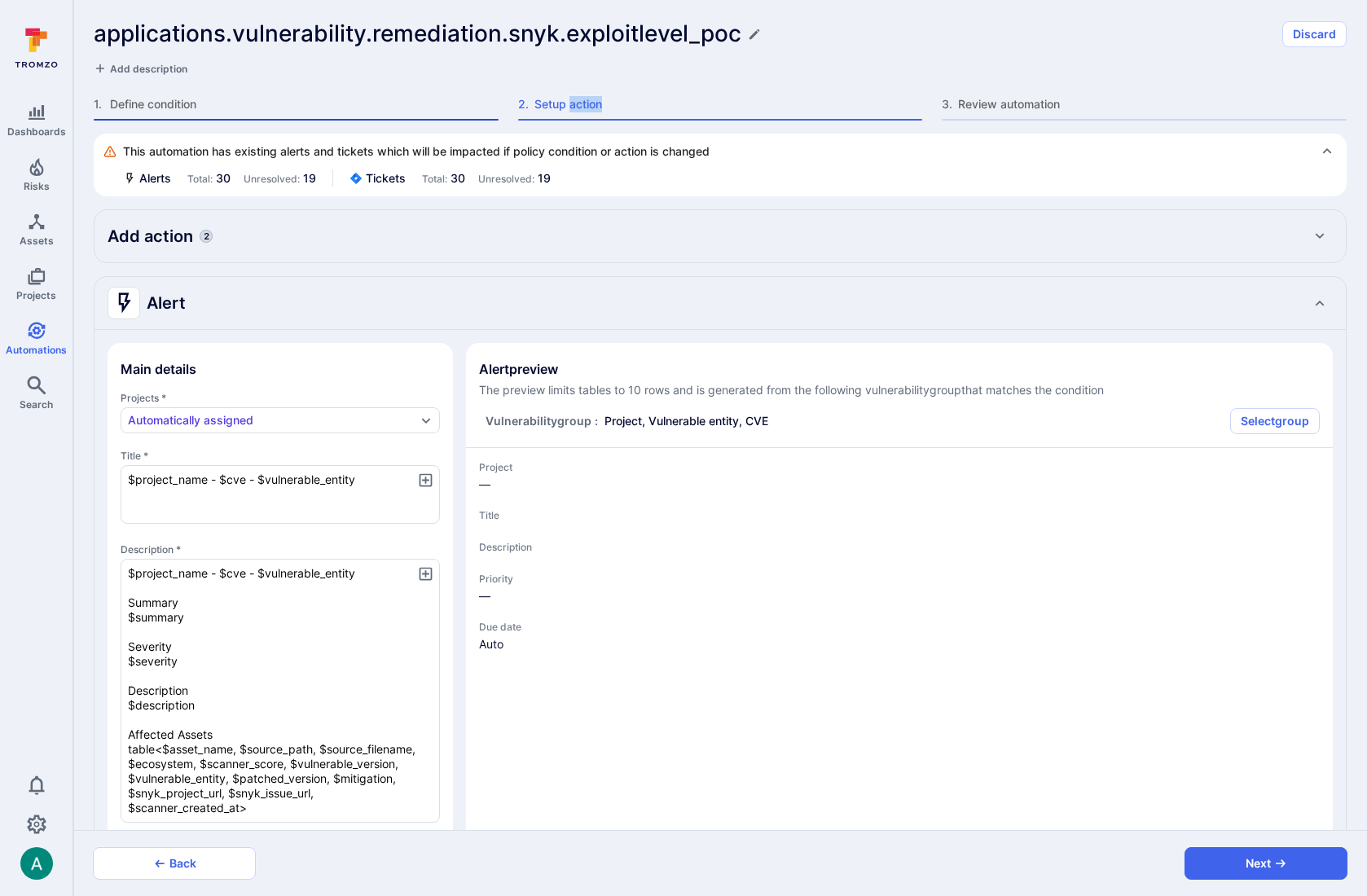
type textarea "x"
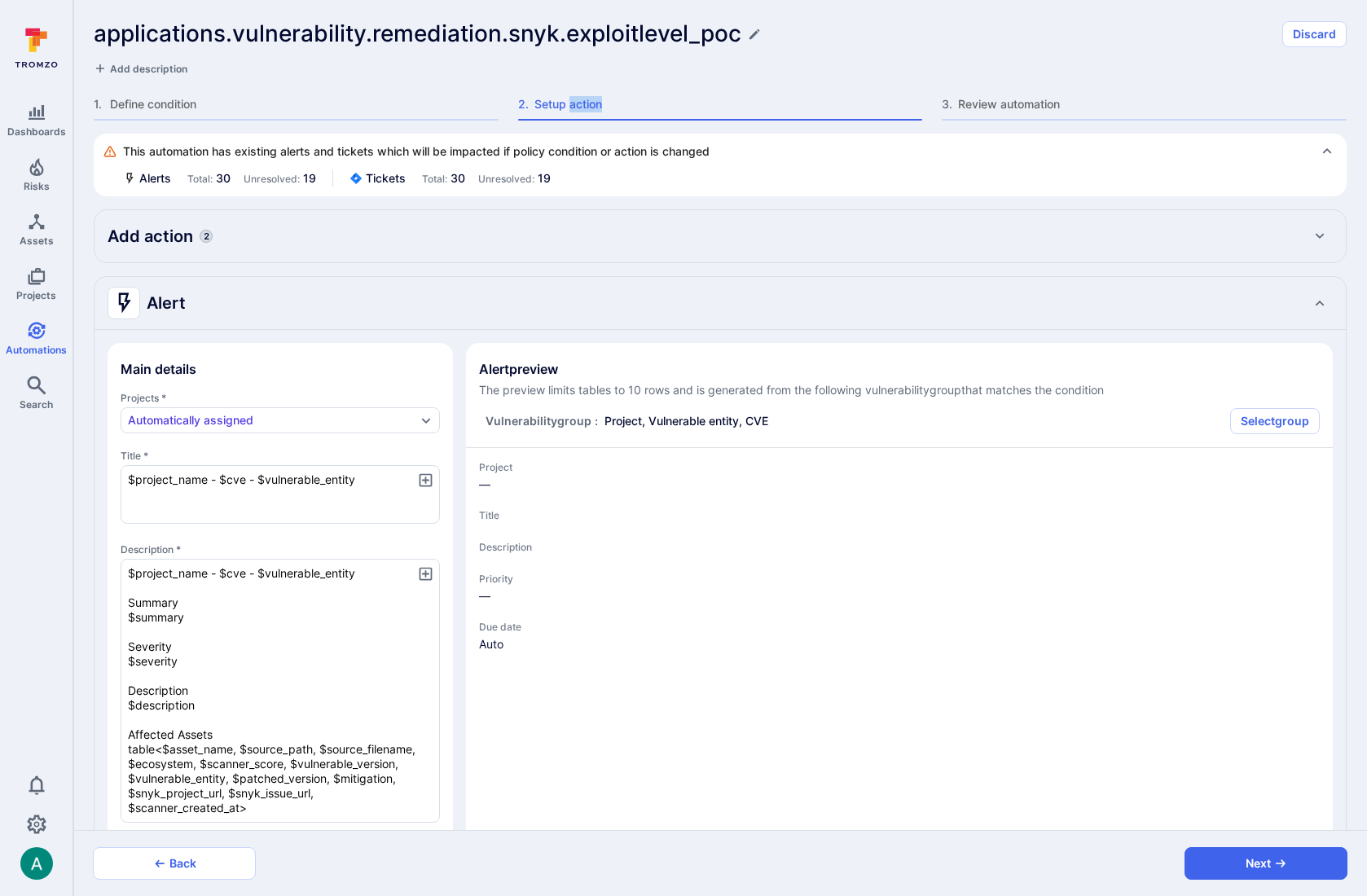
type textarea "x"
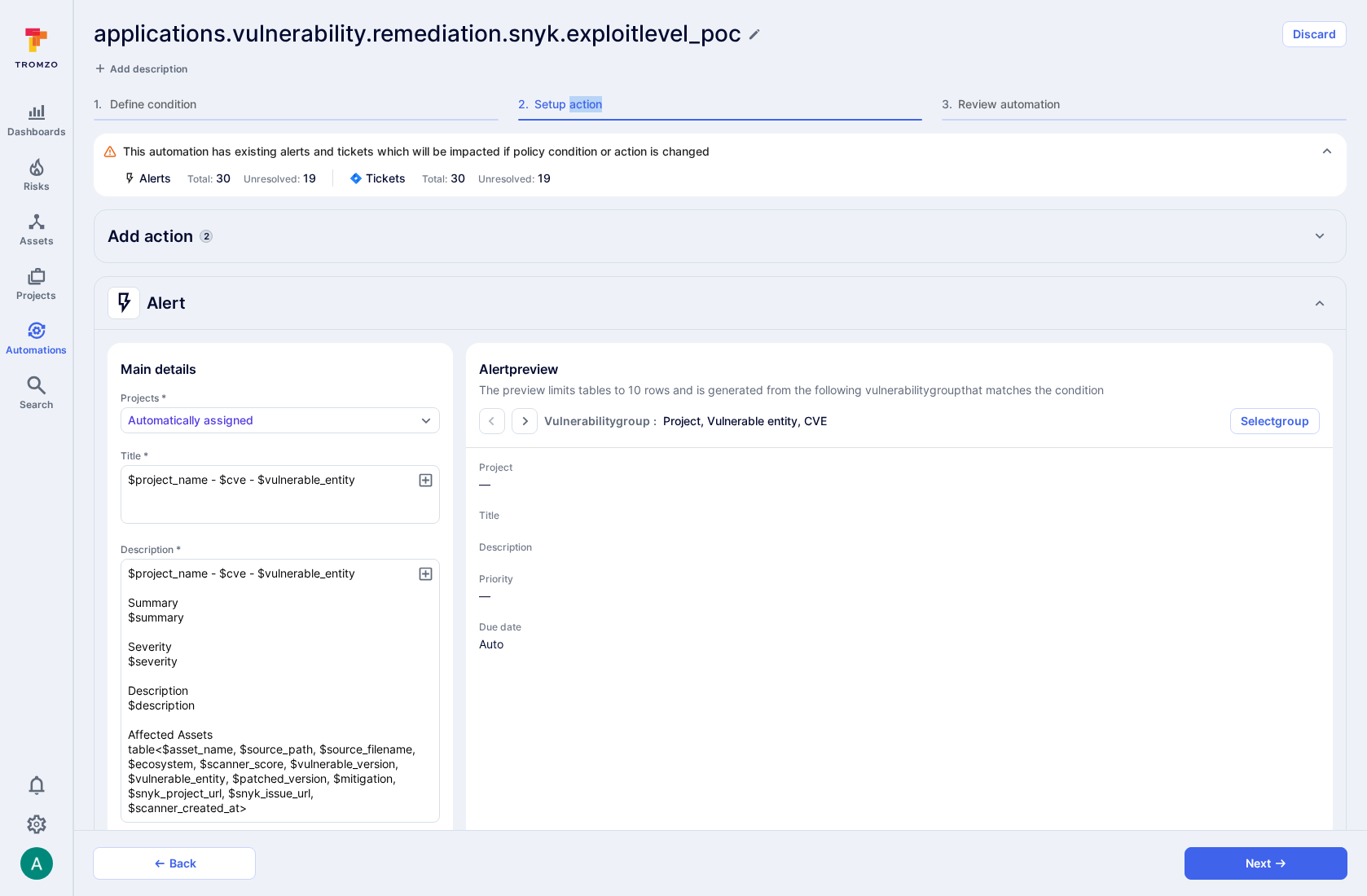
type textarea "x"
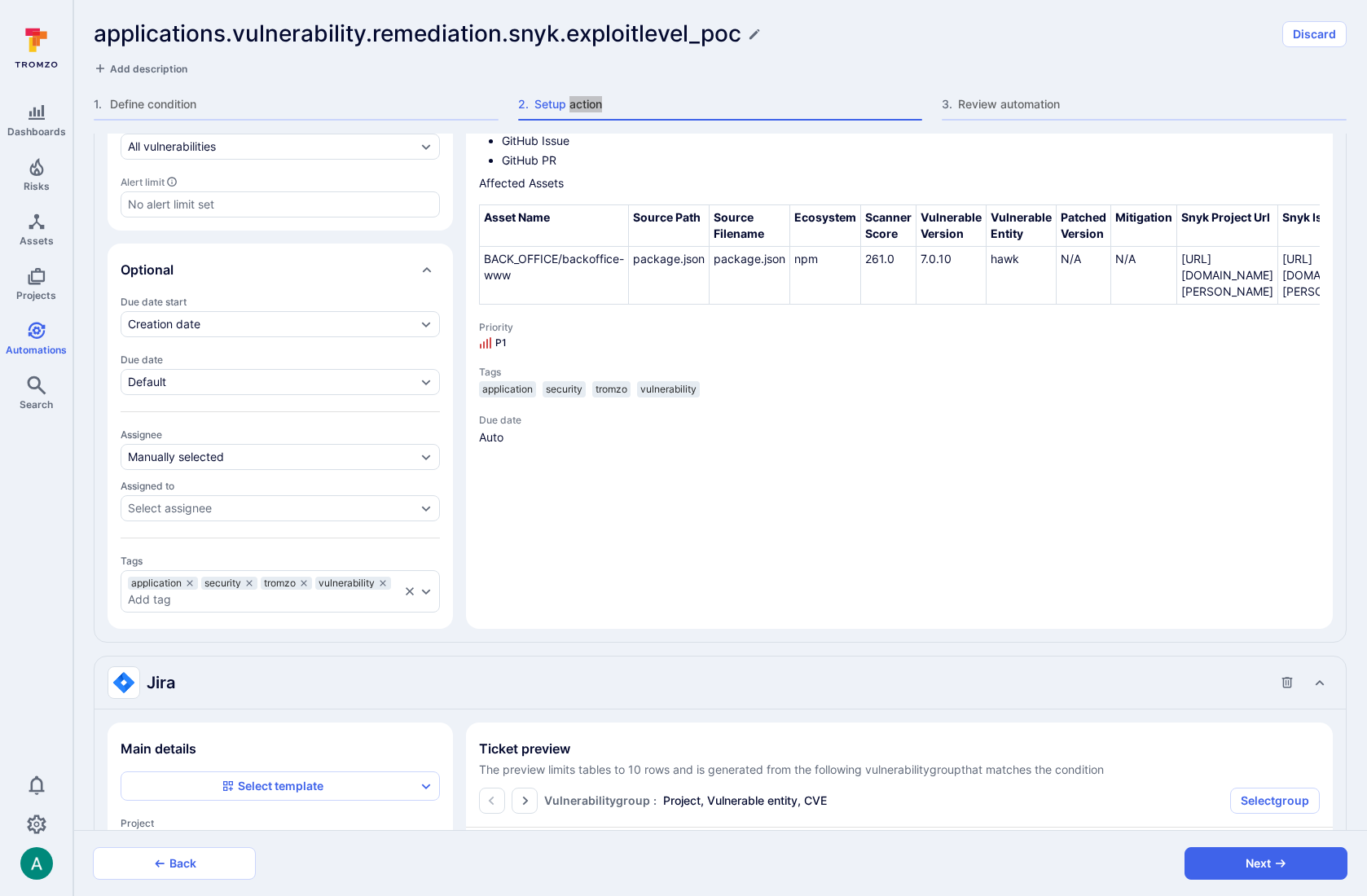
scroll to position [842, 0]
click at [1300, 22] on button "Discard" at bounding box center [1314, 35] width 64 height 26
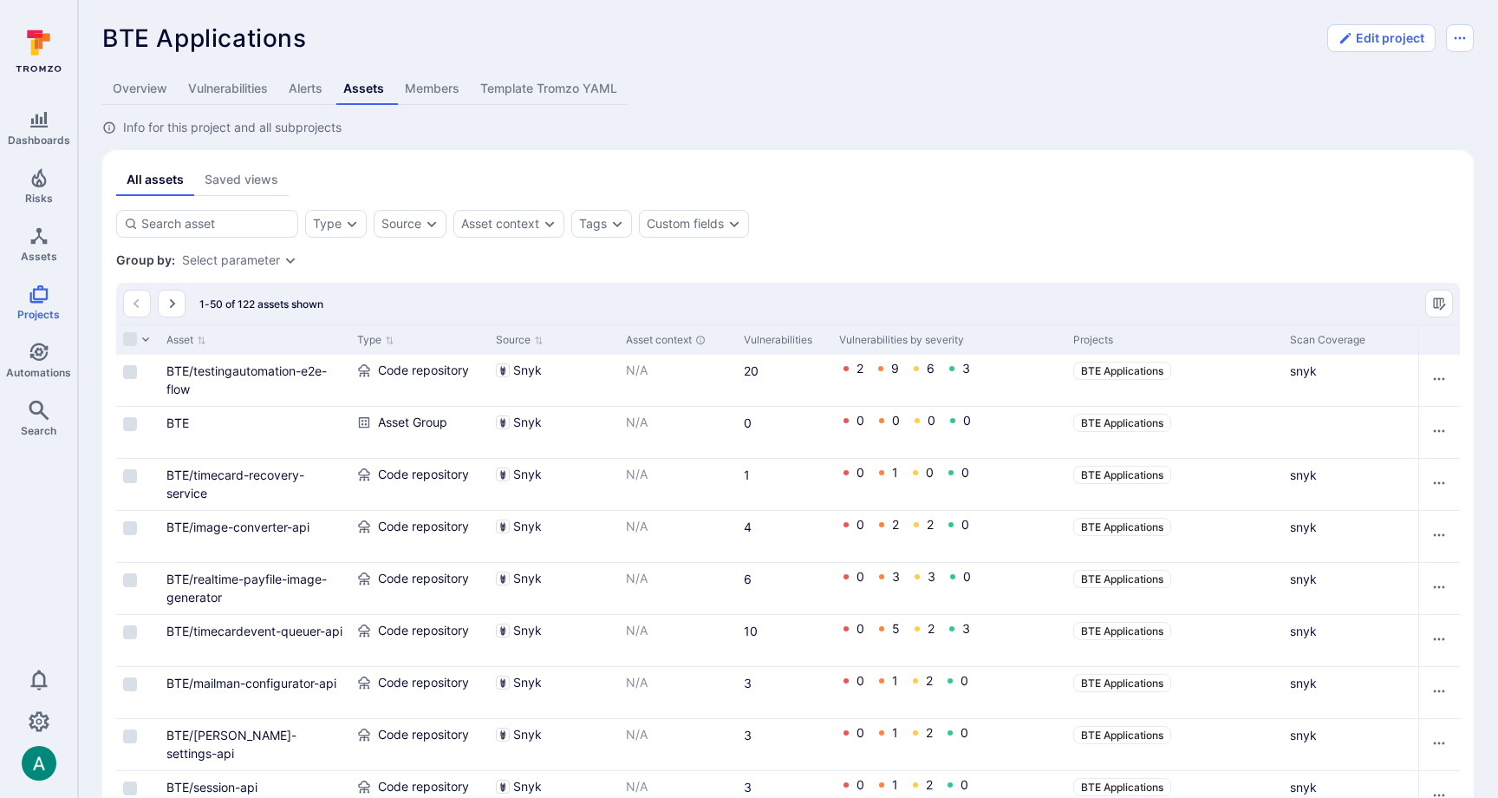
click at [558, 93] on link "Template Tromzo YAML" at bounding box center [549, 89] width 158 height 32
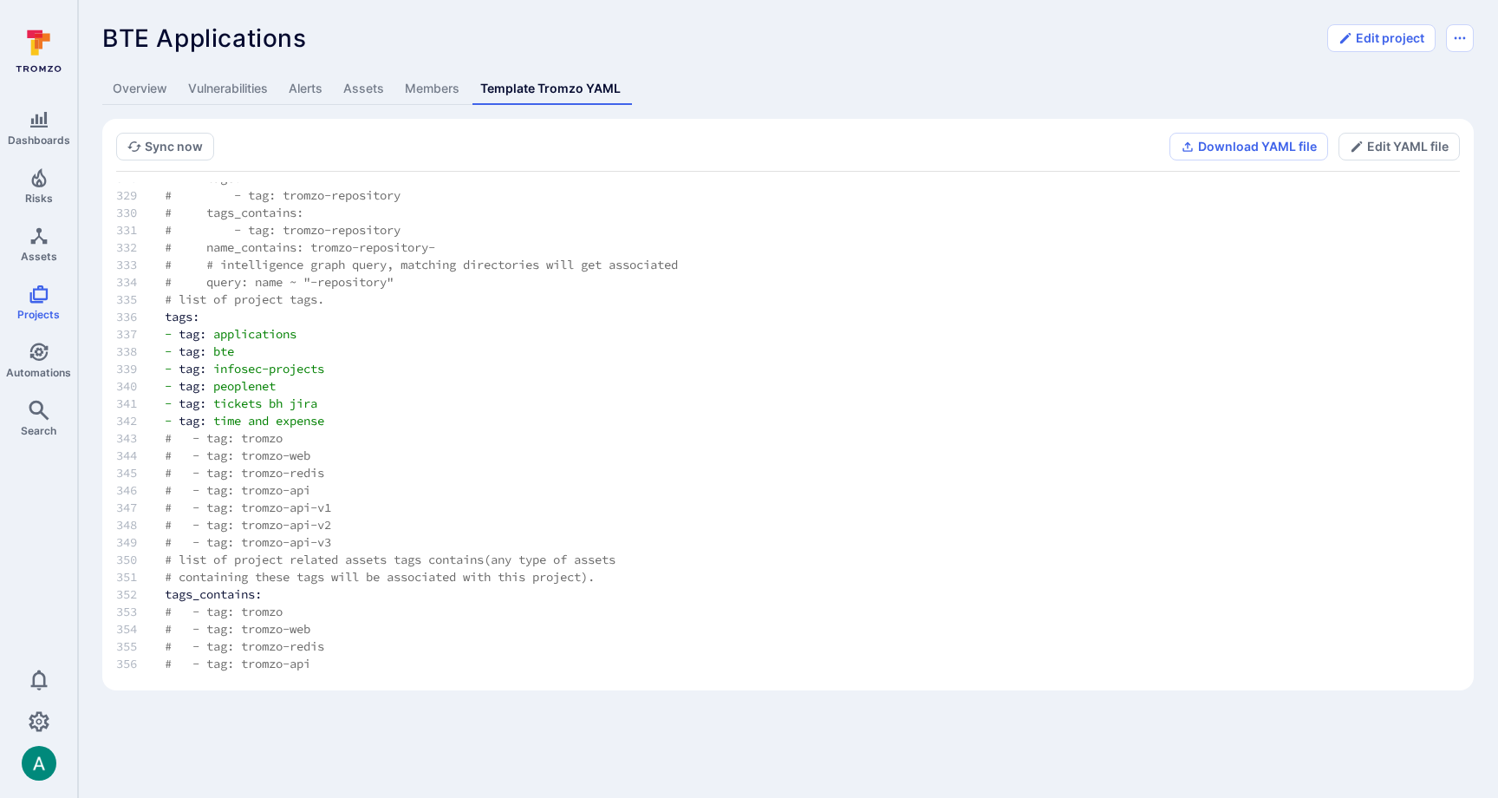
scroll to position [5684, 0]
click at [131, 88] on link "Overview" at bounding box center [139, 89] width 75 height 32
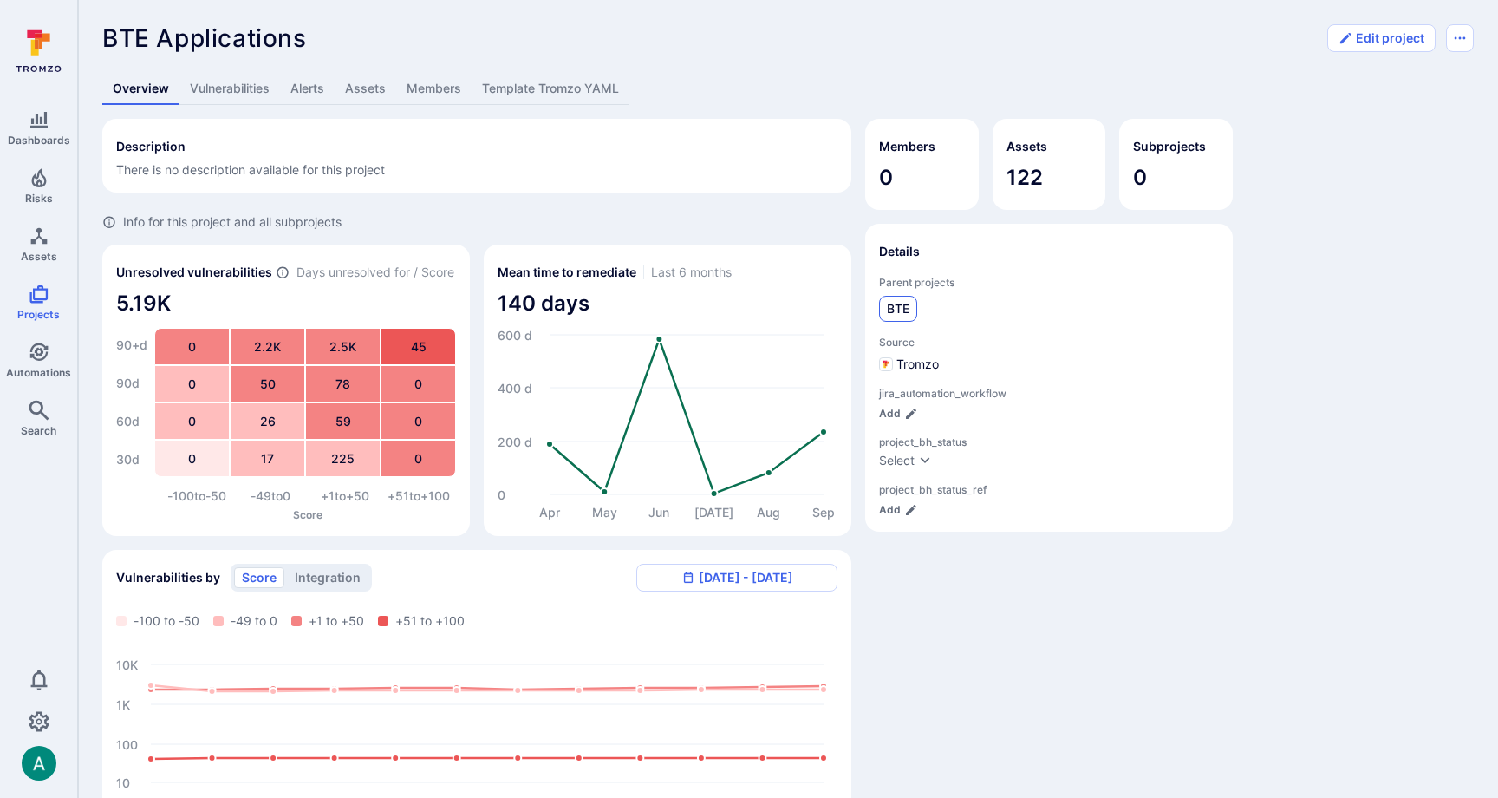
click at [896, 311] on span "BTE" at bounding box center [898, 308] width 23 height 17
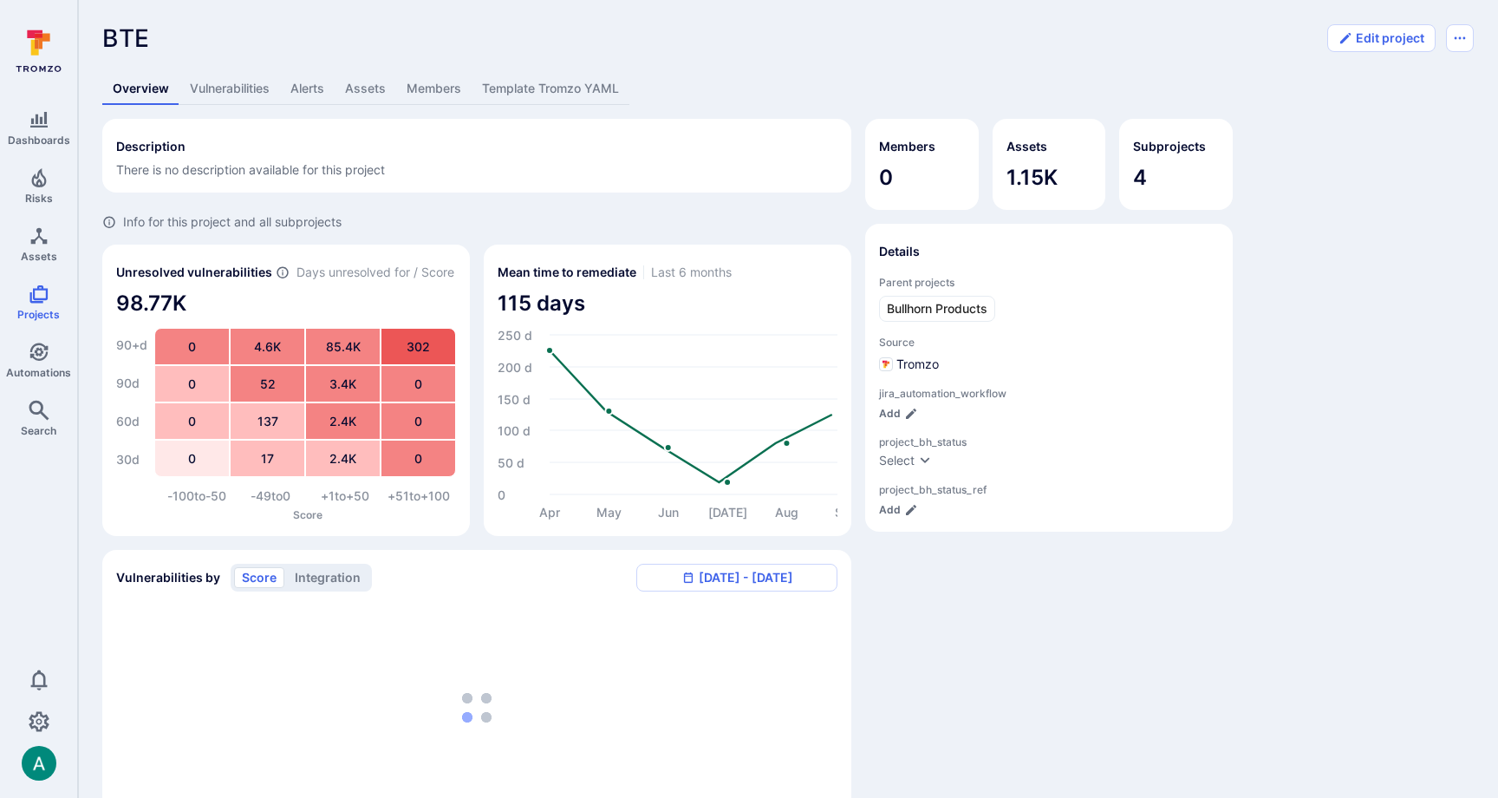
click at [360, 94] on link "Assets" at bounding box center [366, 89] width 62 height 32
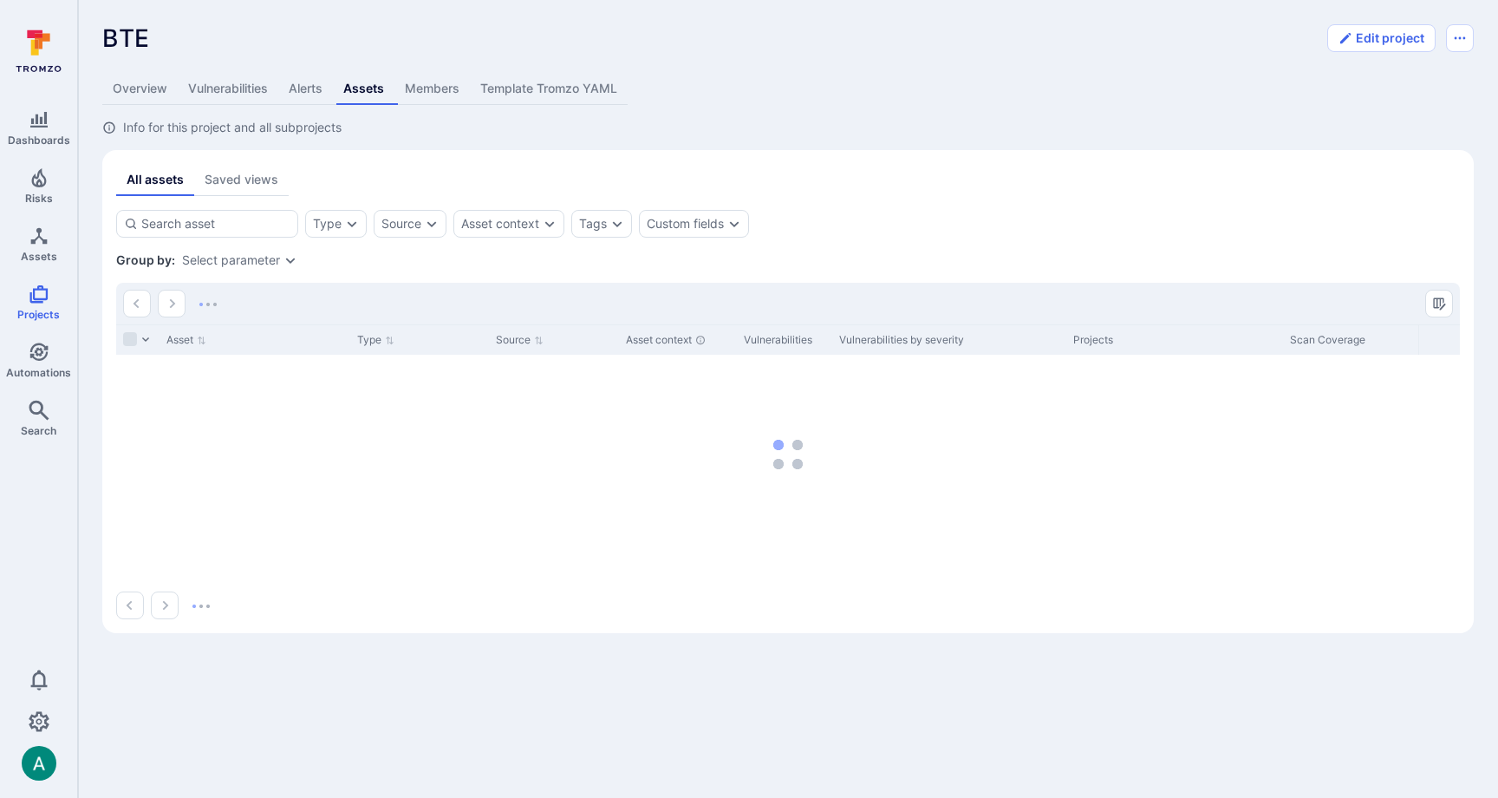
click at [550, 90] on link "Template Tromzo YAML" at bounding box center [549, 89] width 158 height 32
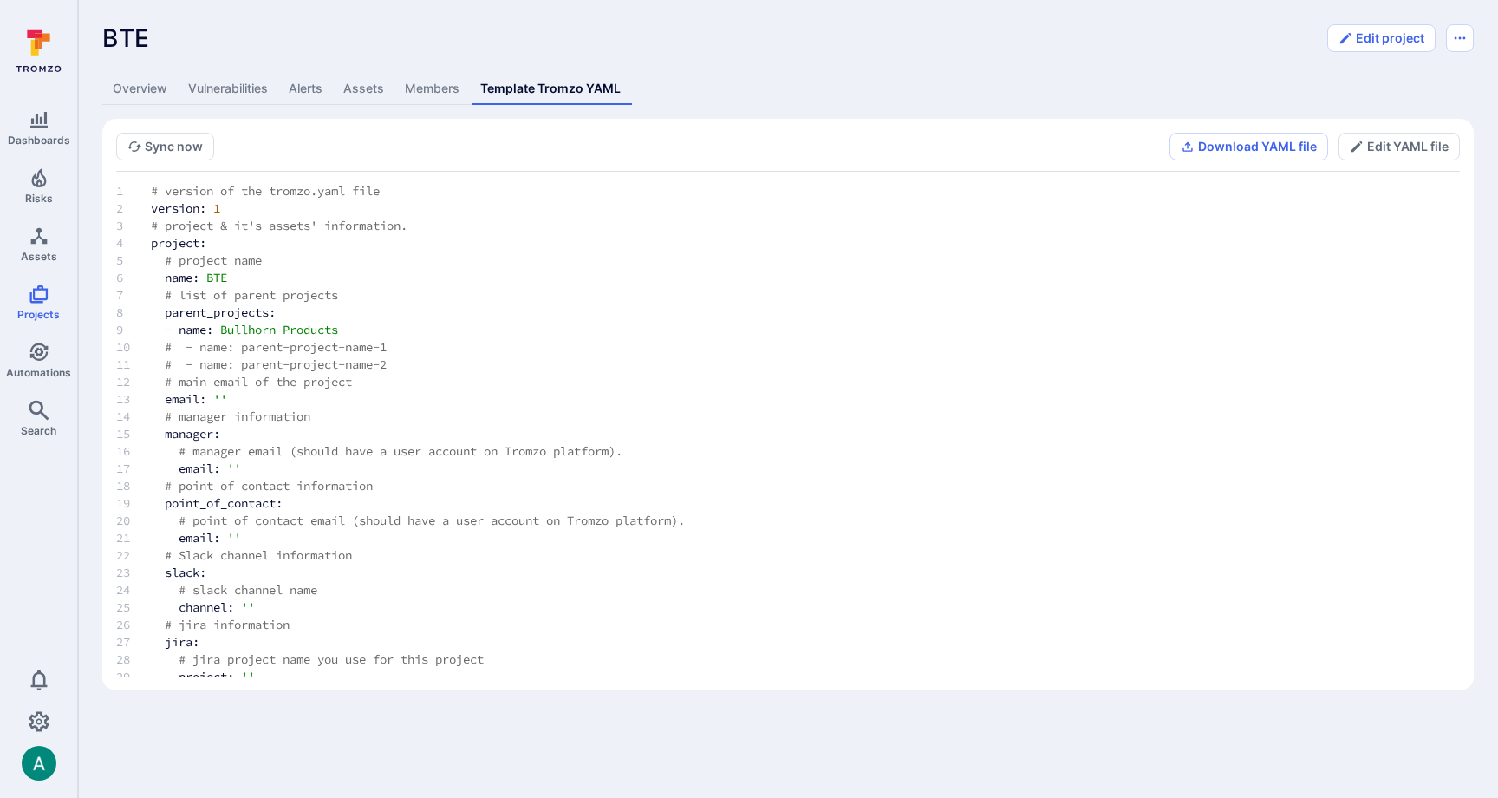
click at [376, 87] on link "Assets" at bounding box center [364, 89] width 62 height 32
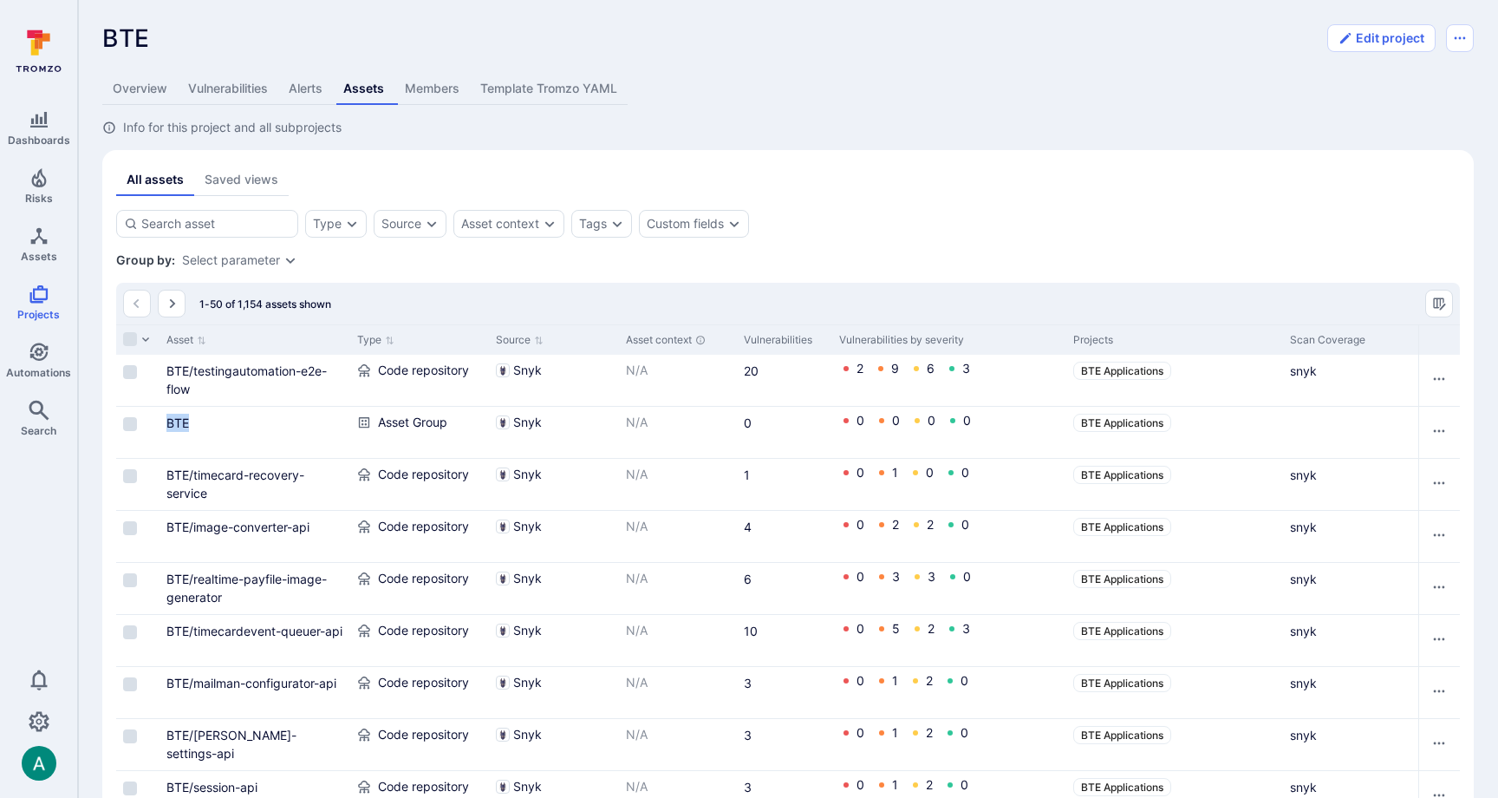
click at [169, 93] on link "Overview" at bounding box center [139, 89] width 75 height 32
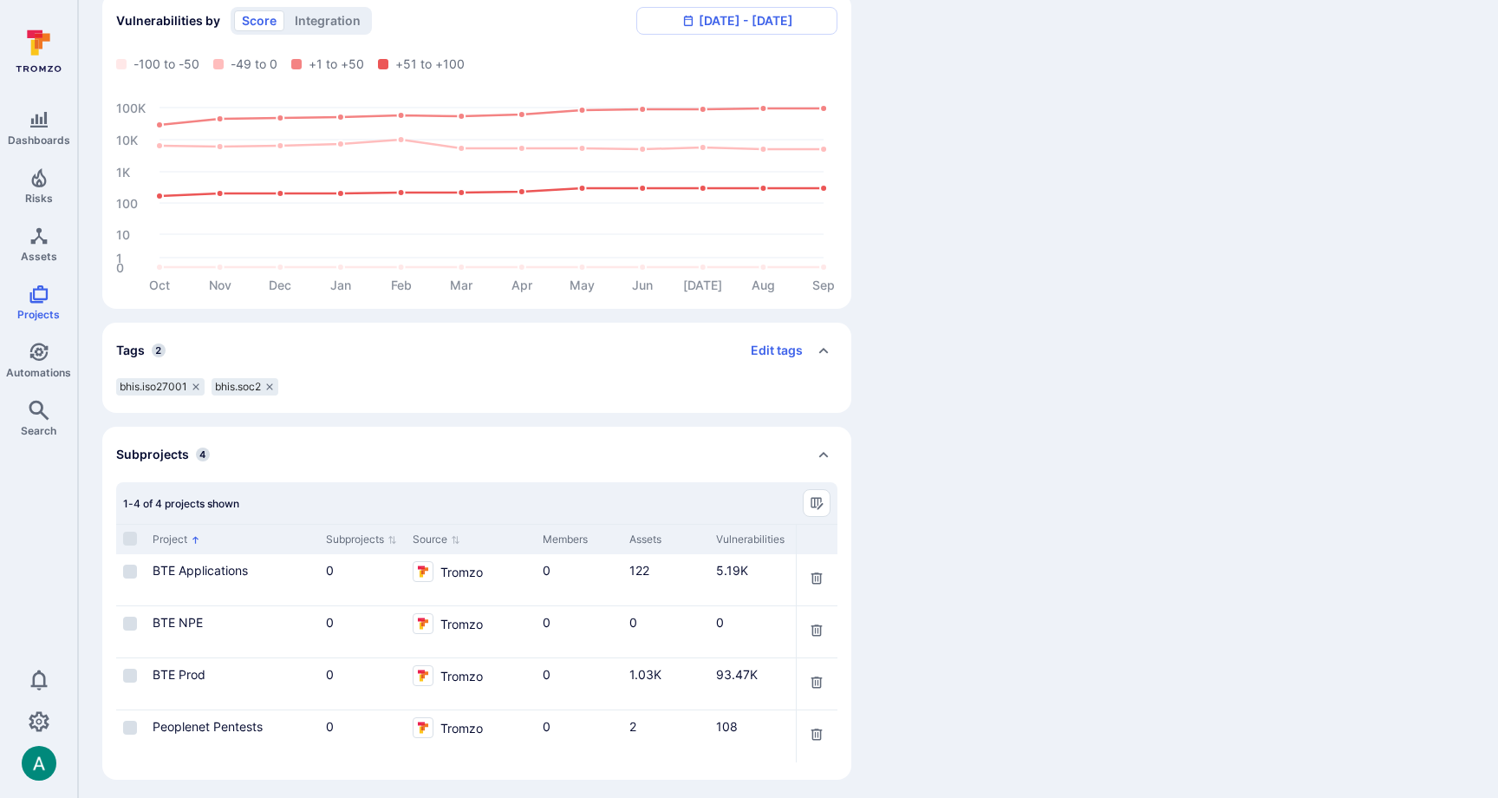
scroll to position [563, 0]
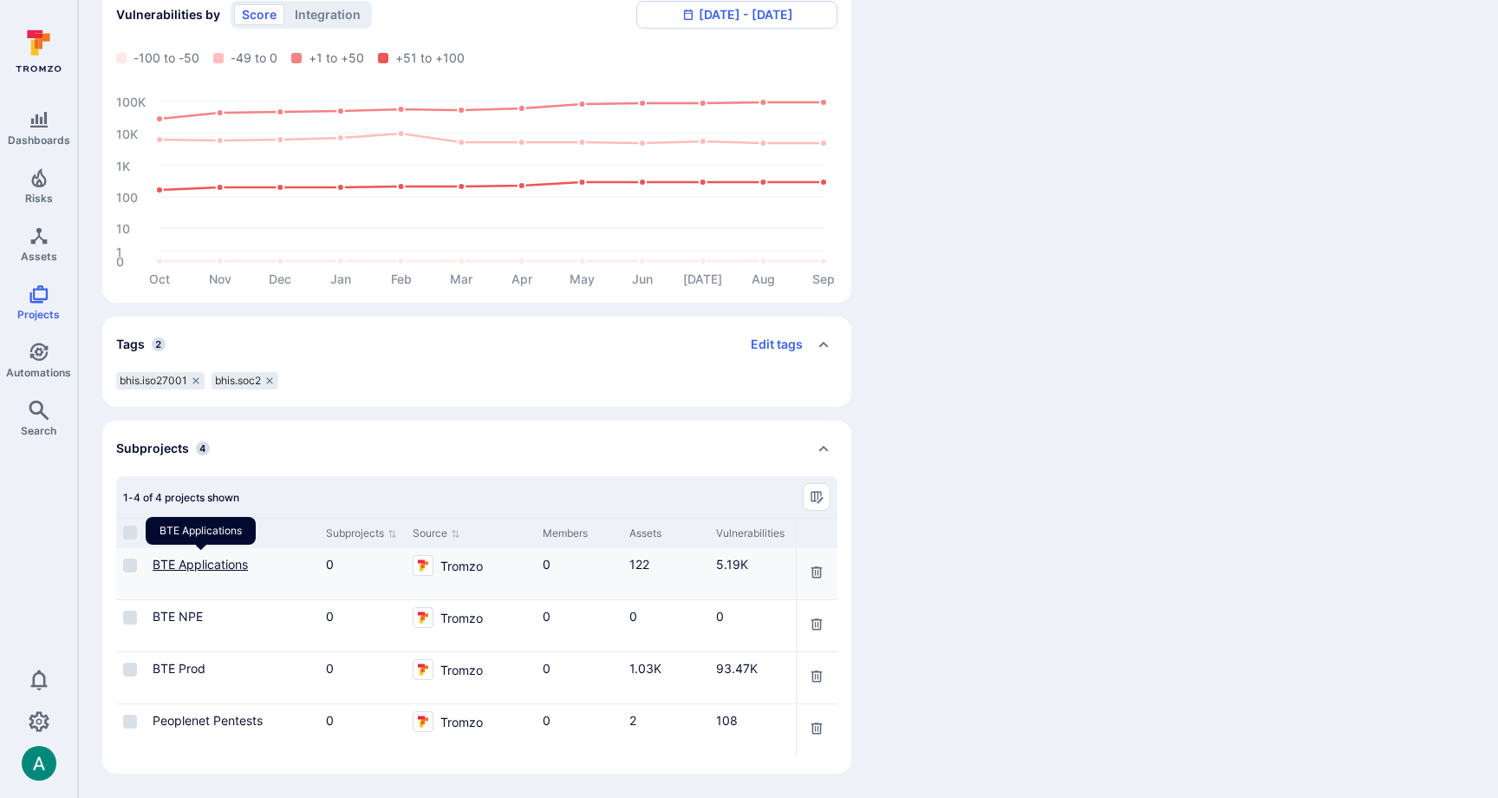
click at [199, 557] on link "BTE Applications" at bounding box center [200, 564] width 95 height 15
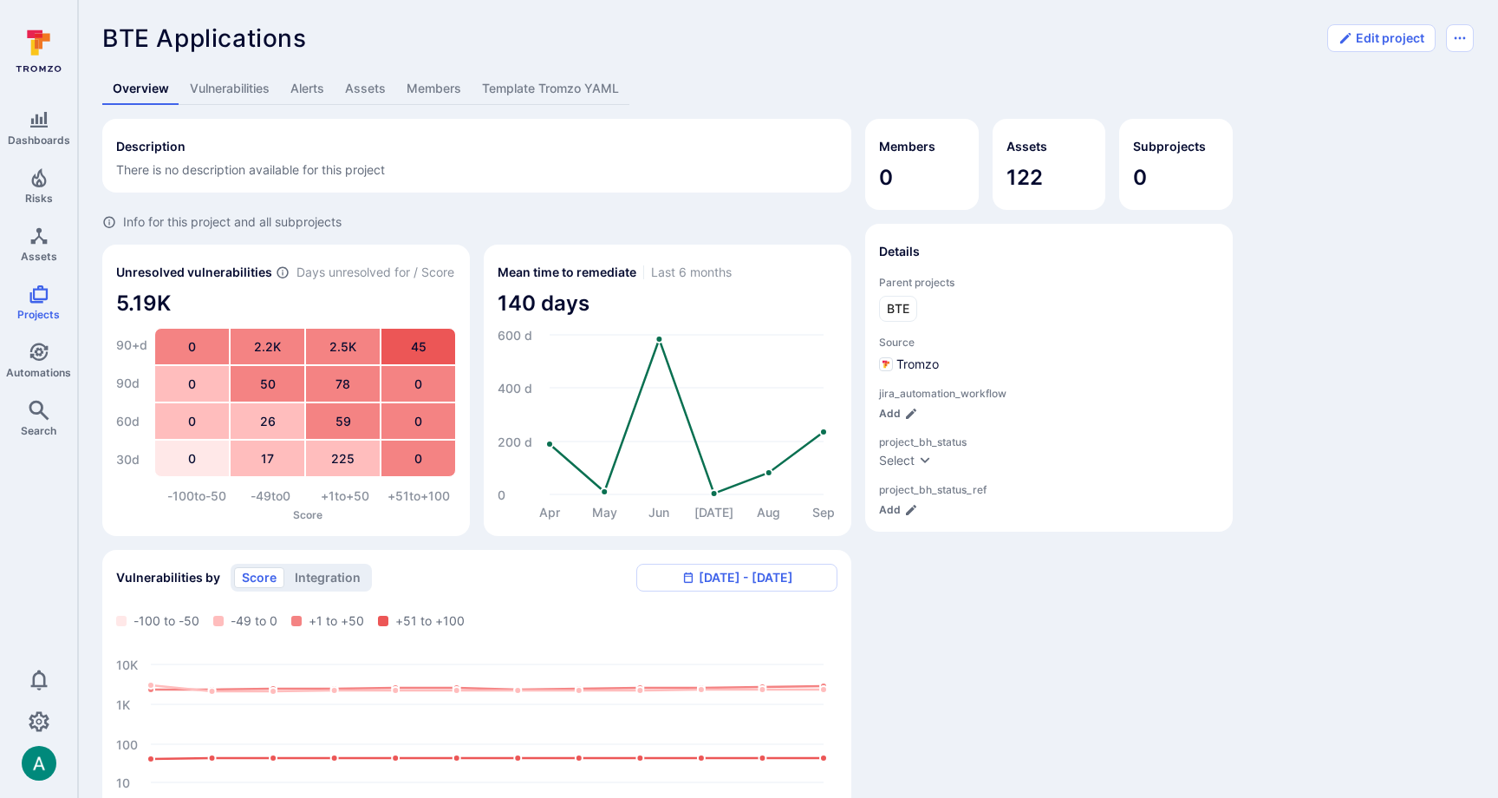
click at [557, 88] on link "Template Tromzo YAML" at bounding box center [551, 89] width 158 height 32
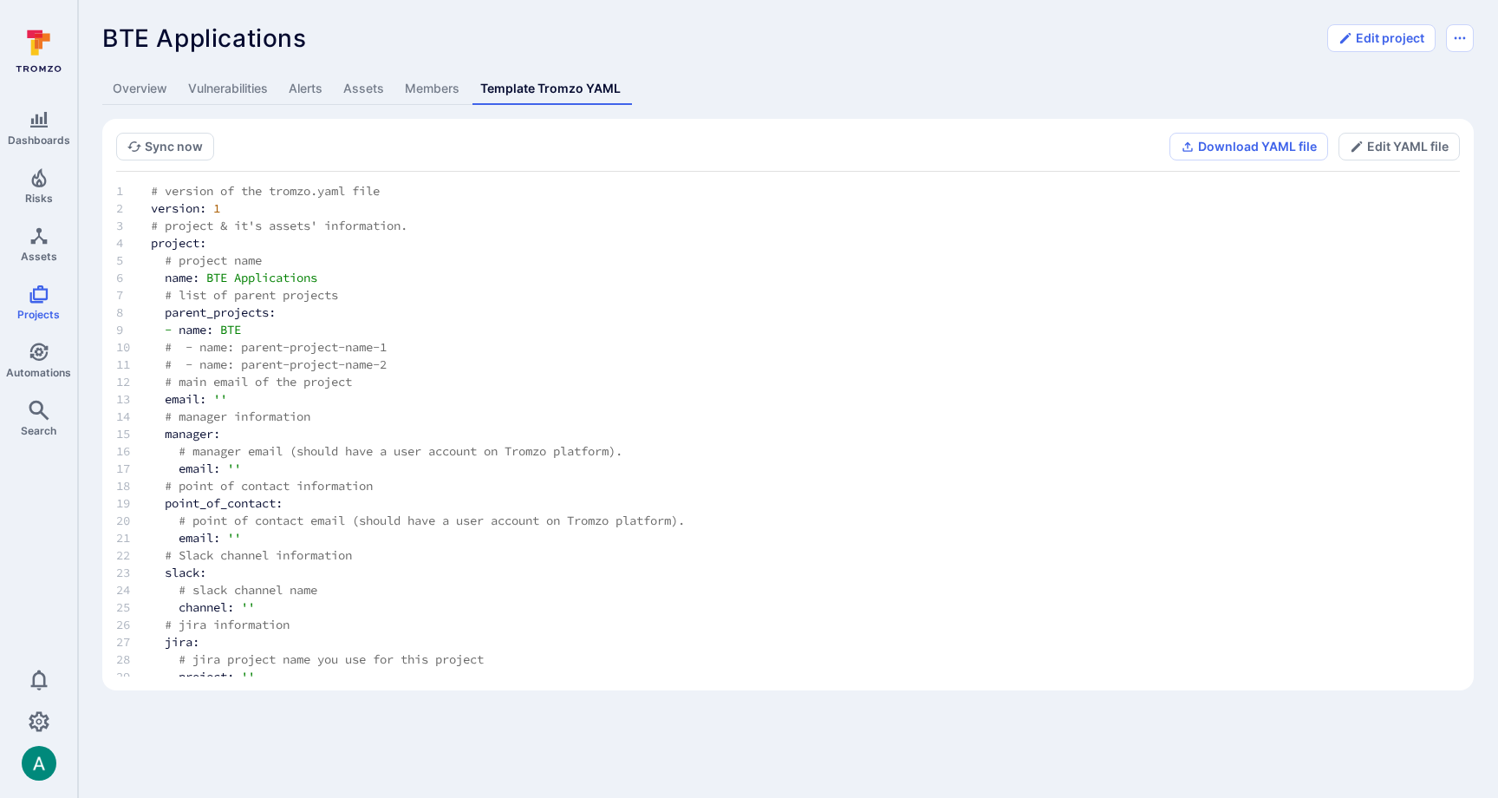
click at [348, 86] on link "Assets" at bounding box center [364, 89] width 62 height 32
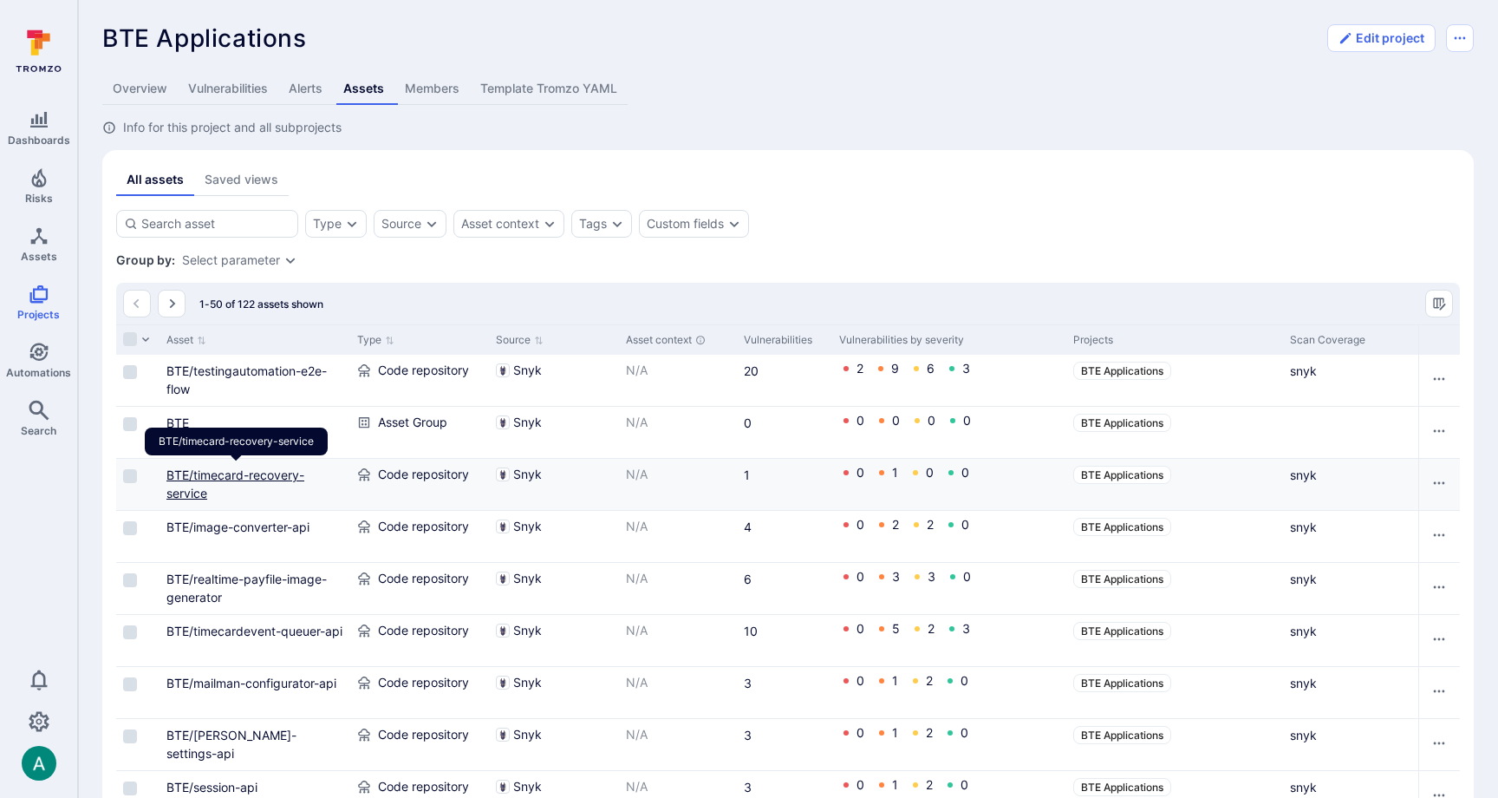
click at [226, 477] on link "BTE/timecard-recovery-service" at bounding box center [235, 483] width 138 height 33
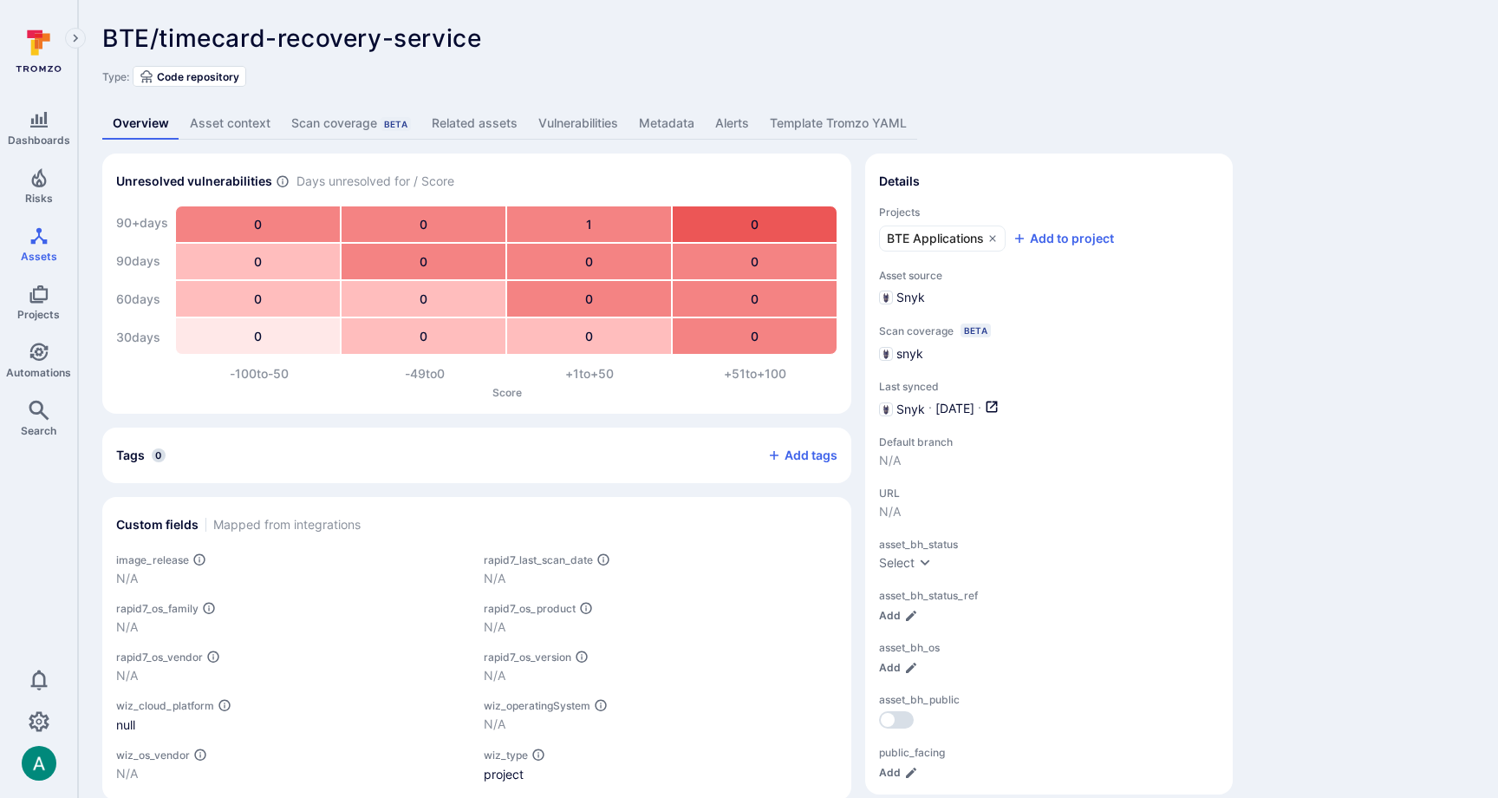
scroll to position [27, 0]
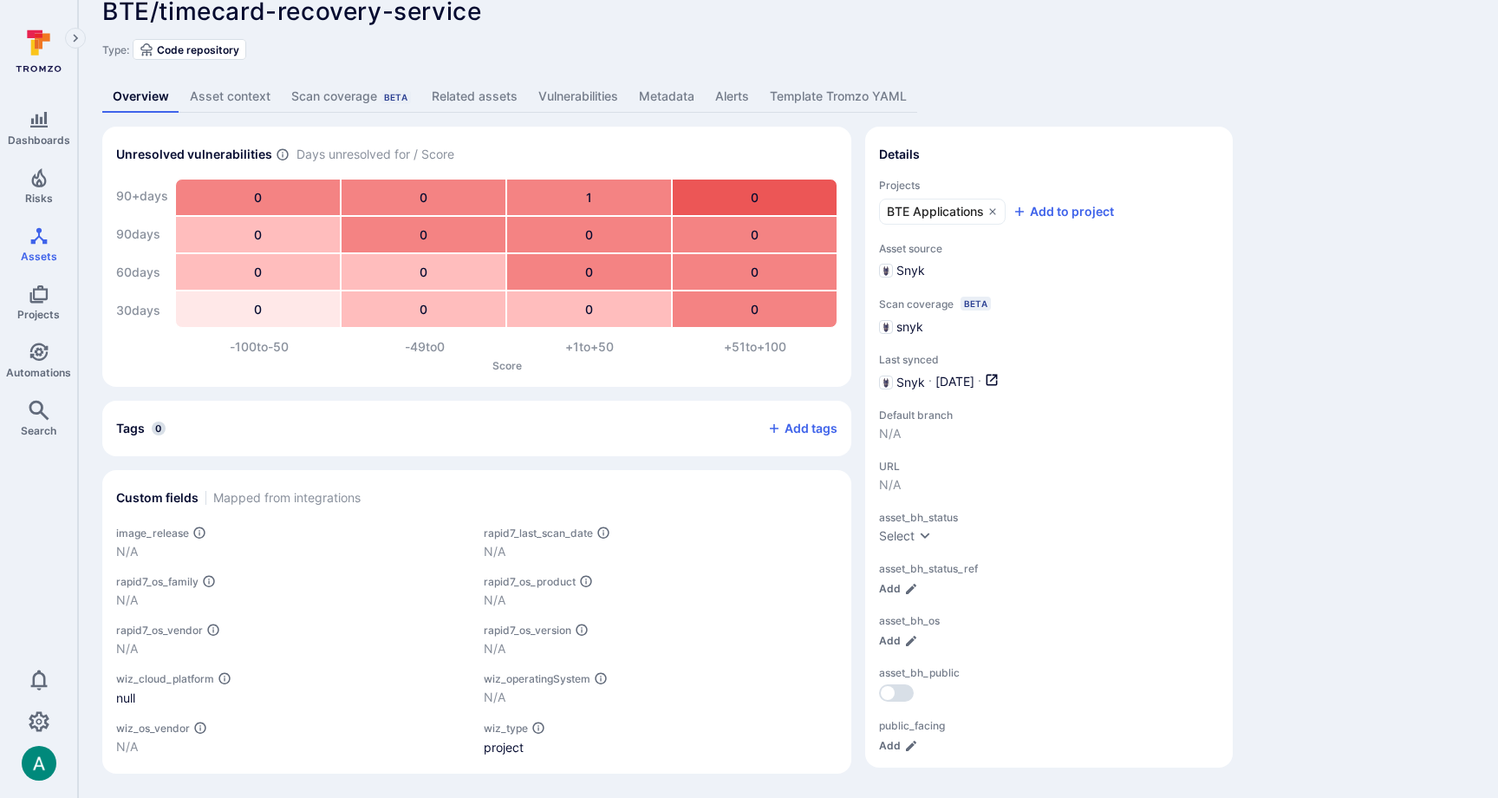
click at [235, 102] on link "Asset context" at bounding box center [229, 97] width 101 height 32
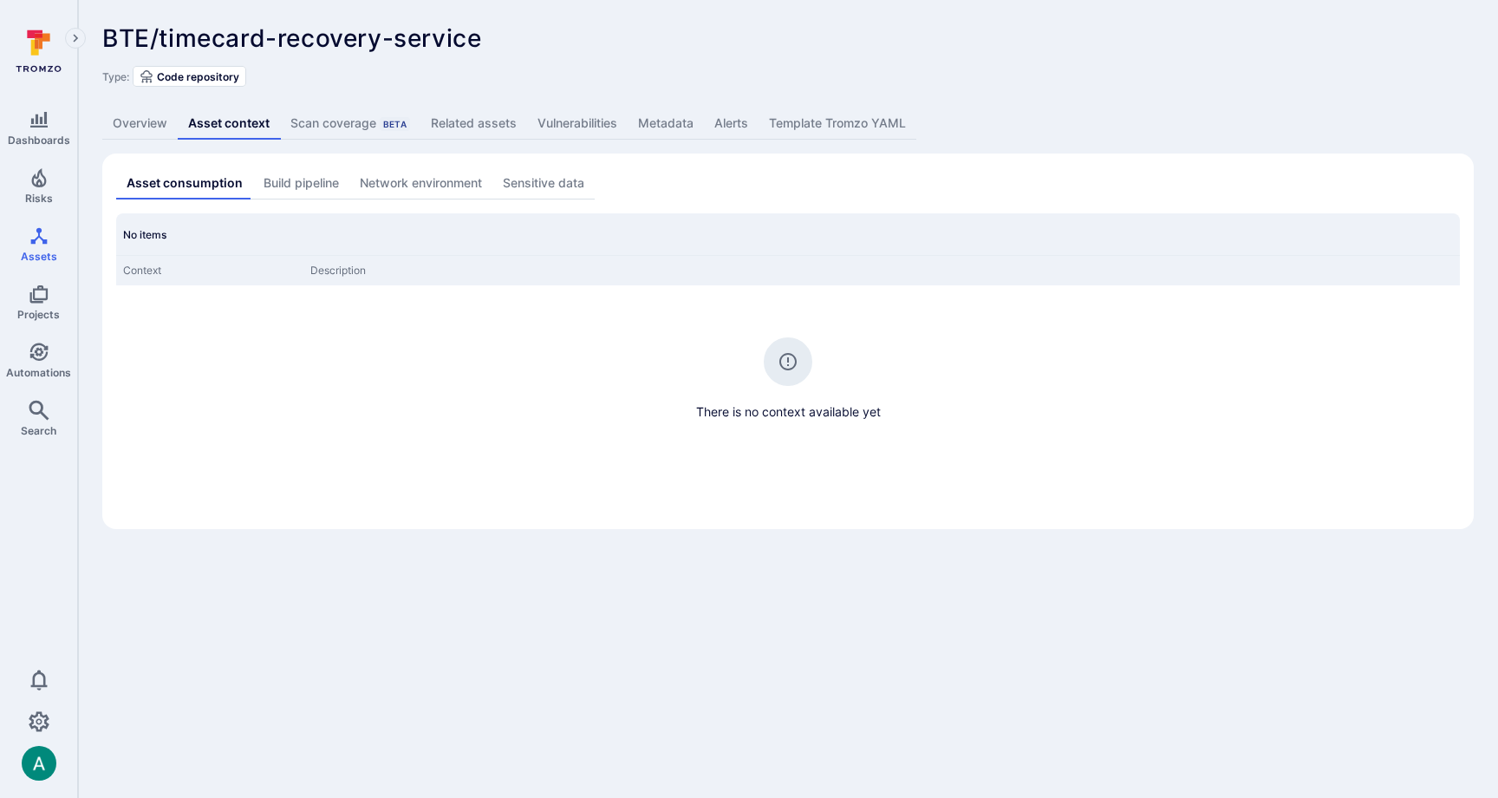
click at [362, 128] on div "Scan coverage Beta" at bounding box center [350, 122] width 120 height 17
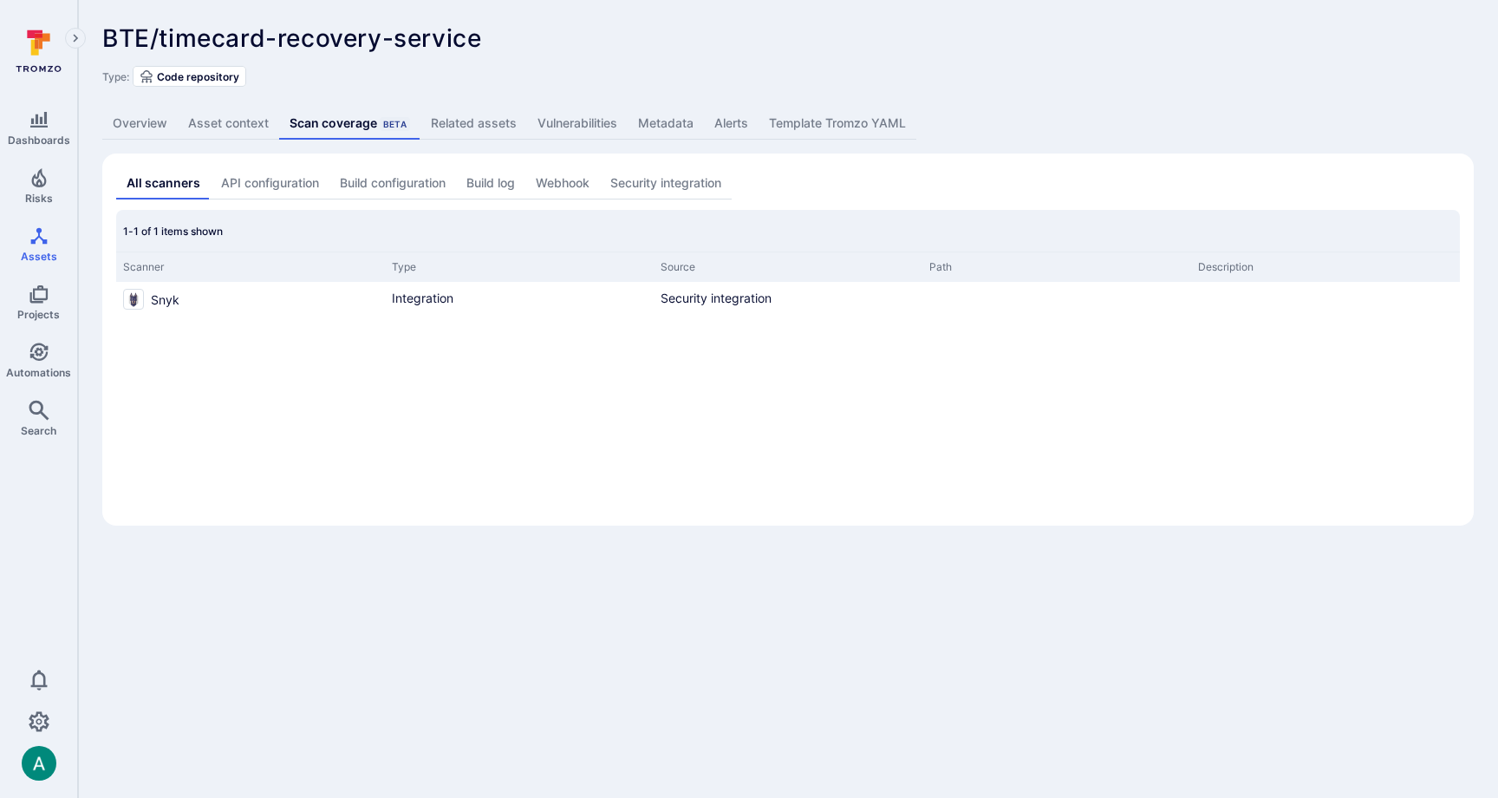
click at [466, 122] on link "Related assets" at bounding box center [473, 123] width 107 height 32
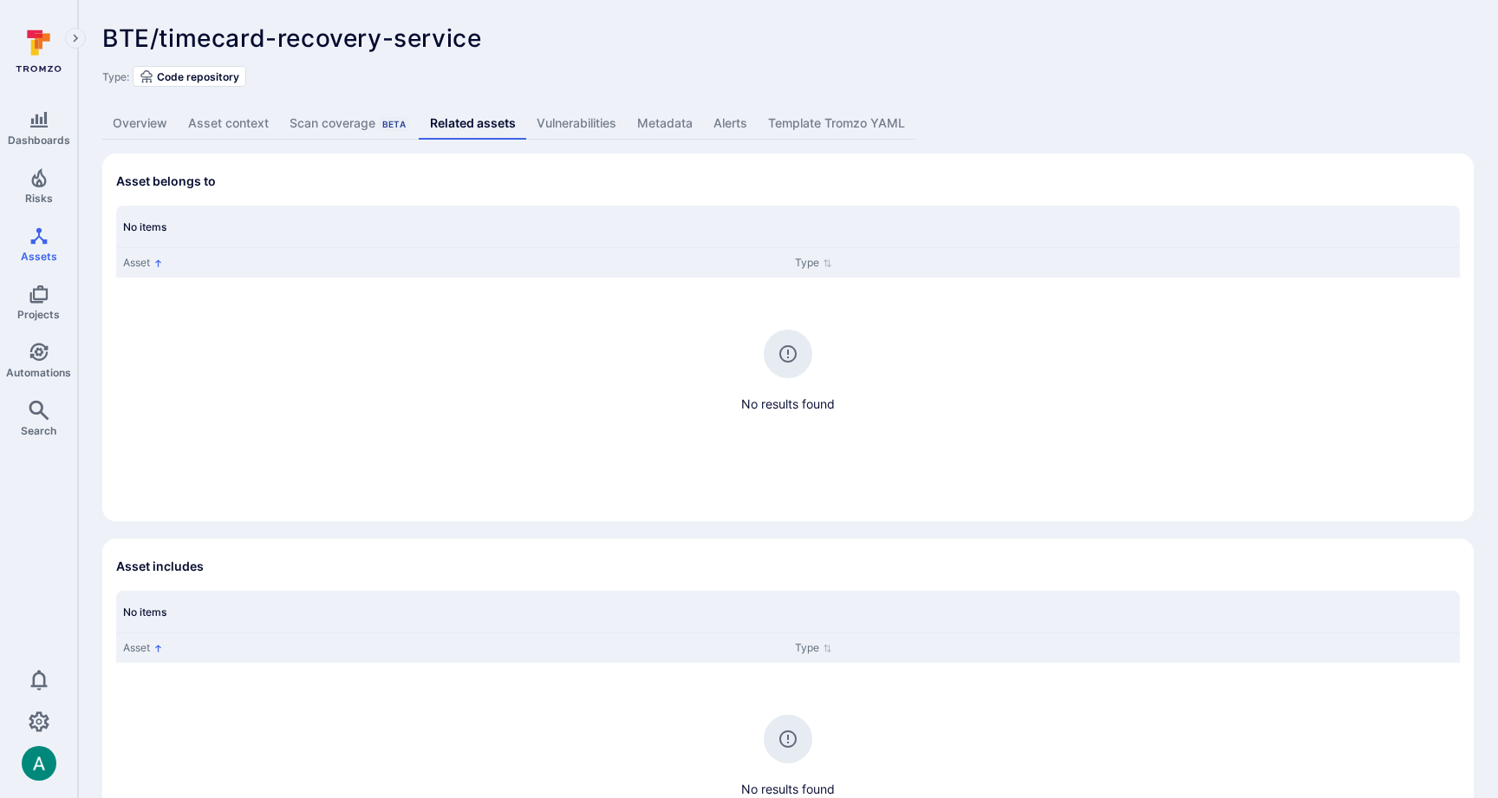
click at [668, 122] on link "Metadata" at bounding box center [665, 123] width 76 height 32
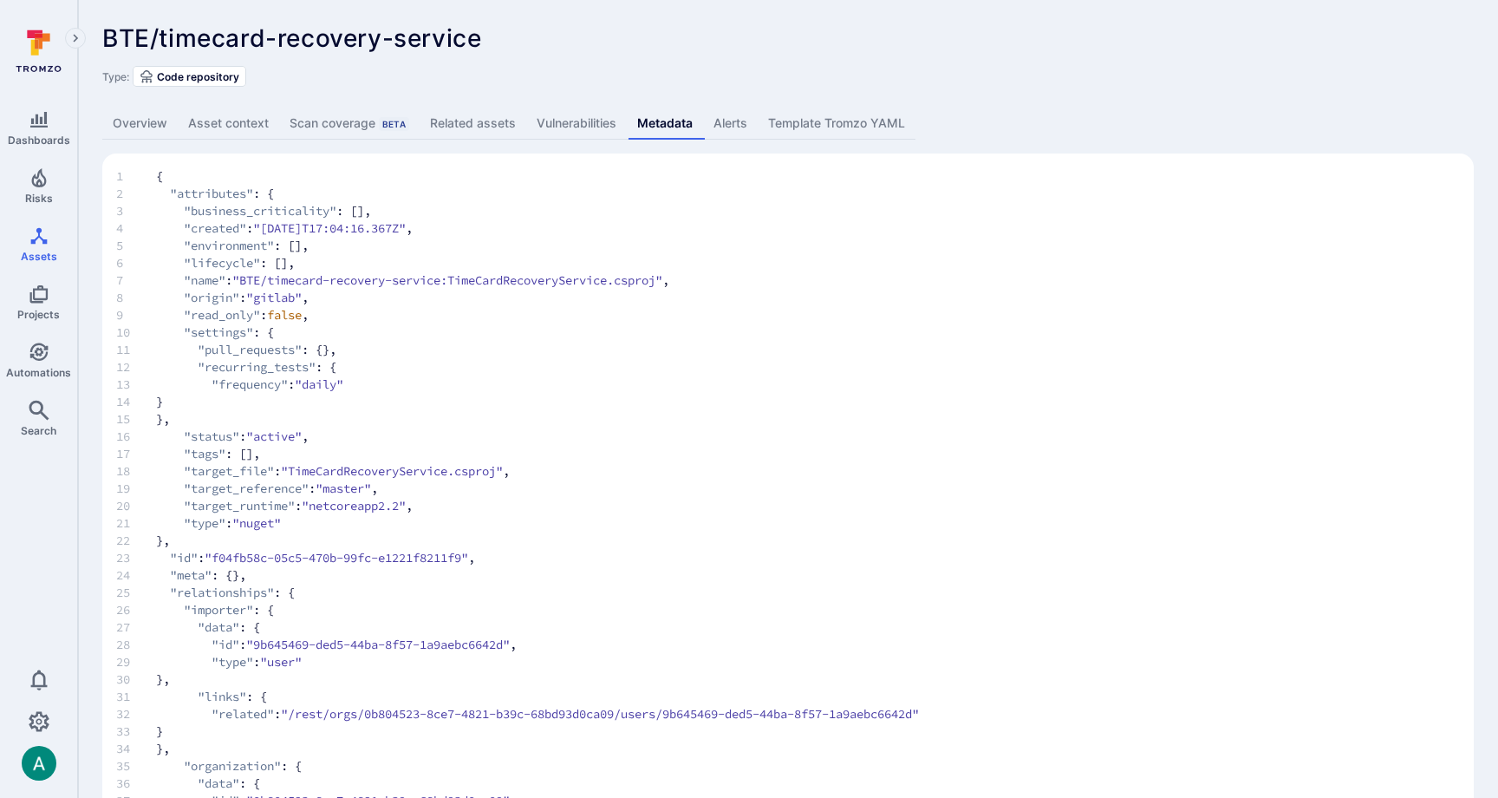
click at [134, 126] on link "Overview" at bounding box center [139, 123] width 75 height 32
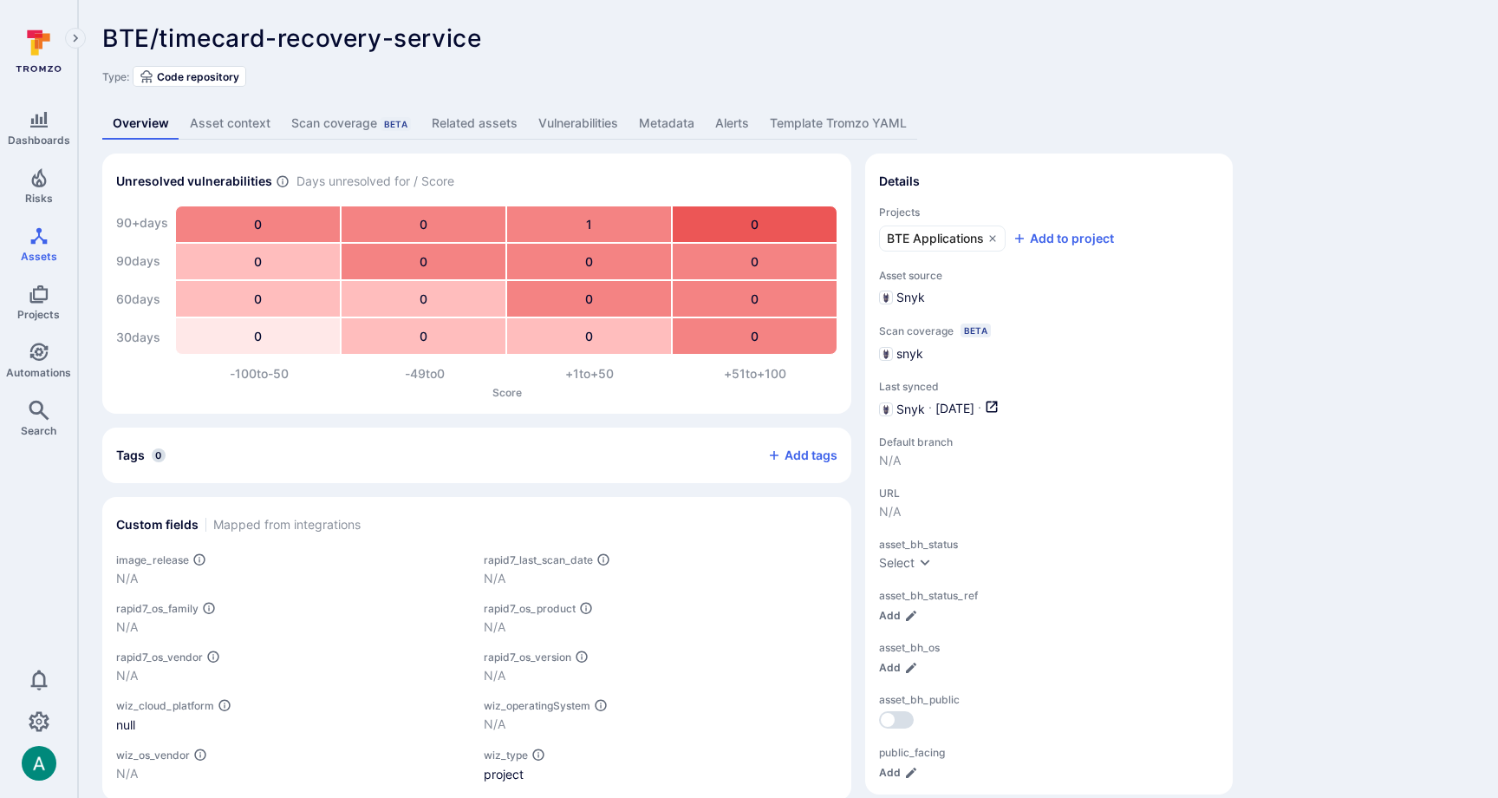
scroll to position [27, 0]
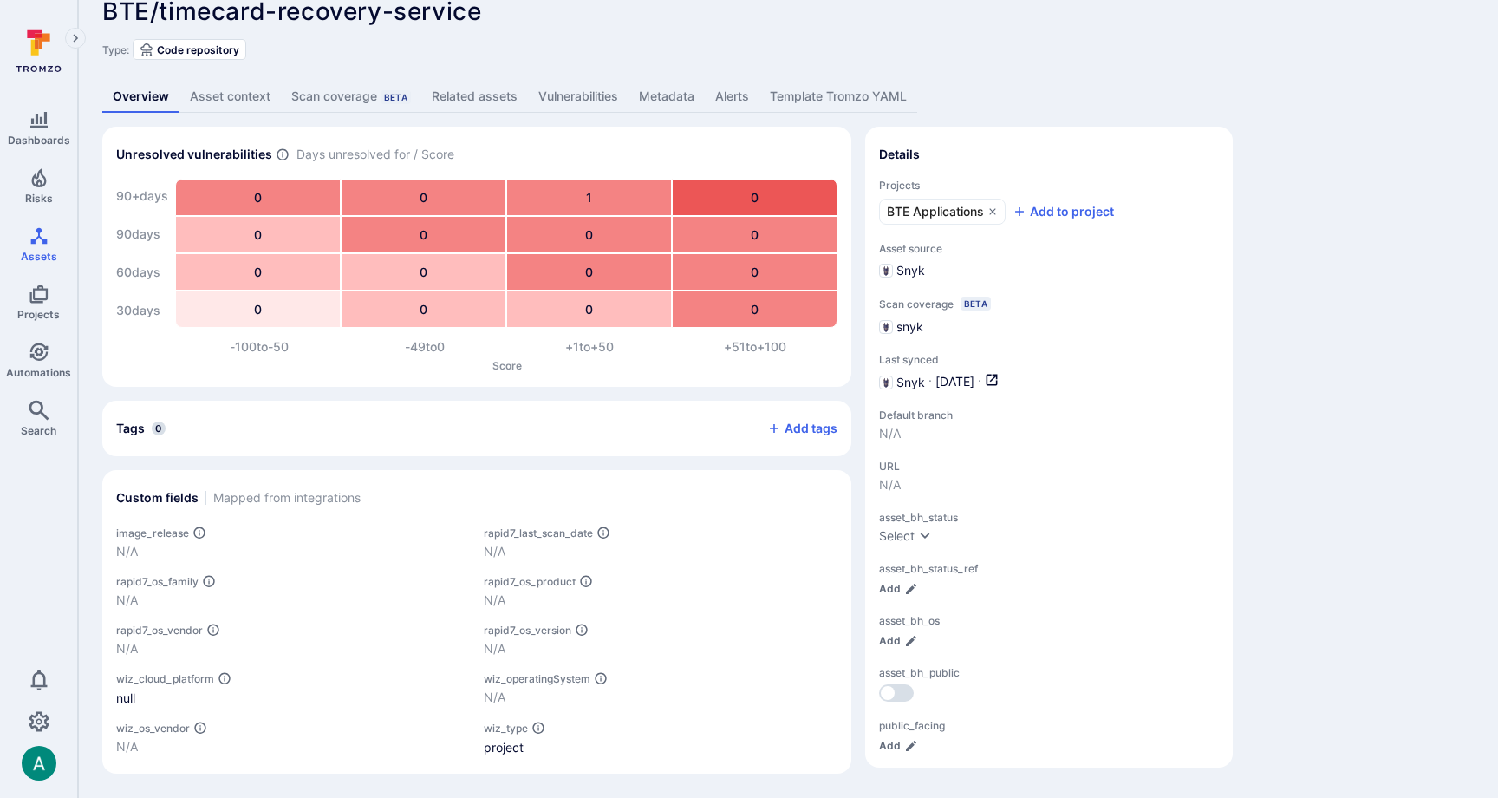
click at [1379, 580] on div "Unresolved vulnerabilities Days unresolved for / Score 90+ days 90 days 60 days…" at bounding box center [787, 450] width 1371 height 647
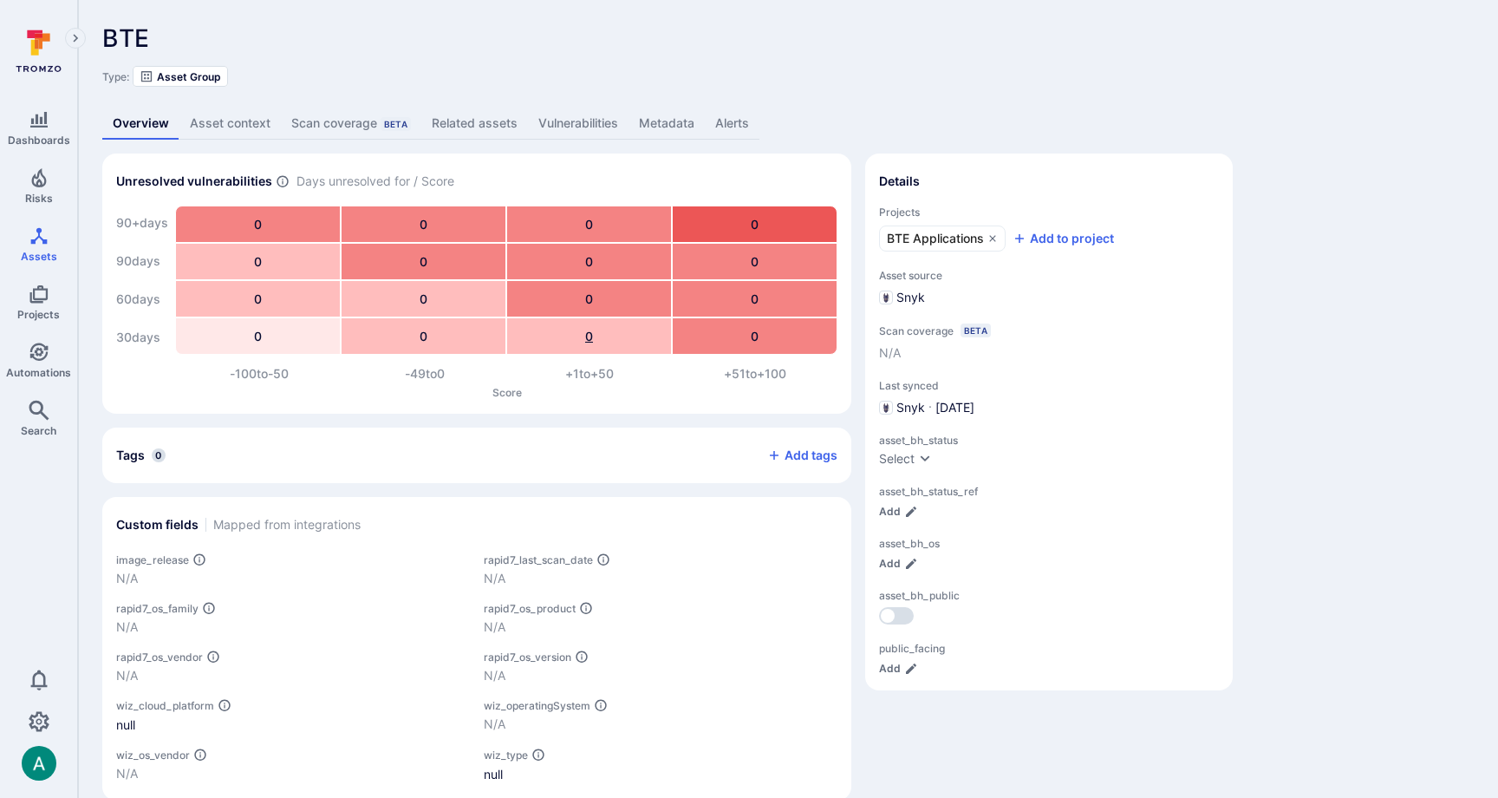
scroll to position [27, 0]
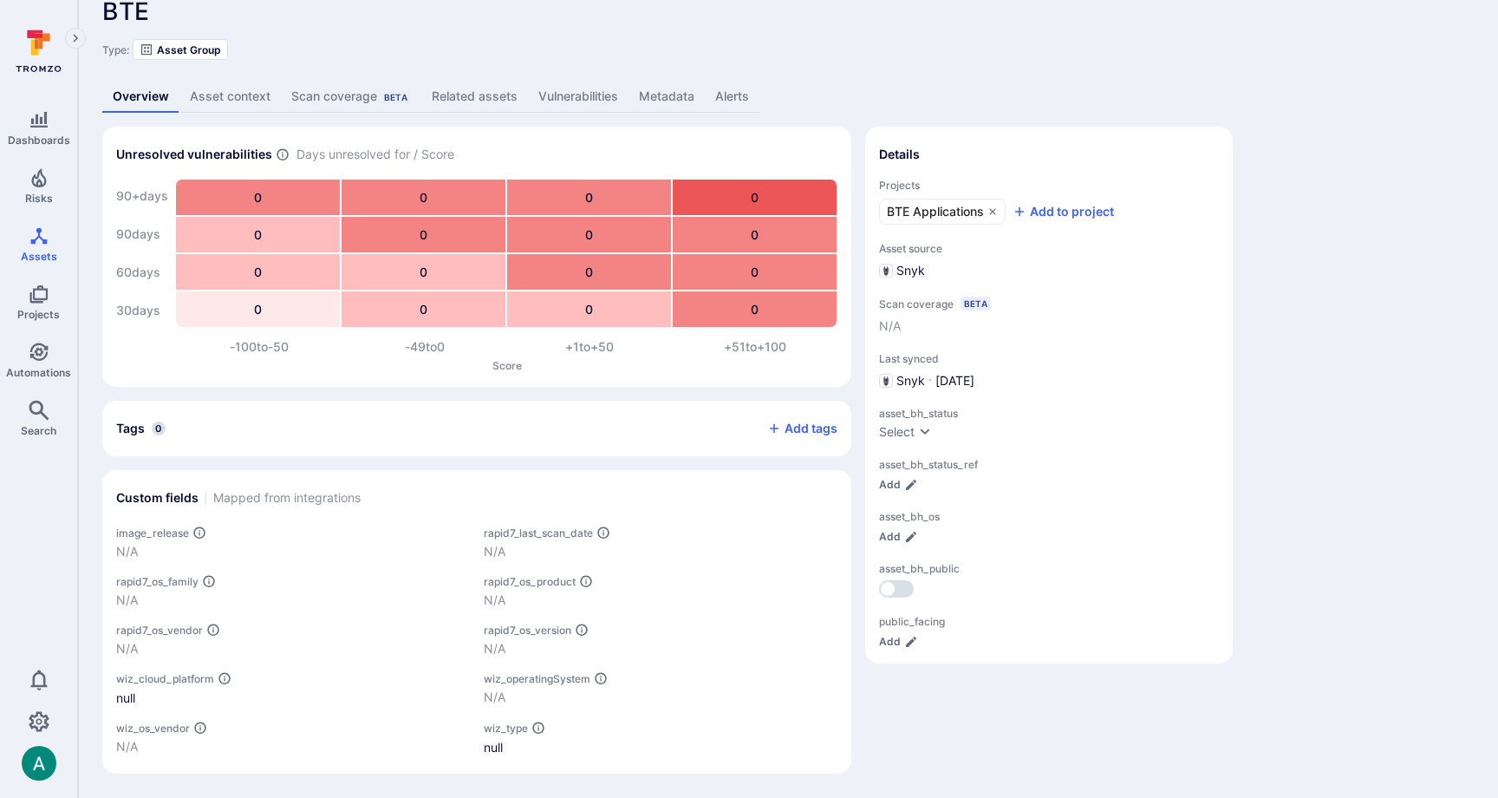
click at [654, 91] on link "Metadata" at bounding box center [667, 97] width 76 height 32
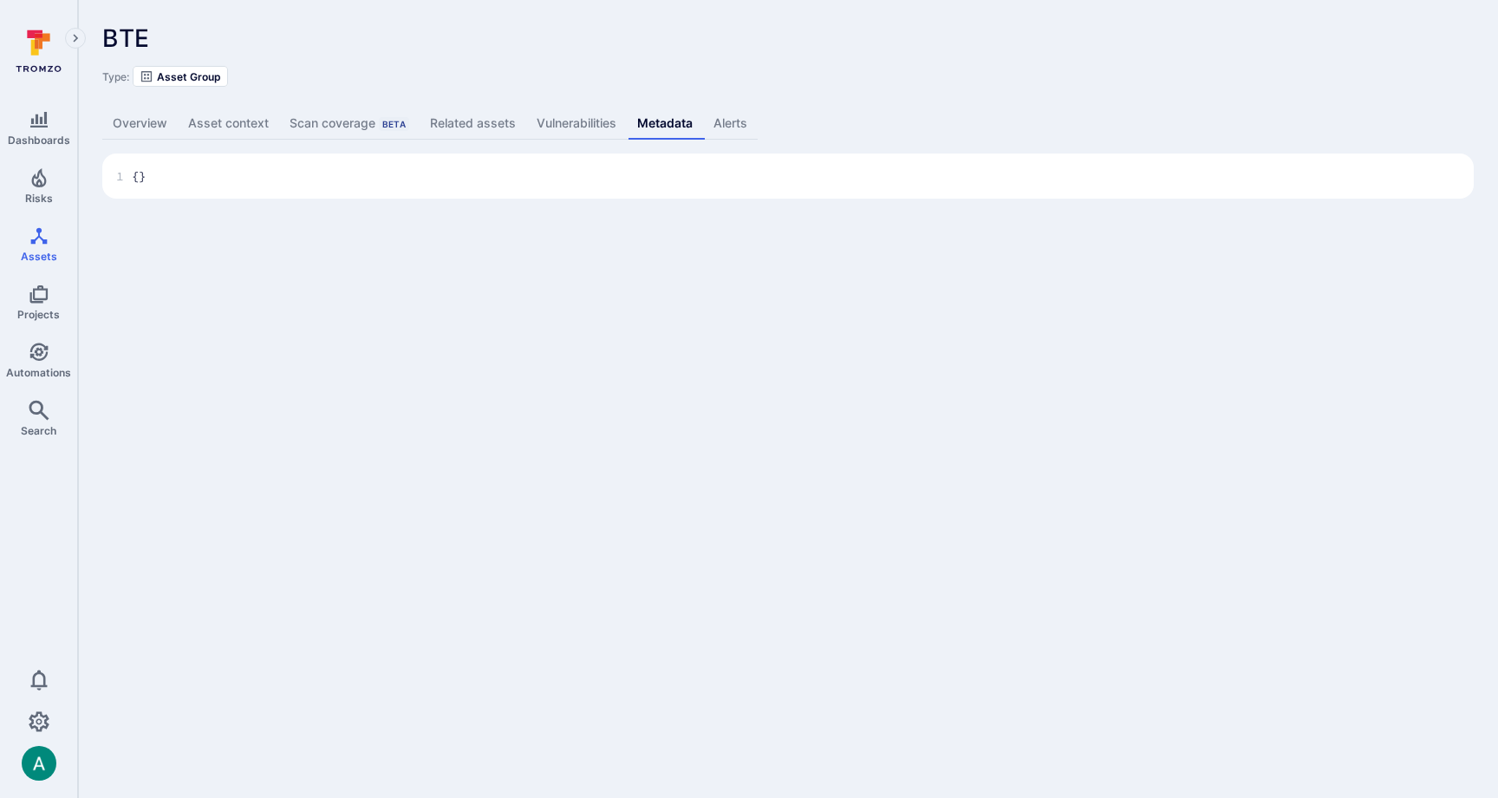
click at [159, 120] on link "Overview" at bounding box center [139, 123] width 75 height 32
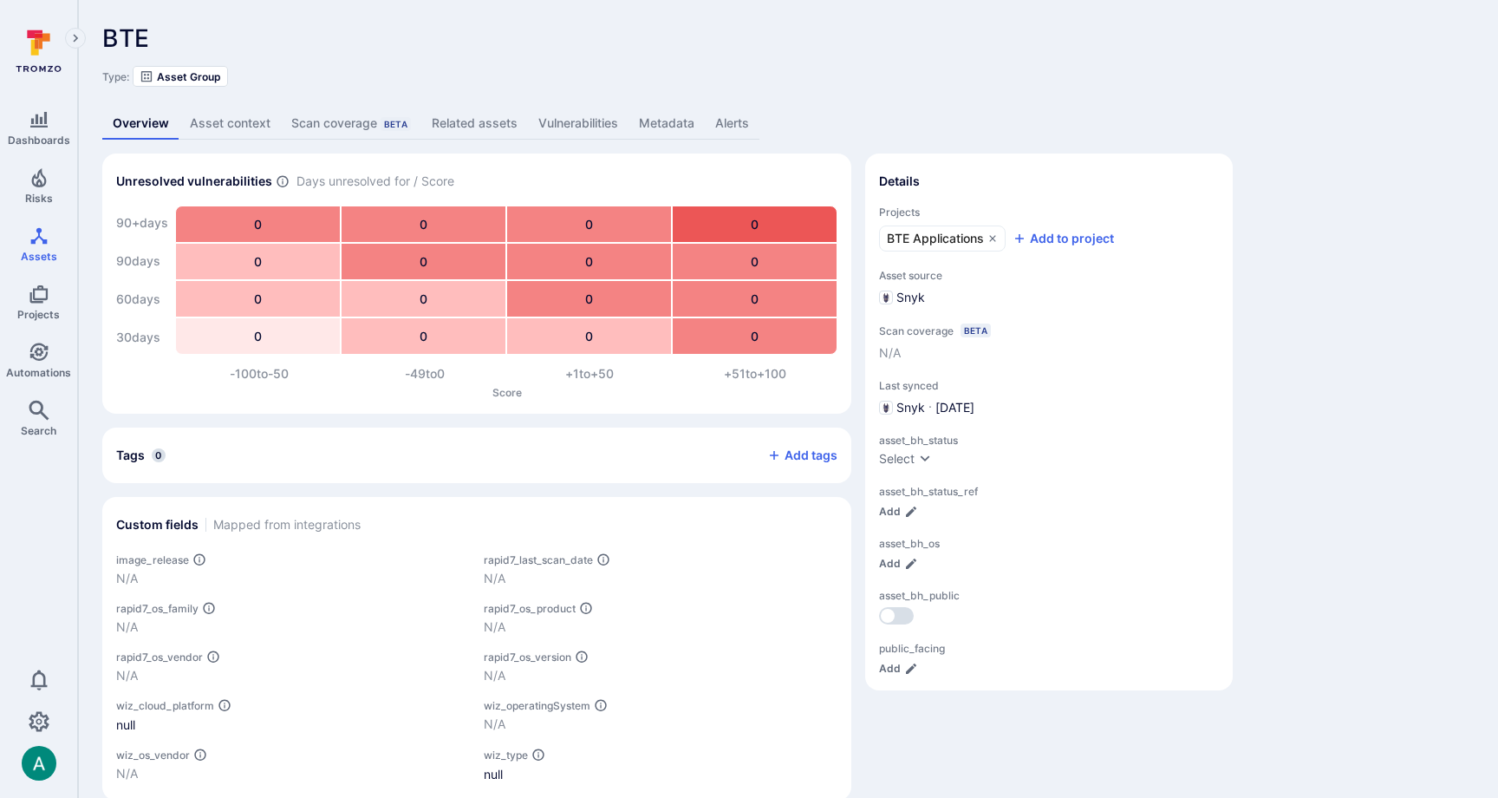
click at [906, 300] on div "Snyk" at bounding box center [902, 297] width 46 height 17
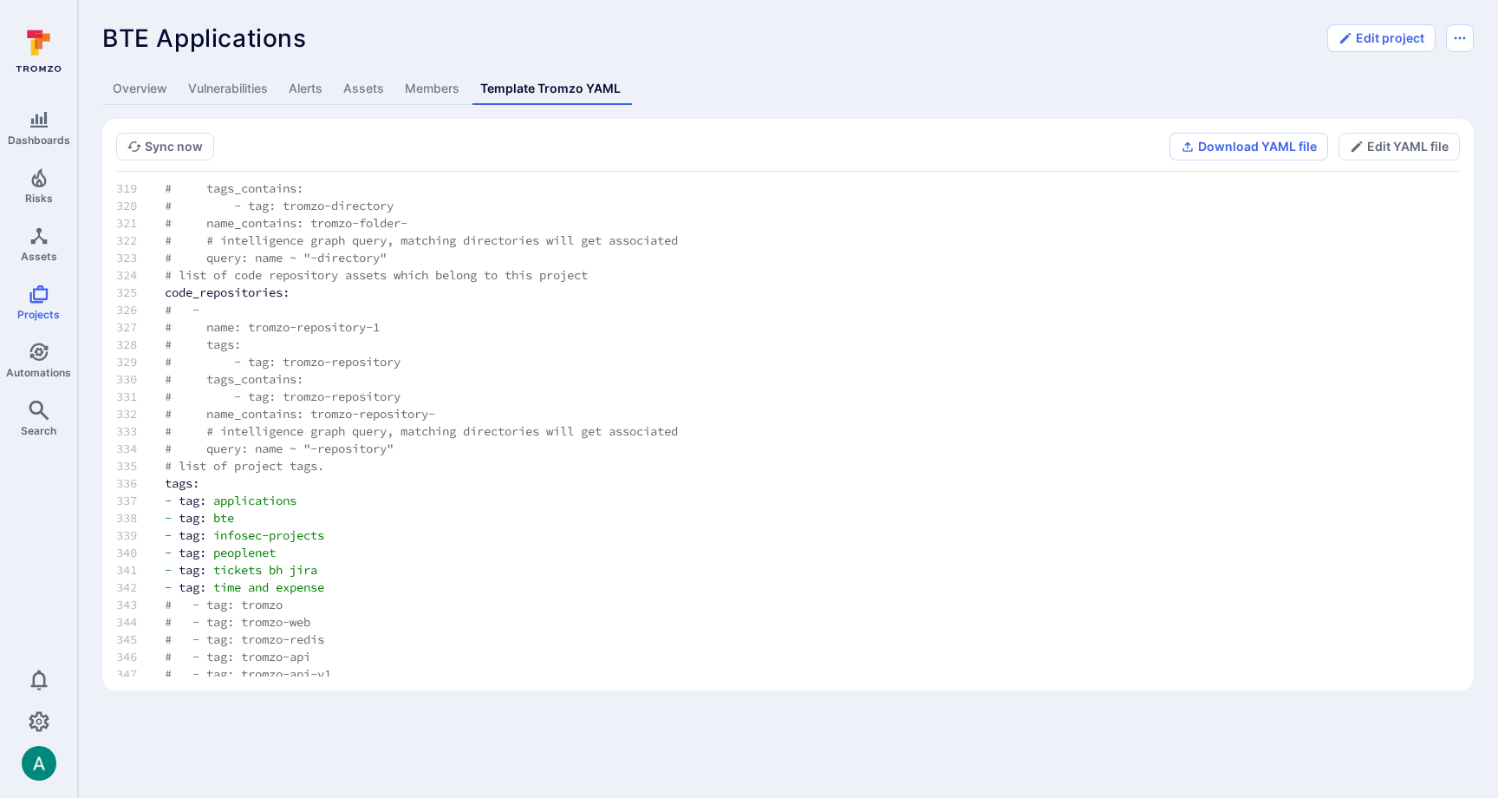
scroll to position [5514, 0]
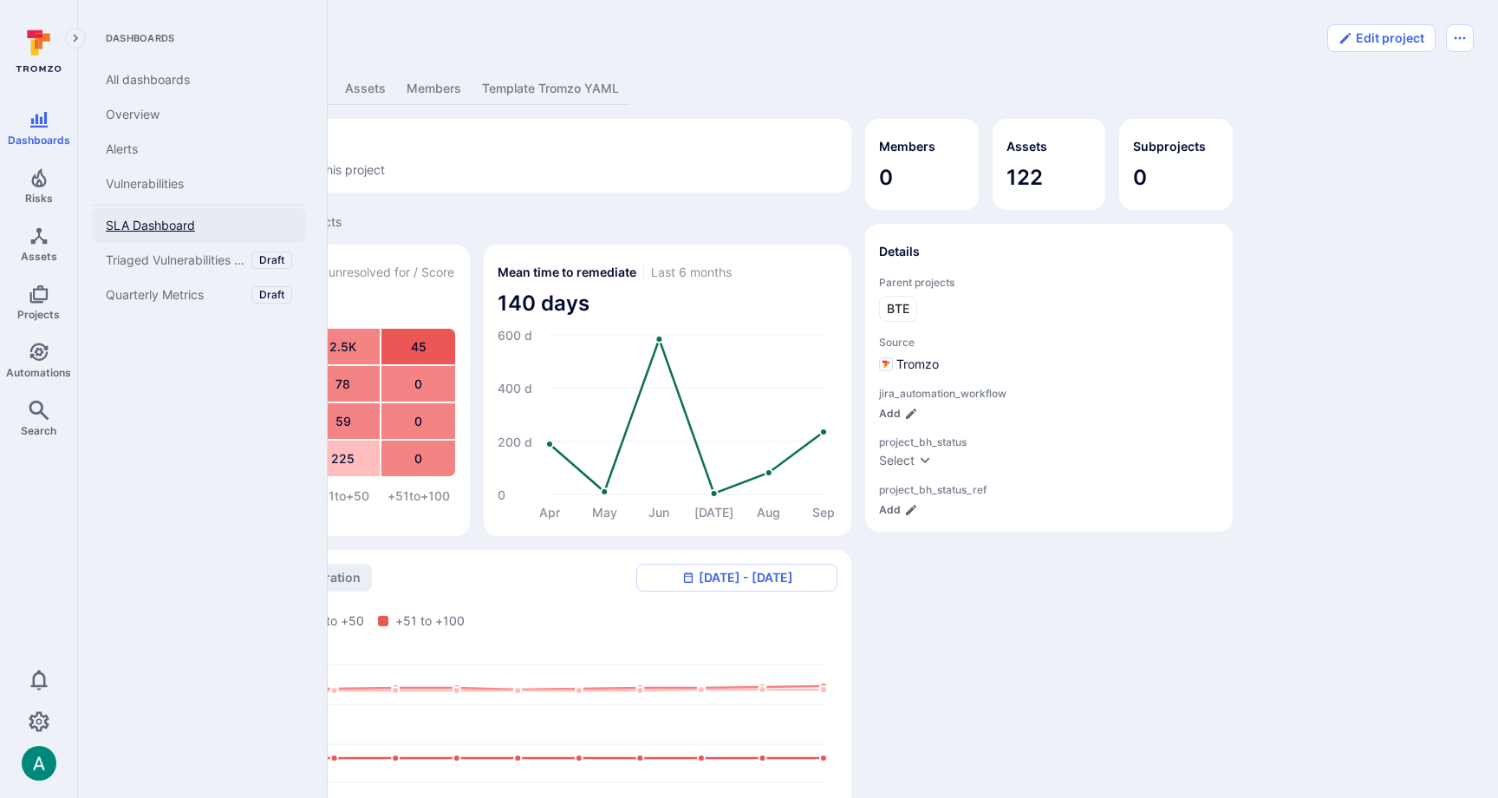
click at [144, 219] on span "SLA Dashboard" at bounding box center [150, 226] width 89 height 16
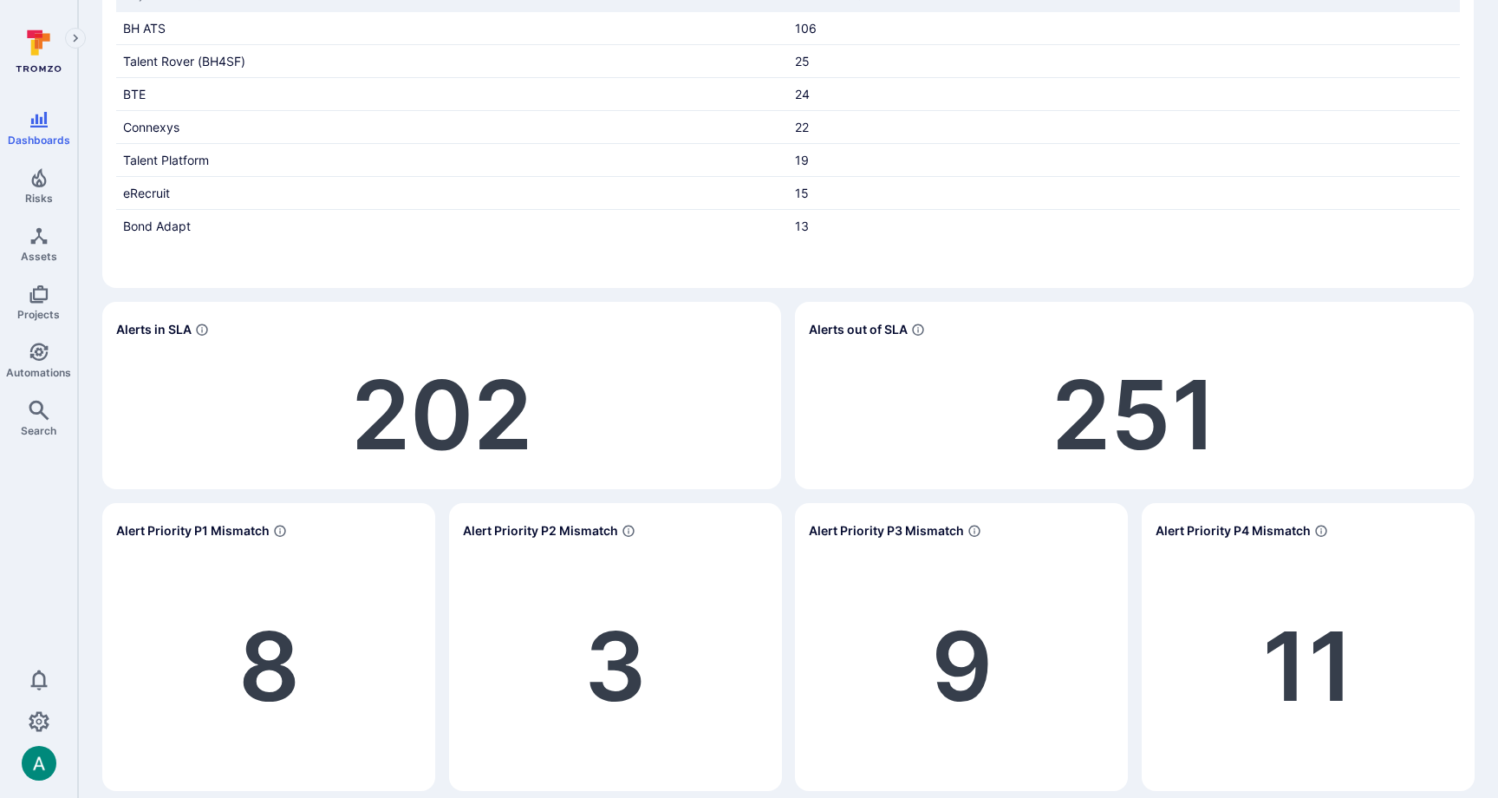
scroll to position [649, 0]
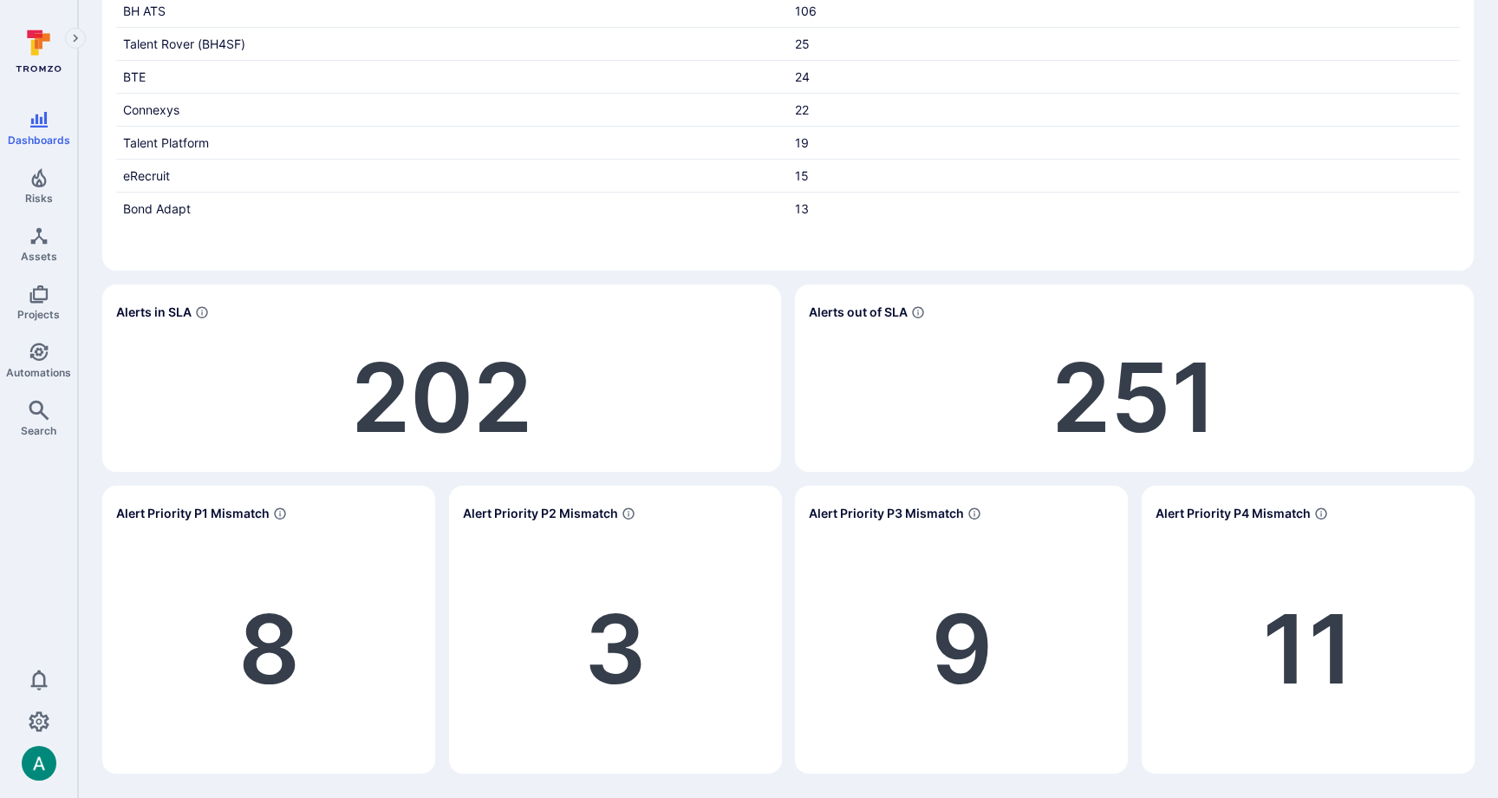
click at [656, 257] on section "Alerts out of SLA by Project 1-20 of 20 items shown Project Name Alert Count BH…" at bounding box center [787, 76] width 1371 height 388
click at [273, 479] on div "Alerts out of SLA Next Week 1-4 of 4 items shown Alert Alert Id Alert Title Ale…" at bounding box center [787, 126] width 1371 height 1293
click at [265, 644] on span "8" at bounding box center [269, 648] width 62 height 116
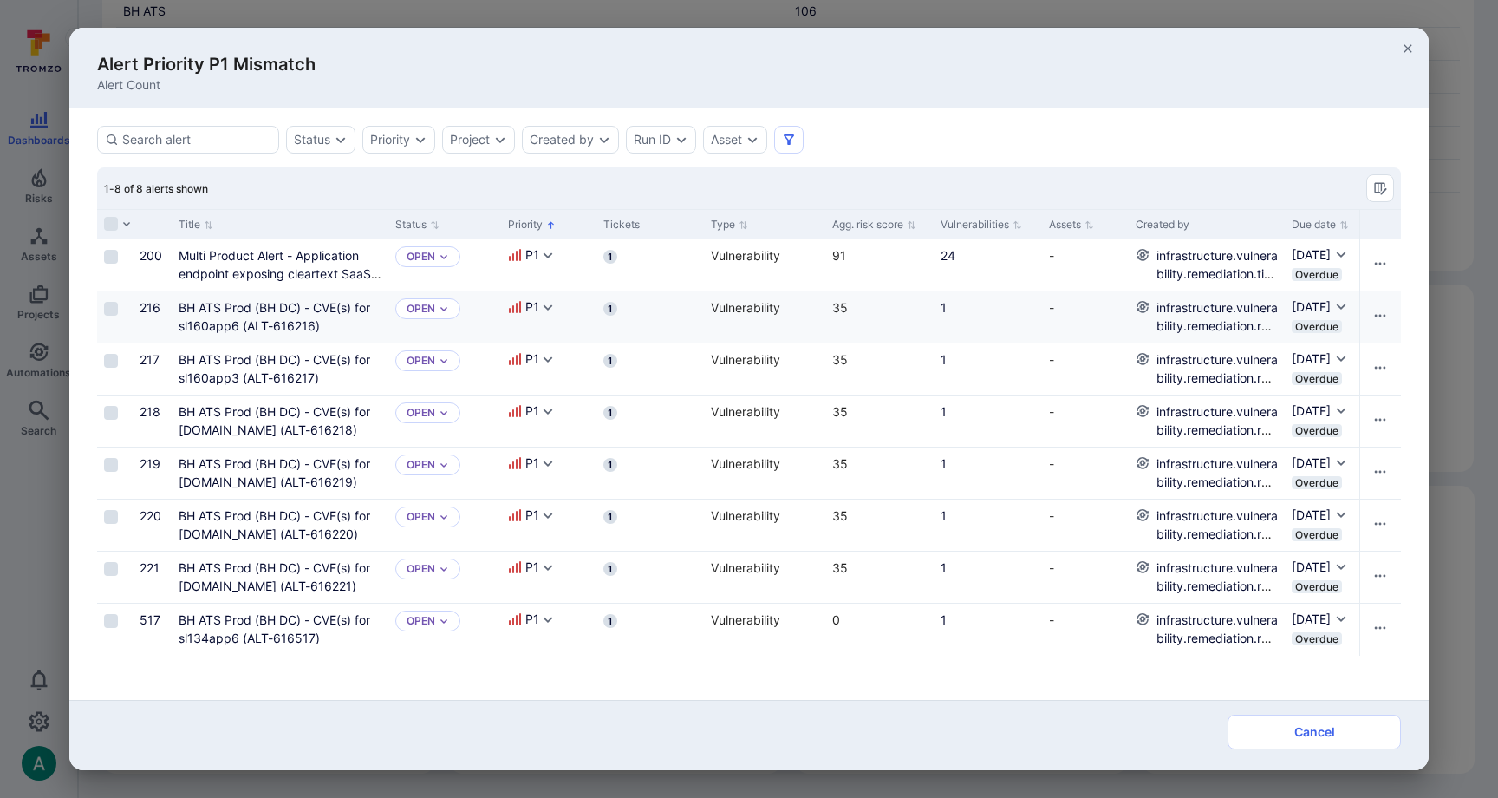
scroll to position [0, 0]
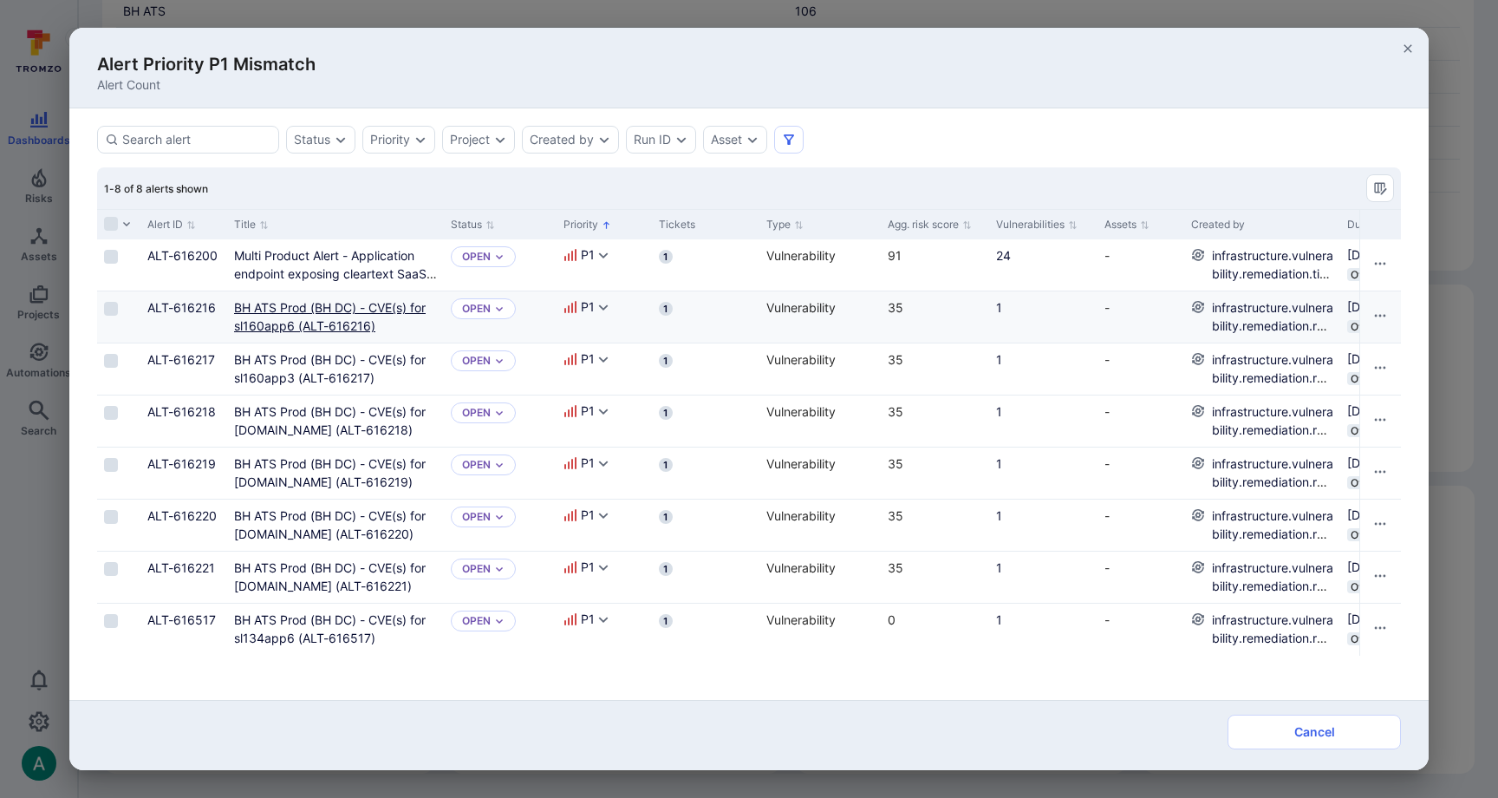
click at [338, 307] on link "BH ATS Prod (BH DC) - CVE(s) for sl160app6 (ALT-616216)" at bounding box center [330, 316] width 192 height 33
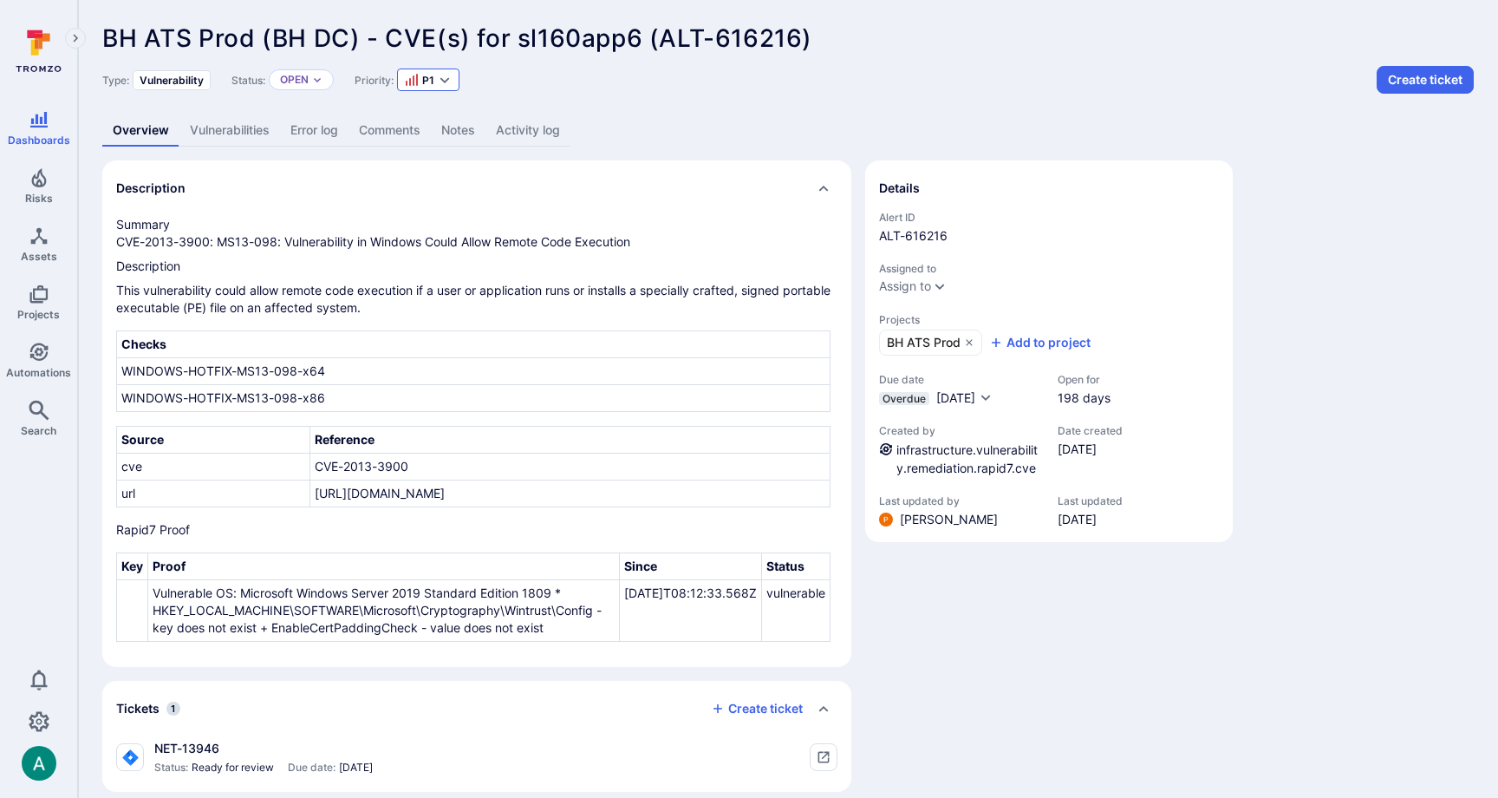
click at [450, 71] on div "P1" at bounding box center [428, 79] width 62 height 23
click at [720, 88] on div "Type: Vulnerability Status: Open Priority: P1 Create ticket" at bounding box center [787, 80] width 1371 height 28
click at [257, 130] on link "Vulnerabilities" at bounding box center [229, 130] width 101 height 32
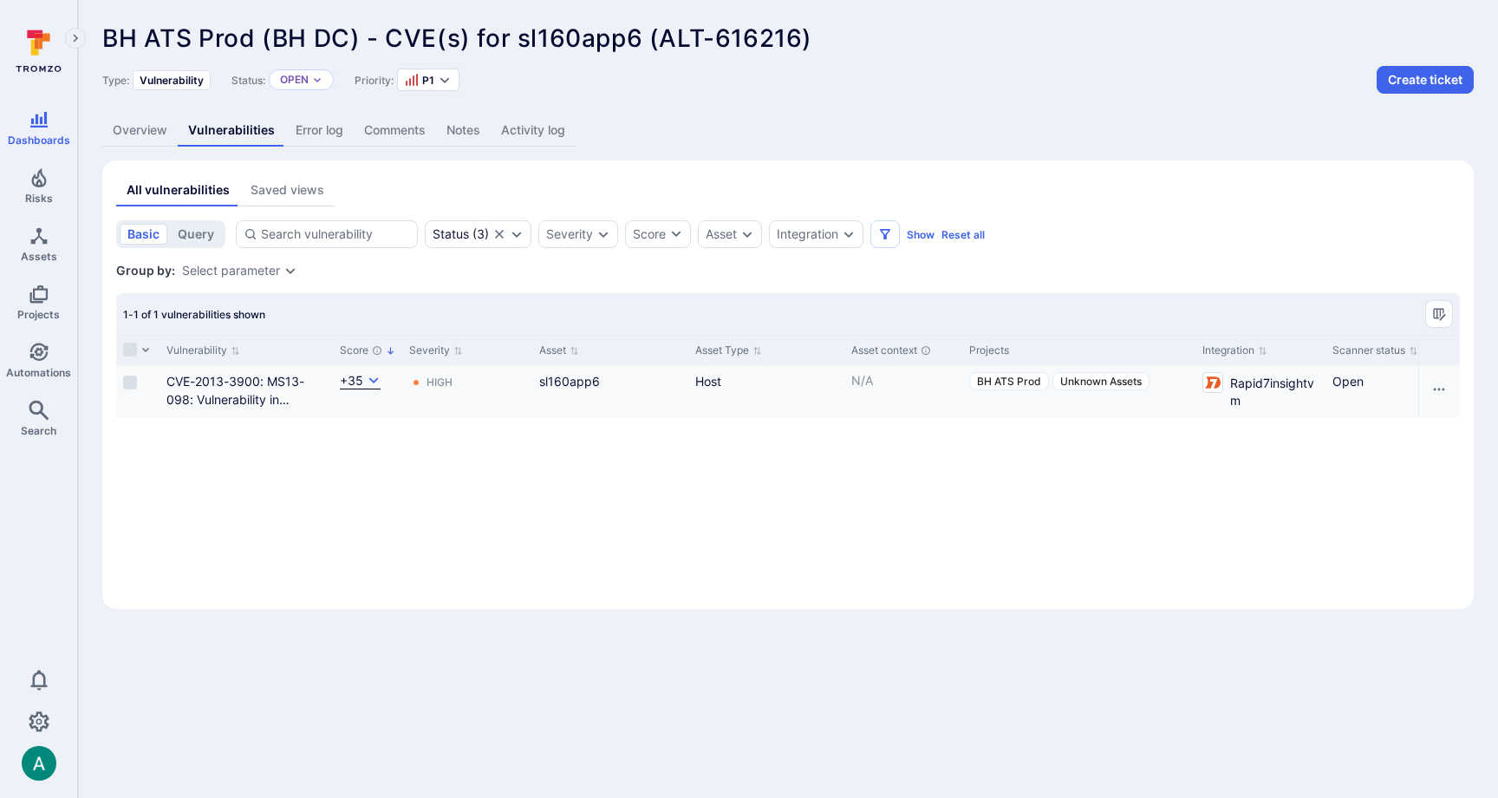
click at [368, 378] on icon "Cell for Score" at bounding box center [374, 381] width 14 height 14
click at [368, 378] on div at bounding box center [749, 399] width 1498 height 798
